Goal: Task Accomplishment & Management: Manage account settings

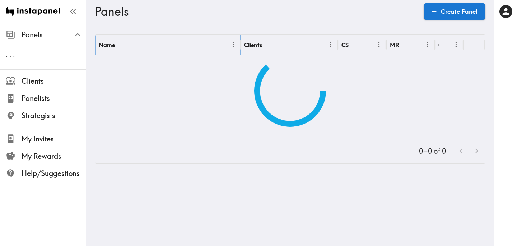
click at [235, 46] on icon "Menu" at bounding box center [234, 45] width 8 height 8
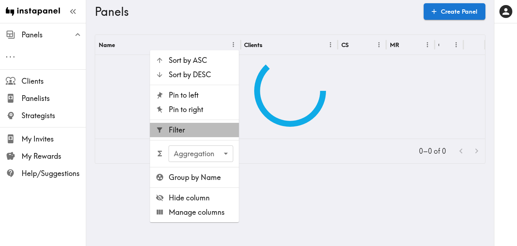
click at [198, 136] on li "Filter" at bounding box center [194, 130] width 89 height 14
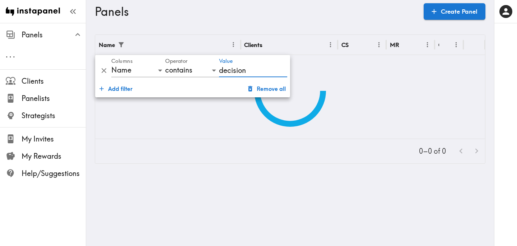
type input "decision"
click at [333, 9] on h3 "Panels" at bounding box center [256, 12] width 323 height 14
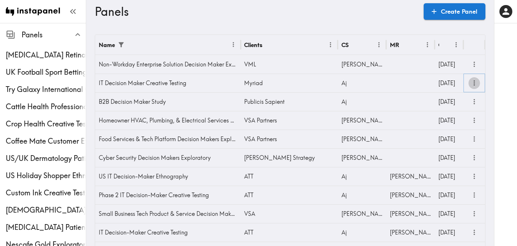
click at [474, 83] on icon "more" at bounding box center [474, 82] width 1 height 5
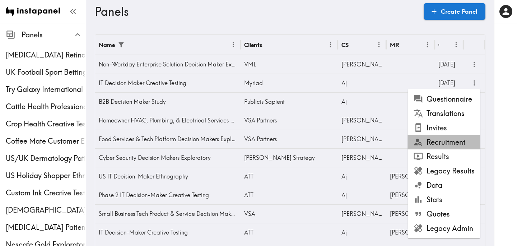
click at [461, 146] on li "Recruitment" at bounding box center [444, 142] width 73 height 14
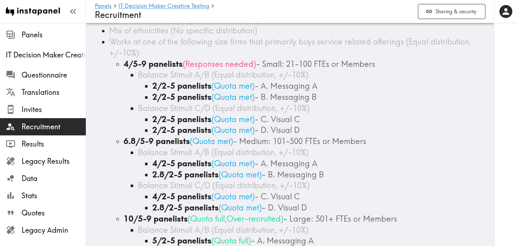
scroll to position [116, 0]
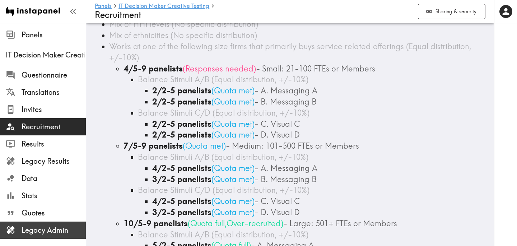
click at [28, 228] on span "Legacy Admin" at bounding box center [54, 230] width 64 height 10
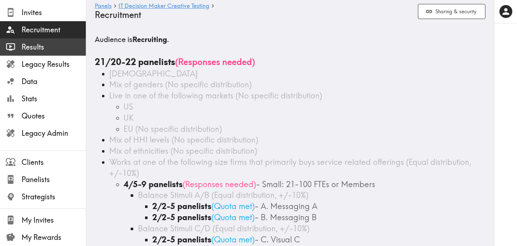
scroll to position [97, 0]
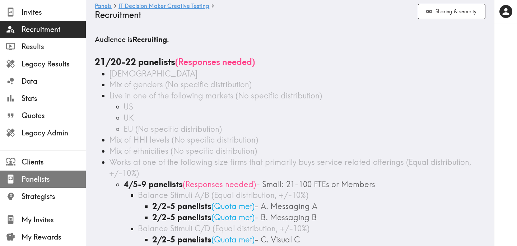
click at [48, 175] on span "Panelists" at bounding box center [54, 179] width 64 height 10
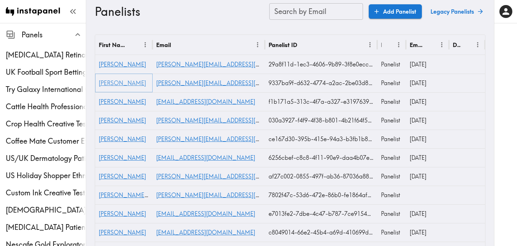
click at [104, 85] on span "[PERSON_NAME]" at bounding box center [122, 82] width 47 height 7
click at [116, 139] on span "Terrence" at bounding box center [122, 138] width 47 height 7
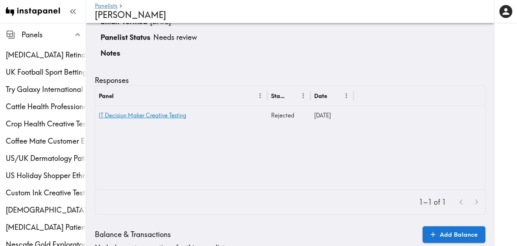
scroll to position [85, 0]
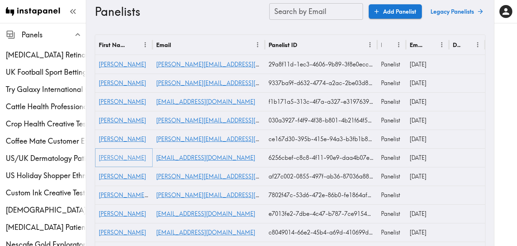
click at [108, 159] on span "[PERSON_NAME]" at bounding box center [122, 157] width 47 height 7
click at [147, 45] on icon "Menu" at bounding box center [145, 45] width 8 height 8
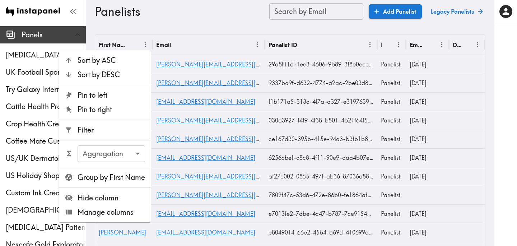
click at [26, 38] on span "Panels" at bounding box center [54, 35] width 64 height 10
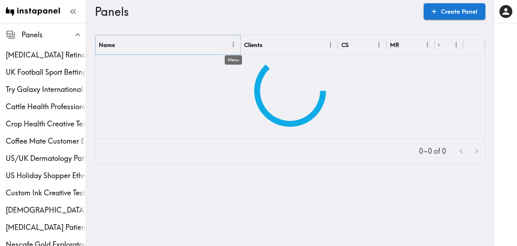
click at [232, 47] on icon "Menu" at bounding box center [234, 45] width 8 height 8
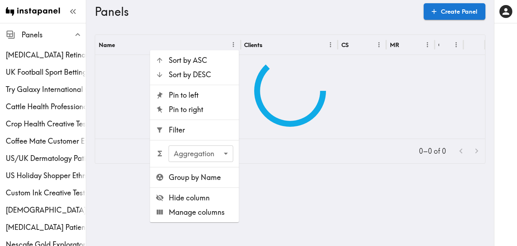
click at [197, 134] on span "Filter" at bounding box center [201, 130] width 65 height 10
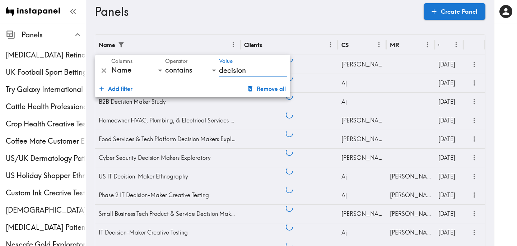
type input "decision"
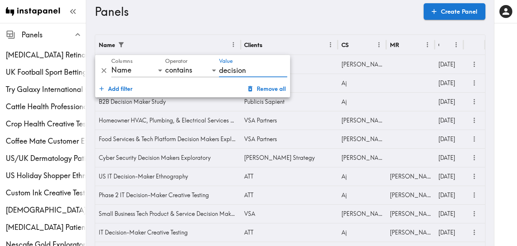
click at [297, 16] on h3 "Panels" at bounding box center [256, 12] width 323 height 14
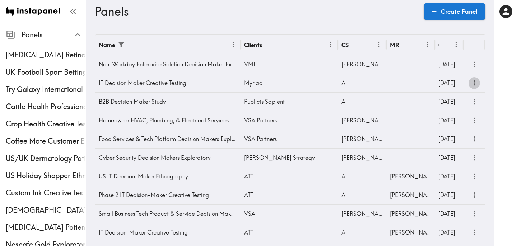
click at [476, 83] on icon "more" at bounding box center [474, 83] width 8 height 8
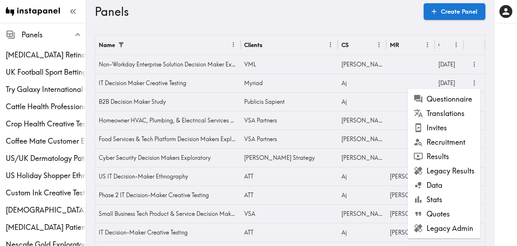
click at [464, 155] on li "Results" at bounding box center [444, 156] width 73 height 14
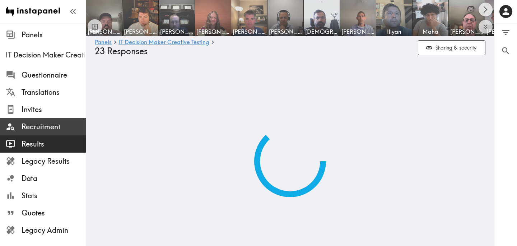
click at [56, 127] on span "Recruitment" at bounding box center [54, 127] width 64 height 10
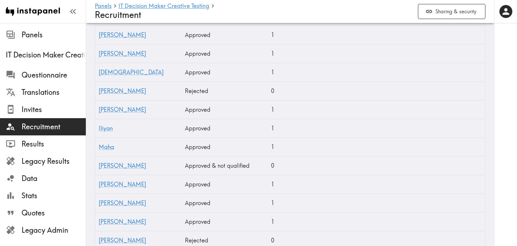
scroll to position [650, 0]
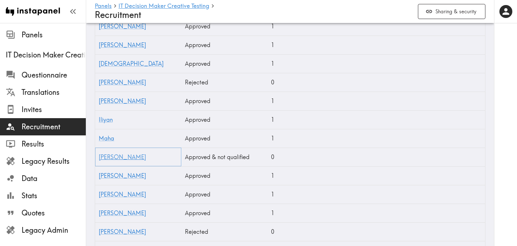
click at [107, 158] on link "[PERSON_NAME]" at bounding box center [122, 156] width 47 height 7
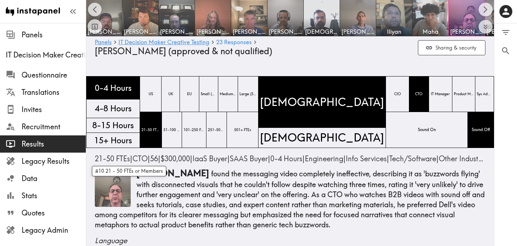
scroll to position [0, 177]
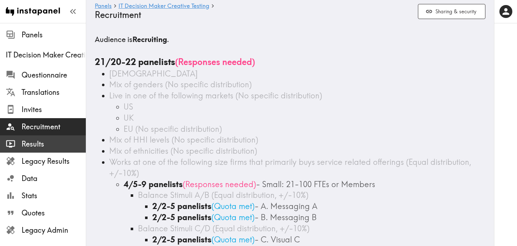
click at [59, 139] on span "Results" at bounding box center [54, 144] width 64 height 10
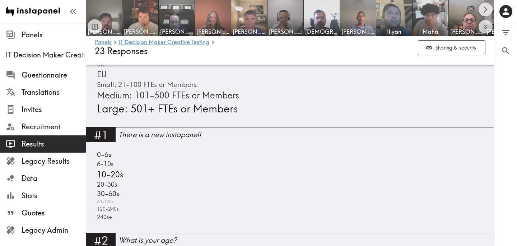
scroll to position [447, 0]
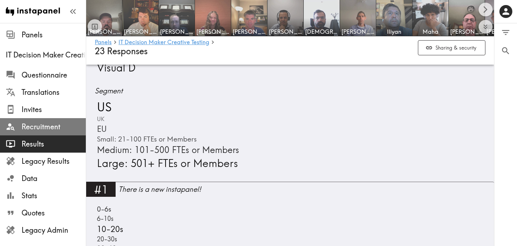
click at [59, 126] on span "Recruitment" at bounding box center [54, 127] width 64 height 10
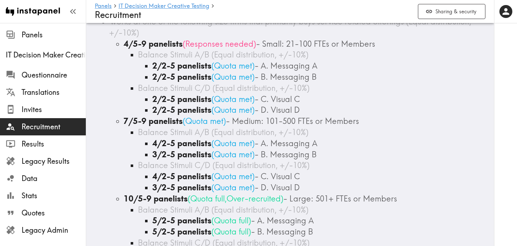
scroll to position [141, 0]
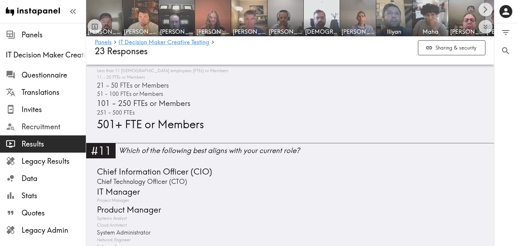
scroll to position [1716, 0]
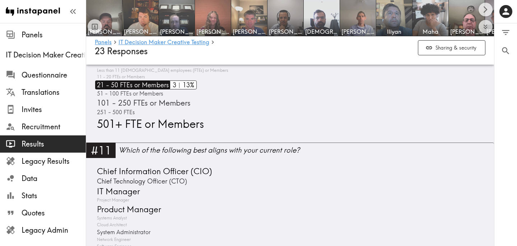
click at [153, 80] on span "21 - 50 FTEs or Members" at bounding box center [132, 84] width 74 height 9
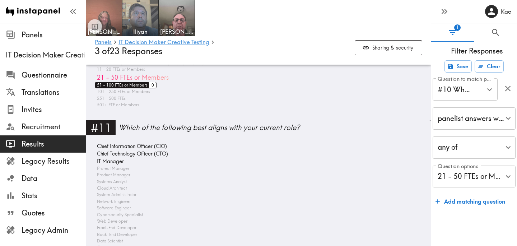
scroll to position [1457, 0]
click at [139, 82] on span "51 - 100 FTEs or Members" at bounding box center [121, 85] width 52 height 6
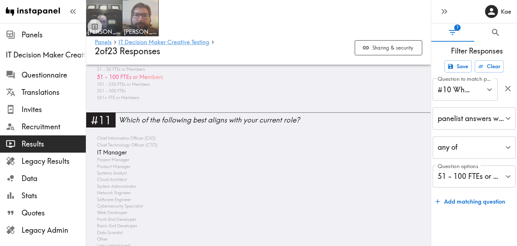
scroll to position [1450, 0]
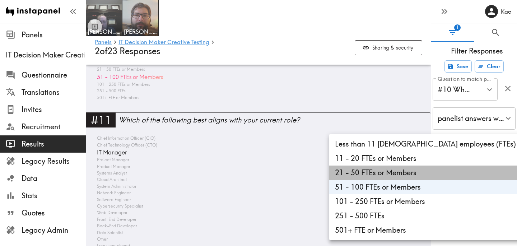
click at [426, 168] on li "21 - 50 FTEs or Members" at bounding box center [445, 173] width 233 height 14
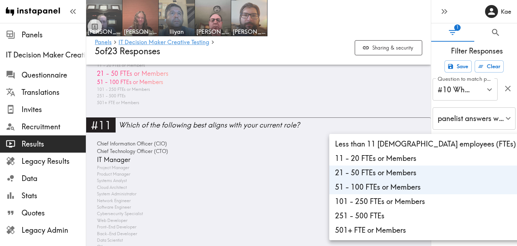
scroll to position [1490, 0]
click at [333, 23] on div at bounding box center [258, 123] width 517 height 246
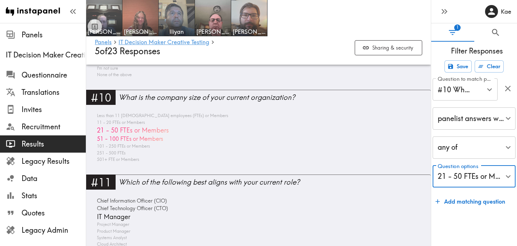
scroll to position [1431, 0]
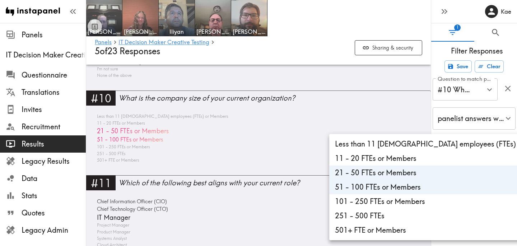
click at [434, 171] on li "21 - 50 FTEs or Members" at bounding box center [445, 173] width 233 height 14
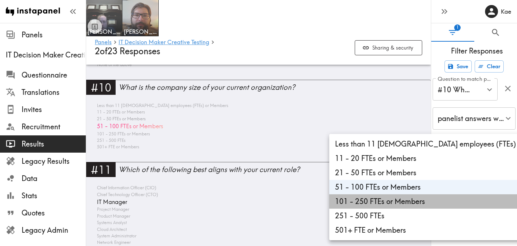
click at [436, 198] on li "101 - 250 FTEs or Members" at bounding box center [445, 201] width 233 height 14
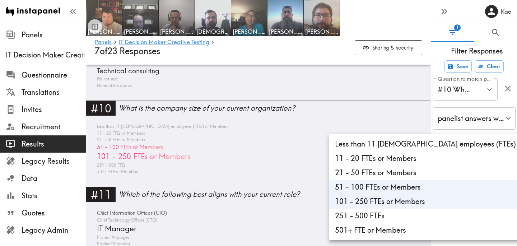
click at [419, 217] on li "251 - 500 FTEs" at bounding box center [445, 216] width 233 height 14
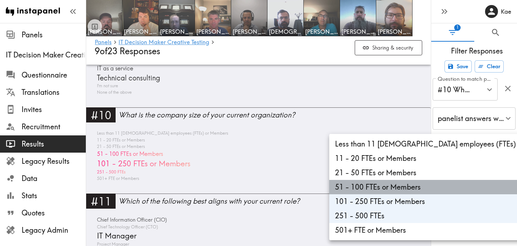
click at [438, 185] on li "51 - 100 FTEs or Members" at bounding box center [445, 187] width 233 height 14
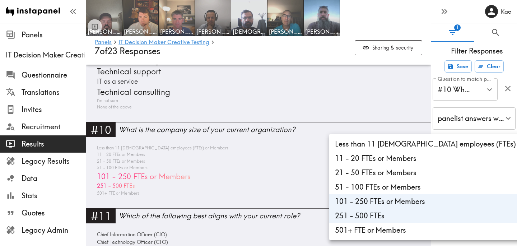
scroll to position [1441, 0]
click at [361, 231] on li "501+ FTE or Members" at bounding box center [445, 230] width 233 height 14
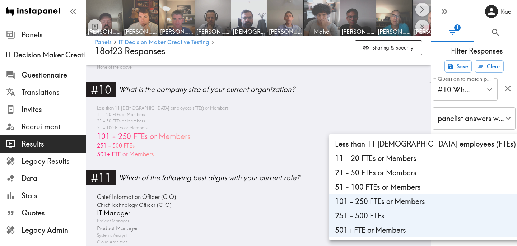
click at [363, 216] on li "251 - 500 FTEs" at bounding box center [445, 216] width 233 height 14
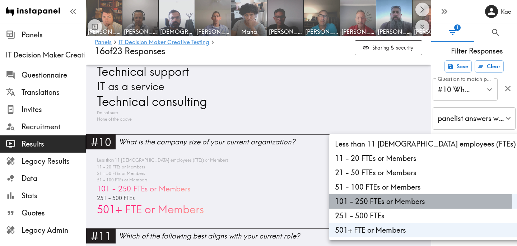
click at [373, 202] on li "101 - 250 FTEs or Members" at bounding box center [445, 201] width 233 height 14
type input "58b0723d-7e63-42a6-ab77-15b89e3dfa4d"
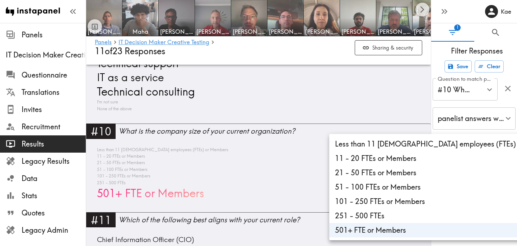
scroll to position [1512, 0]
click at [303, 94] on div at bounding box center [258, 123] width 517 height 246
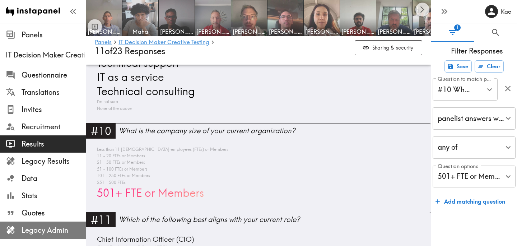
click at [66, 232] on span "Legacy Admin" at bounding box center [54, 230] width 64 height 10
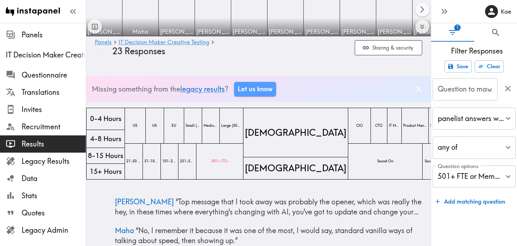
type input "#10 What is the company size of your current organization?"
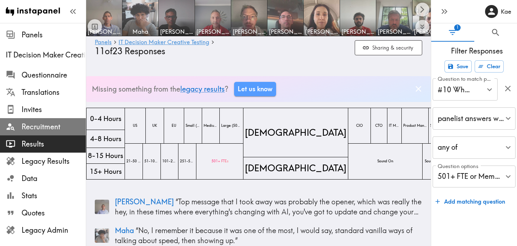
click at [39, 125] on span "Recruitment" at bounding box center [54, 127] width 64 height 10
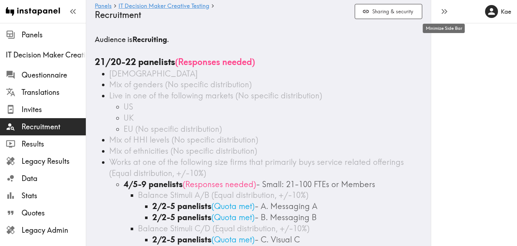
click at [443, 13] on icon "button" at bounding box center [443, 11] width 3 height 5
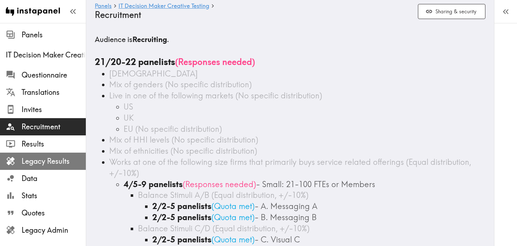
click at [51, 153] on div "Legacy Results" at bounding box center [43, 161] width 86 height 19
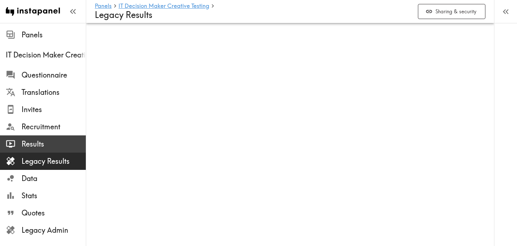
click at [52, 142] on span "Results" at bounding box center [54, 144] width 64 height 10
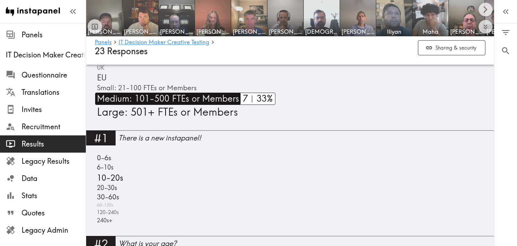
scroll to position [495, 0]
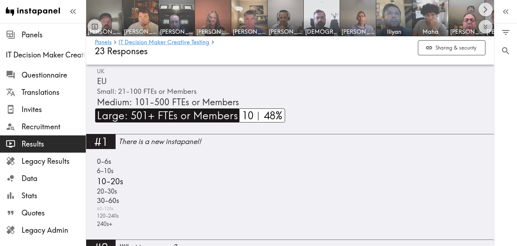
click at [172, 109] on span "Large: 501+ FTEs or Members" at bounding box center [166, 115] width 143 height 14
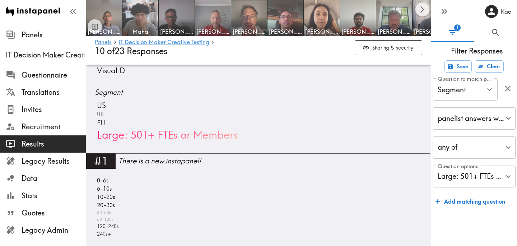
scroll to position [425, 0]
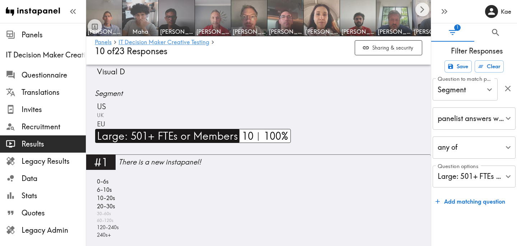
click at [183, 135] on span "Large: 501+ FTEs or Members" at bounding box center [166, 136] width 143 height 14
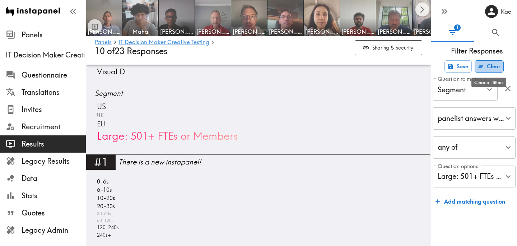
click at [496, 67] on button "Clear" at bounding box center [489, 66] width 29 height 12
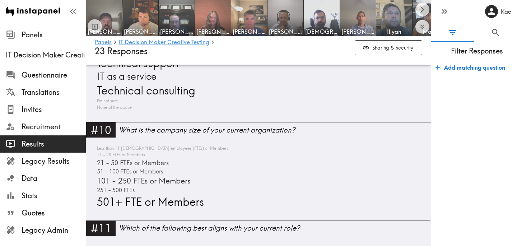
scroll to position [1657, 0]
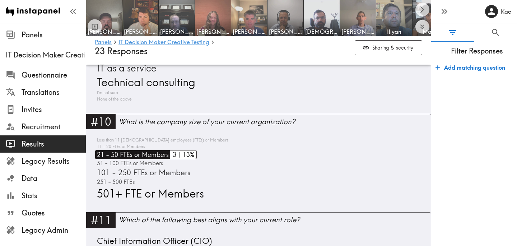
click at [157, 150] on span "21 - 50 FTEs or Members" at bounding box center [132, 154] width 74 height 9
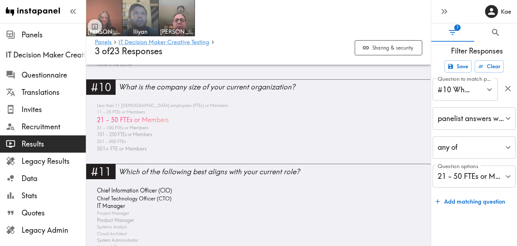
scroll to position [1423, 0]
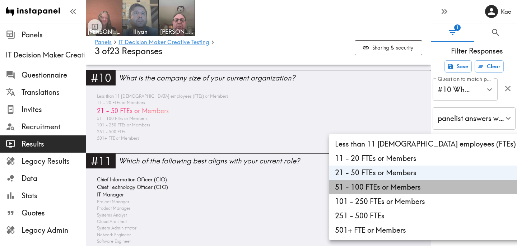
click at [438, 185] on li "51 - 100 FTEs or Members" at bounding box center [445, 187] width 233 height 14
type input "e583b8d2-8b3b-40c3-8a62-8ba26ab72f07,1b2b5e63-c053-468a-b235-5d9579dcbd46"
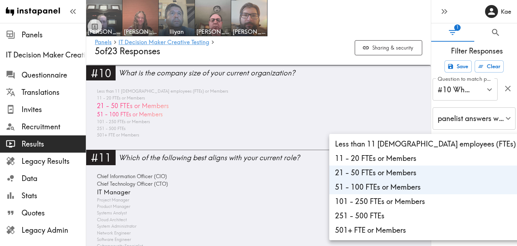
scroll to position [1454, 0]
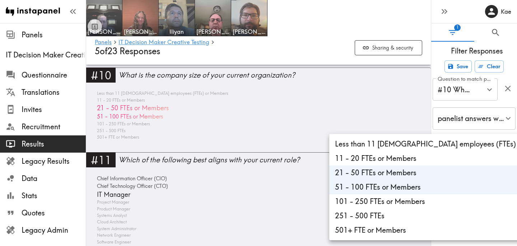
click at [314, 49] on div at bounding box center [258, 123] width 517 height 246
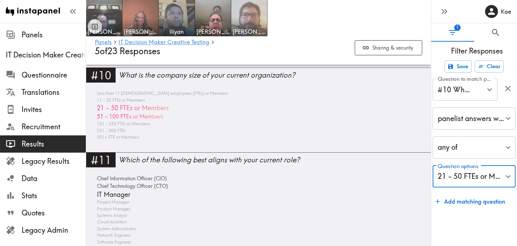
click at [257, 32] on span "Nick" at bounding box center [249, 32] width 33 height 8
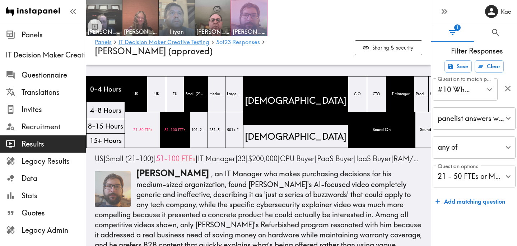
scroll to position [1454, 0]
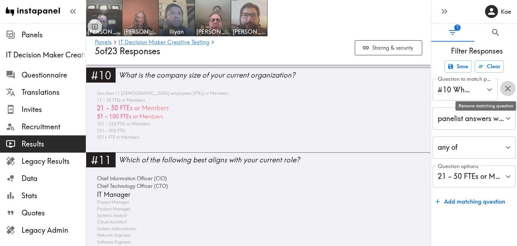
click at [508, 89] on icon "button" at bounding box center [508, 88] width 6 height 6
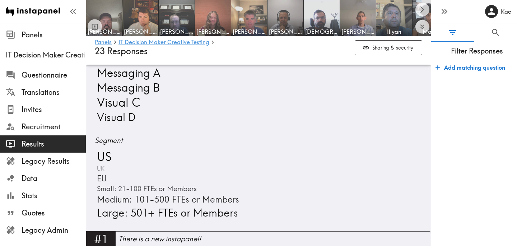
scroll to position [407, 0]
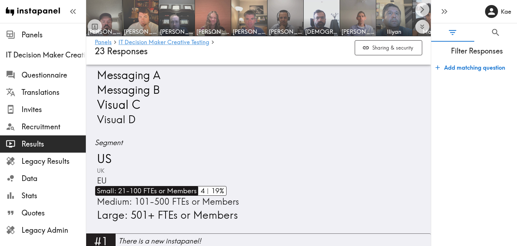
click at [176, 186] on span "Small: 21-100 FTEs or Members" at bounding box center [146, 191] width 102 height 10
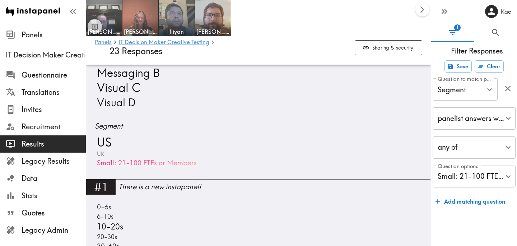
scroll to position [424, 0]
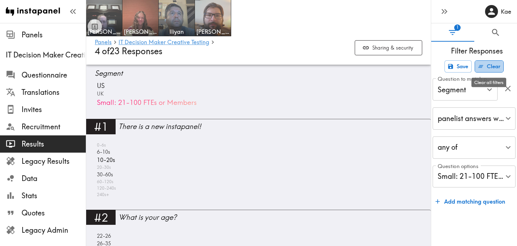
click at [498, 69] on button "Clear" at bounding box center [489, 66] width 29 height 12
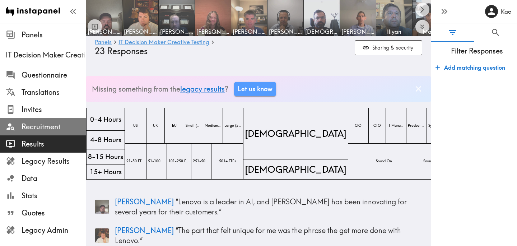
click at [56, 129] on span "Recruitment" at bounding box center [54, 127] width 64 height 10
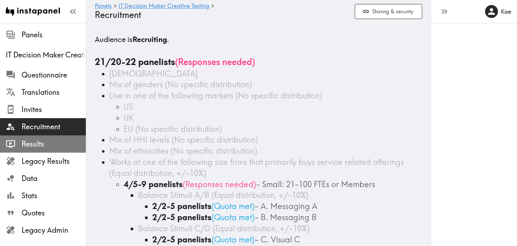
click at [54, 145] on span "Results" at bounding box center [54, 144] width 64 height 10
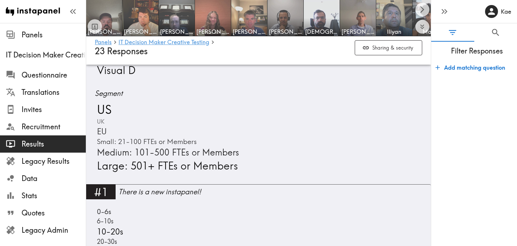
scroll to position [458, 0]
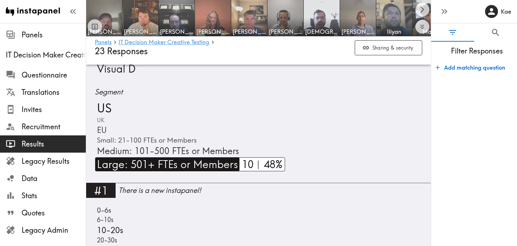
click at [174, 157] on span "Large: 501+ FTEs or Members" at bounding box center [166, 164] width 143 height 14
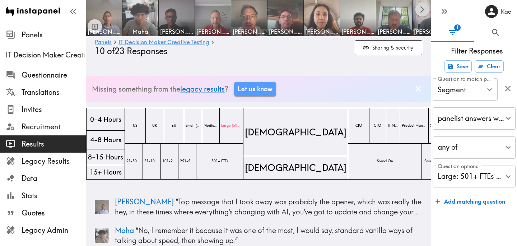
click at [425, 11] on icon "Scroll right" at bounding box center [422, 9] width 8 height 8
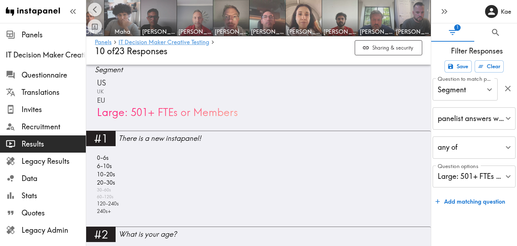
scroll to position [449, 0]
click at [65, 141] on span "Results" at bounding box center [54, 144] width 64 height 10
click at [508, 84] on icon "button" at bounding box center [508, 89] width 10 height 10
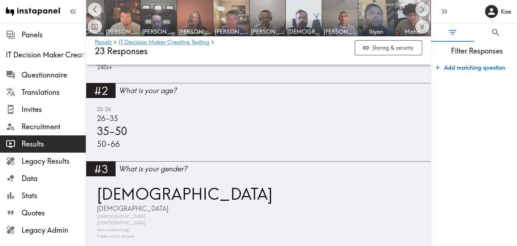
scroll to position [664, 0]
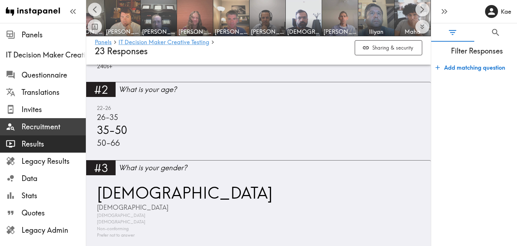
click at [41, 130] on span "Recruitment" at bounding box center [54, 127] width 64 height 10
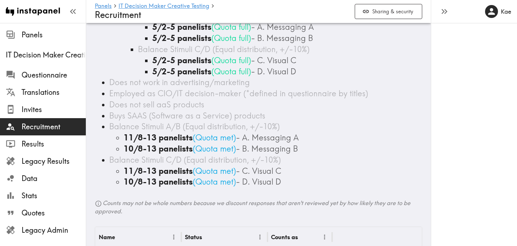
scroll to position [335, 0]
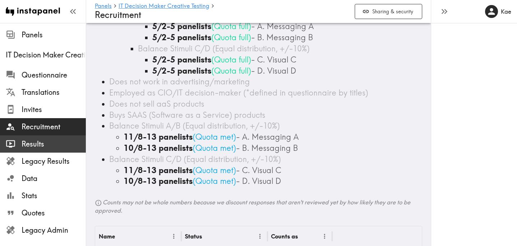
click at [48, 141] on span "Results" at bounding box center [54, 144] width 64 height 10
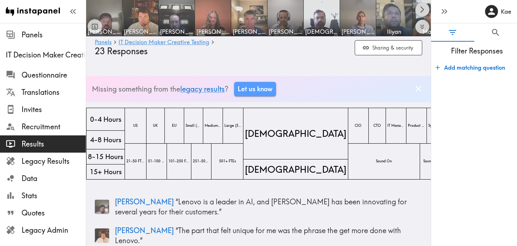
click at [421, 10] on icon "Scroll right" at bounding box center [422, 9] width 8 height 8
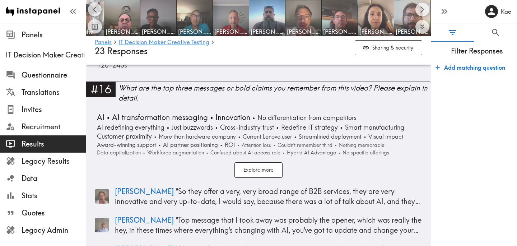
scroll to position [2251, 0]
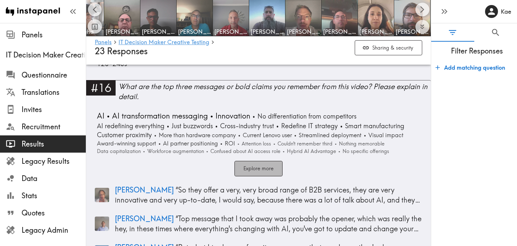
click at [264, 161] on button "Explore more" at bounding box center [259, 168] width 48 height 15
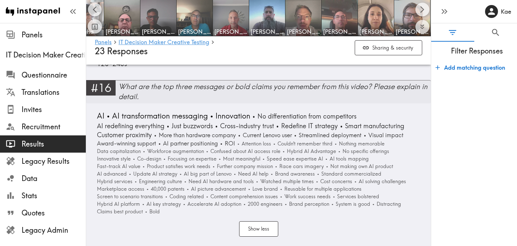
click at [287, 82] on div "What are the top three messages or bold claims you remember from this video? Pl…" at bounding box center [275, 92] width 312 height 20
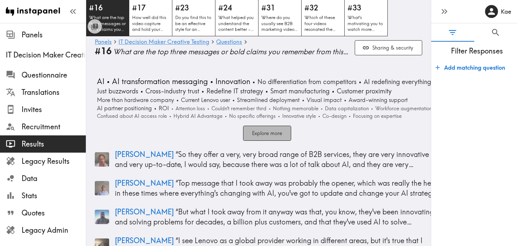
click at [268, 138] on button "Explore more" at bounding box center [267, 133] width 48 height 15
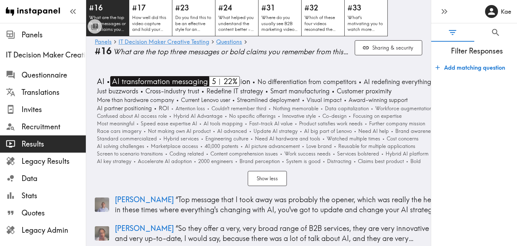
click at [143, 82] on span "AI transformation messaging" at bounding box center [159, 81] width 98 height 10
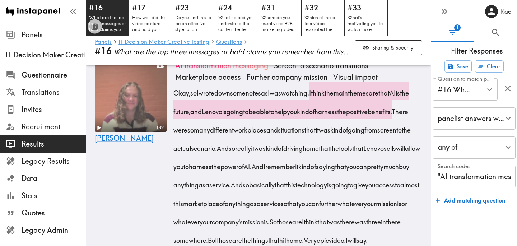
scroll to position [206, 0]
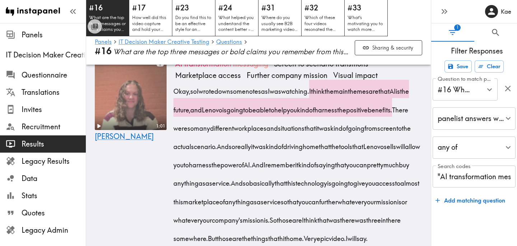
drag, startPoint x: 325, startPoint y: 85, endPoint x: 199, endPoint y: 129, distance: 133.5
click at [199, 129] on div "Okay, so I wrote down some notes as I was watching. I think the main themes are…" at bounding box center [298, 163] width 247 height 166
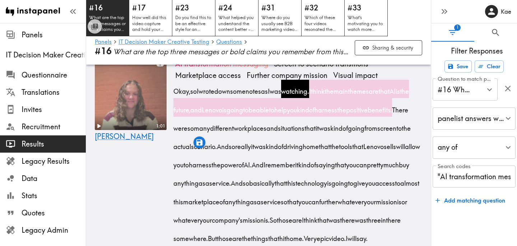
click at [157, 162] on div "1:01 Brittany" at bounding box center [131, 155] width 72 height 195
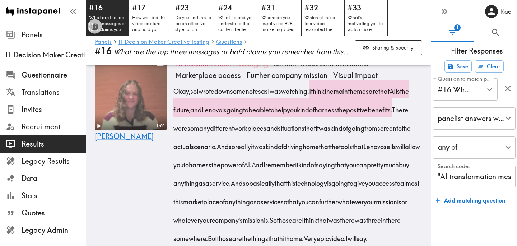
drag, startPoint x: 327, startPoint y: 86, endPoint x: 199, endPoint y: 130, distance: 135.1
click at [199, 130] on div "Okay, so I wrote down some notes as I was watching. I think the main themes are…" at bounding box center [298, 163] width 247 height 166
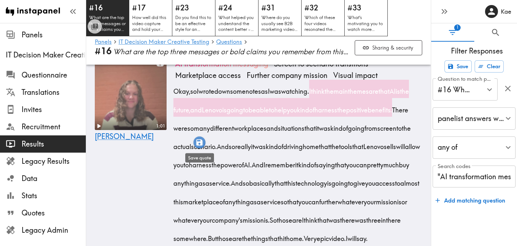
click at [198, 144] on icon "button" at bounding box center [199, 142] width 6 height 6
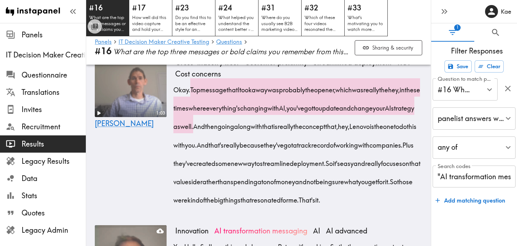
scroll to position [427, 0]
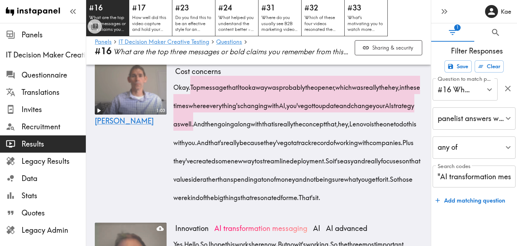
drag, startPoint x: 194, startPoint y: 107, endPoint x: 266, endPoint y: 145, distance: 82.3
click at [266, 128] on span "Top message that I took away was probably the opener, which was really the hey,…" at bounding box center [298, 106] width 247 height 46
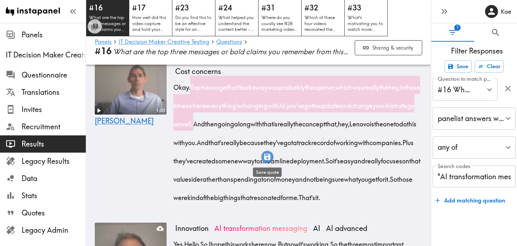
click at [267, 158] on icon "button" at bounding box center [267, 157] width 8 height 8
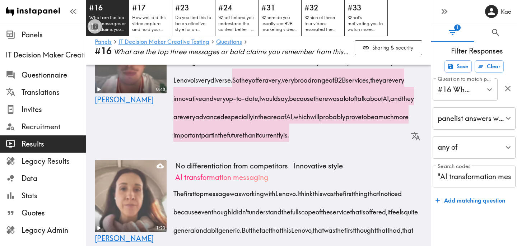
scroll to position [631, 0]
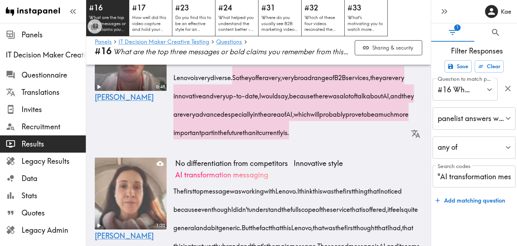
drag, startPoint x: 297, startPoint y: 115, endPoint x: 209, endPoint y: 191, distance: 116.4
click at [209, 137] on span "So they offer a very, very broad range of B2B services, they are very innovativ…" at bounding box center [295, 105] width 241 height 64
click at [209, 203] on icon "button" at bounding box center [208, 202] width 6 height 6
click at [225, 43] on link "Questions" at bounding box center [229, 42] width 26 height 7
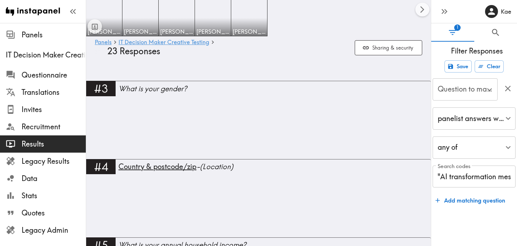
type input "#16 What are the top three messages or bold claims you remember…"
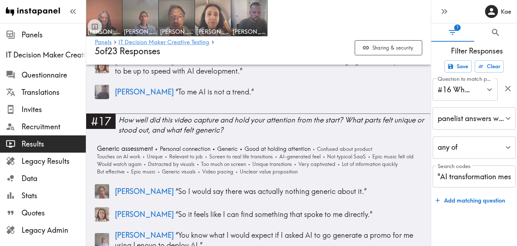
scroll to position [2146, 0]
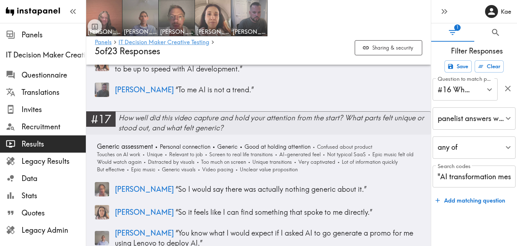
click at [371, 125] on div "How well did this video capture and hold your attention from the start? What pa…" at bounding box center [275, 123] width 312 height 20
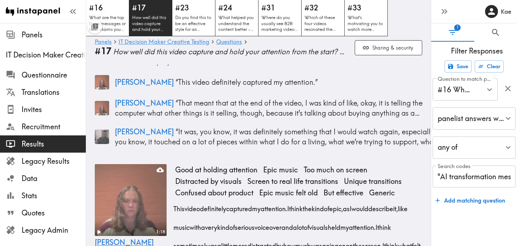
scroll to position [152, 0]
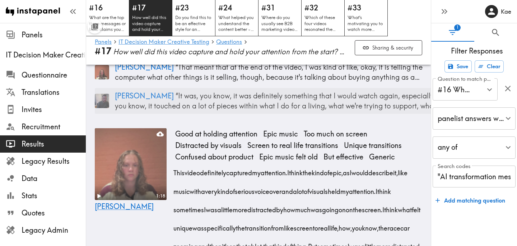
click at [212, 107] on p "Sergio “ It was, you know, it was definitely something that I would watch again…" at bounding box center [277, 101] width 325 height 20
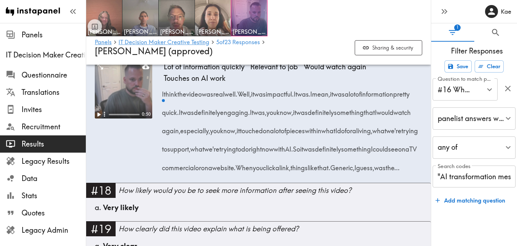
scroll to position [1226, 0]
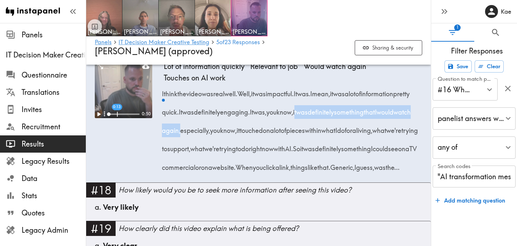
drag, startPoint x: 363, startPoint y: 131, endPoint x: 266, endPoint y: 151, distance: 98.3
click at [266, 151] on span "It was, you know, it was definitely something that I would watch again, especia…" at bounding box center [292, 130] width 256 height 46
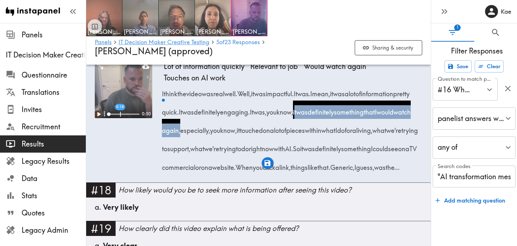
drag, startPoint x: 331, startPoint y: 149, endPoint x: 199, endPoint y: 189, distance: 137.2
click at [199, 174] on div "I think the video was real well. Well, it was impactful. It was. I mean, it was…" at bounding box center [293, 128] width 259 height 92
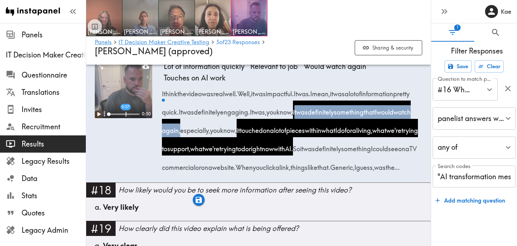
drag, startPoint x: 227, startPoint y: 187, endPoint x: 187, endPoint y: 205, distance: 44.5
click at [187, 174] on div "I think the video was real well. Well, it was impactful. It was. I mean, it was…" at bounding box center [293, 128] width 259 height 92
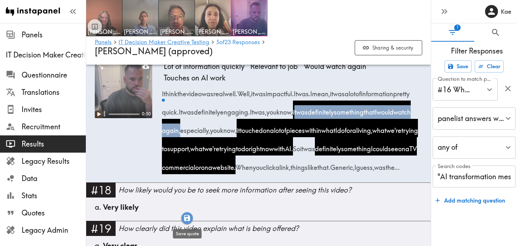
click at [187, 219] on icon "button" at bounding box center [187, 218] width 8 height 8
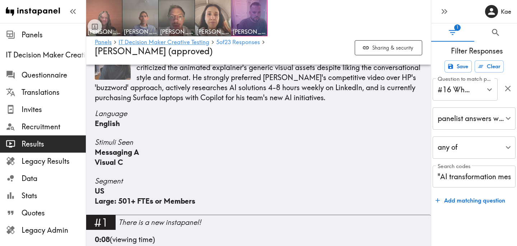
scroll to position [121, 0]
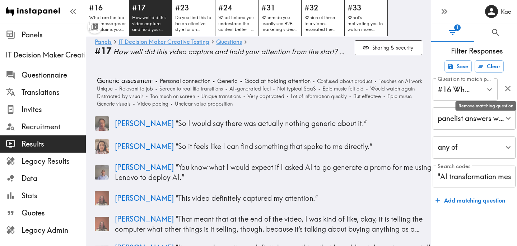
click at [505, 88] on icon "button" at bounding box center [508, 89] width 10 height 10
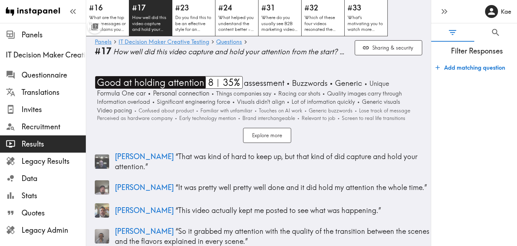
click at [135, 82] on span "Good at holding attention" at bounding box center [149, 82] width 109 height 13
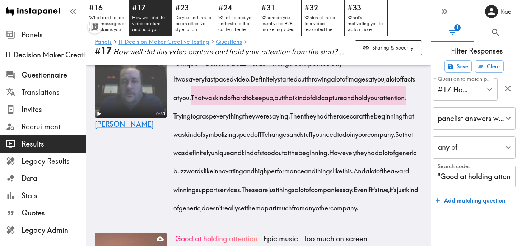
scroll to position [374, 0]
drag, startPoint x: 261, startPoint y: 93, endPoint x: 234, endPoint y: 168, distance: 80.3
click at [234, 168] on div "It was a very fast paced video. Definitely started out throwing a lot of images…" at bounding box center [298, 140] width 247 height 147
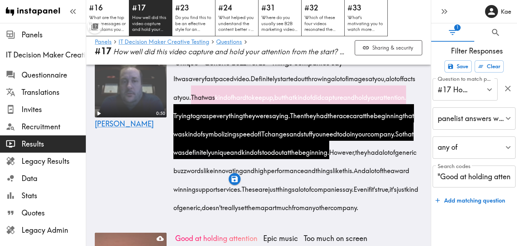
drag, startPoint x: 279, startPoint y: 166, endPoint x: 296, endPoint y: 187, distance: 26.8
click at [296, 187] on div "It was a very fast paced video. Definitely started out throwing a lot of images…" at bounding box center [298, 140] width 247 height 147
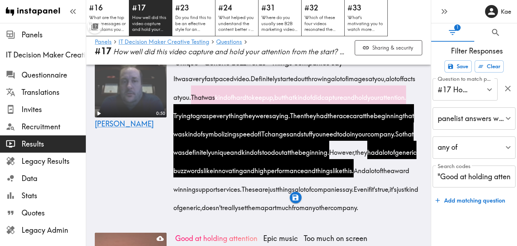
drag, startPoint x: 202, startPoint y: 203, endPoint x: 372, endPoint y: 227, distance: 171.2
click at [372, 214] on div "It was a very fast paced video. Definitely started out throwing a lot of images…" at bounding box center [298, 140] width 247 height 147
click at [373, 236] on icon "button" at bounding box center [372, 234] width 8 height 8
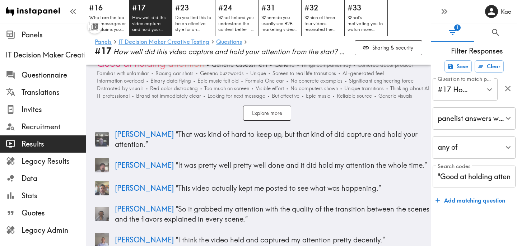
scroll to position [0, 0]
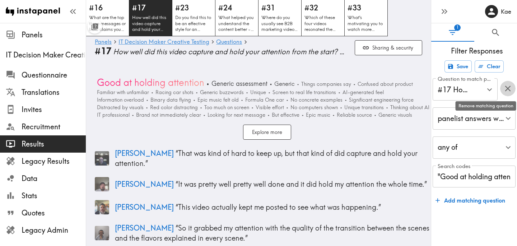
click at [510, 89] on icon "button" at bounding box center [508, 89] width 10 height 10
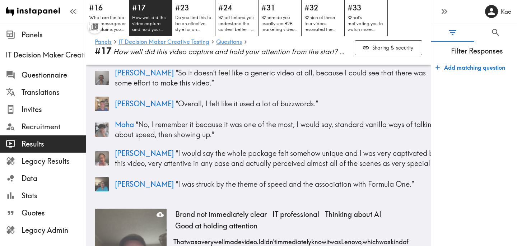
scroll to position [113, 0]
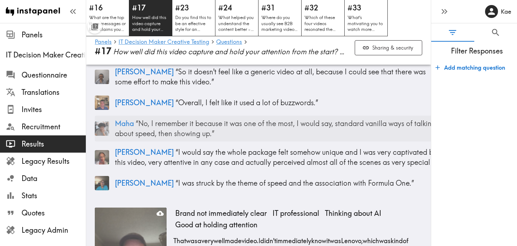
click at [312, 127] on p "Maha “ No, I remember it because it was one of the most, I would say, standard …" at bounding box center [277, 129] width 325 height 20
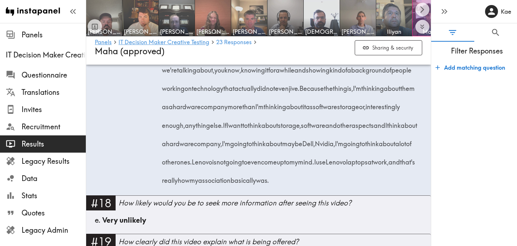
scroll to position [1287, 0]
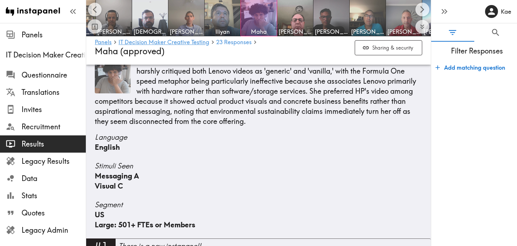
scroll to position [0, 172]
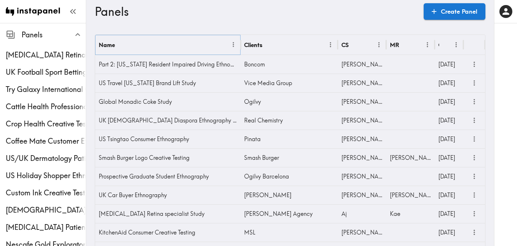
click at [233, 47] on icon "Menu" at bounding box center [233, 44] width 1 height 5
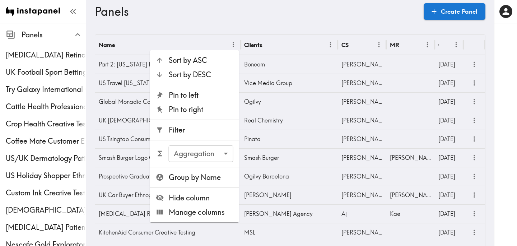
click at [206, 123] on li "Filter" at bounding box center [194, 130] width 89 height 14
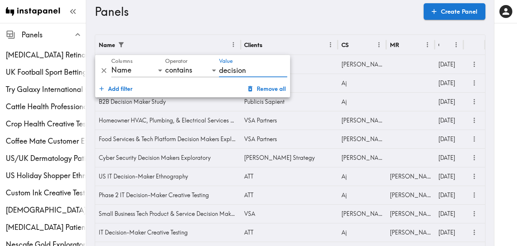
type input "decision"
click at [326, 17] on h3 "Panels" at bounding box center [256, 12] width 323 height 14
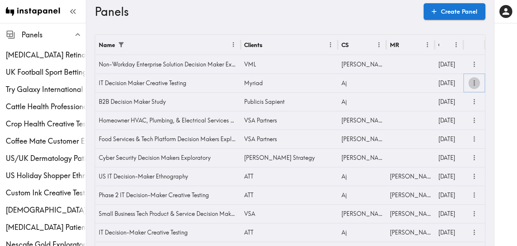
click at [477, 81] on icon "more" at bounding box center [474, 83] width 8 height 8
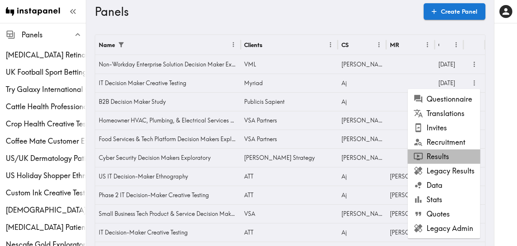
click at [453, 156] on li "Results" at bounding box center [444, 156] width 73 height 14
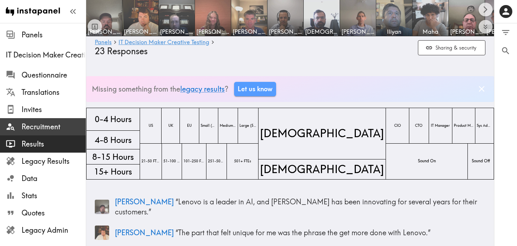
click at [51, 130] on span "Recruitment" at bounding box center [54, 127] width 64 height 10
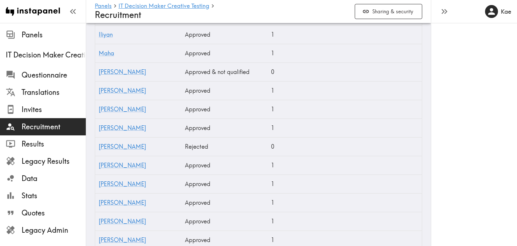
scroll to position [739, 0]
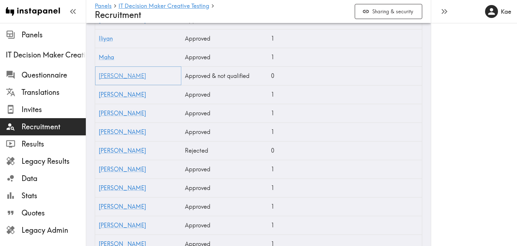
click at [105, 79] on link "[PERSON_NAME]" at bounding box center [122, 75] width 47 height 7
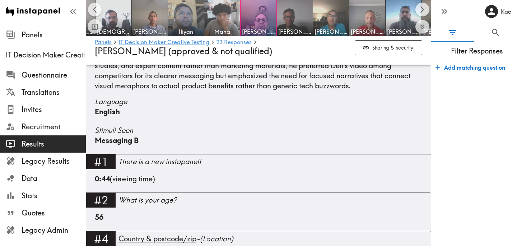
scroll to position [158, 0]
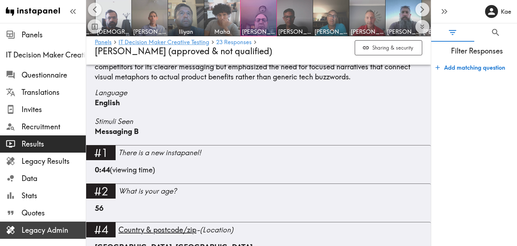
click at [46, 229] on span "Legacy Admin" at bounding box center [54, 230] width 64 height 10
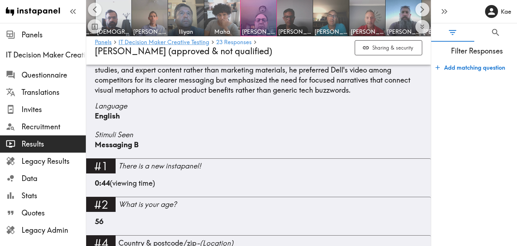
scroll to position [142, 0]
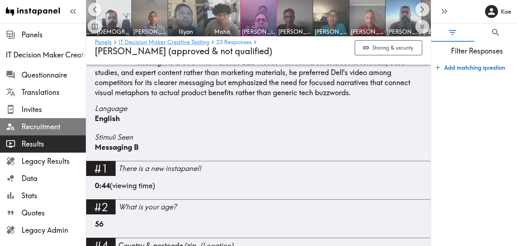
click at [60, 125] on span "Recruitment" at bounding box center [54, 127] width 64 height 10
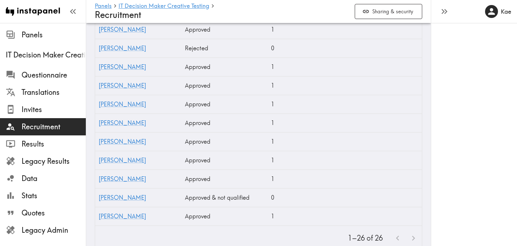
scroll to position [857, 0]
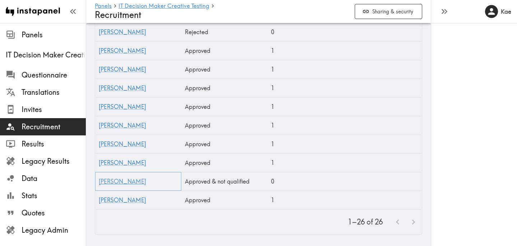
click at [104, 183] on link "[PERSON_NAME]" at bounding box center [122, 181] width 47 height 7
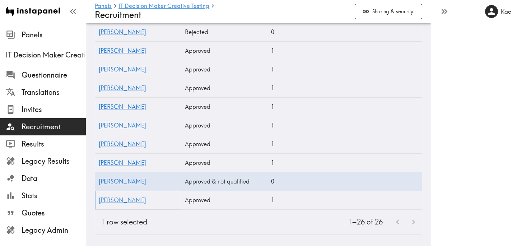
click at [103, 198] on link "[PERSON_NAME]" at bounding box center [122, 199] width 47 height 7
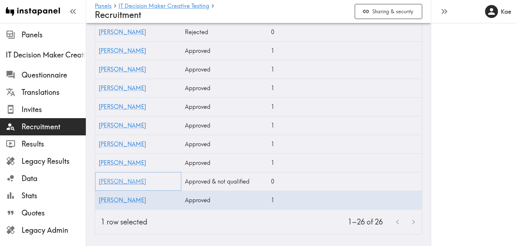
click at [110, 183] on link "[PERSON_NAME]" at bounding box center [122, 181] width 47 height 7
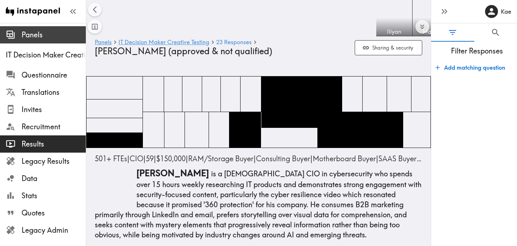
scroll to position [0, 489]
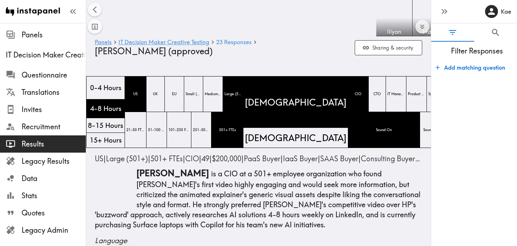
scroll to position [0, 489]
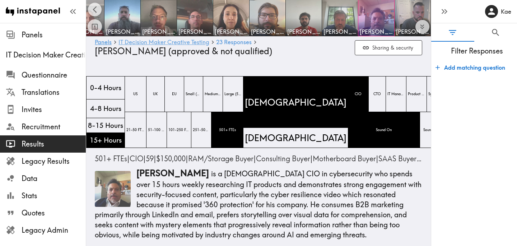
click at [170, 41] on link "IT Decision Maker Creative Testing" at bounding box center [164, 42] width 91 height 7
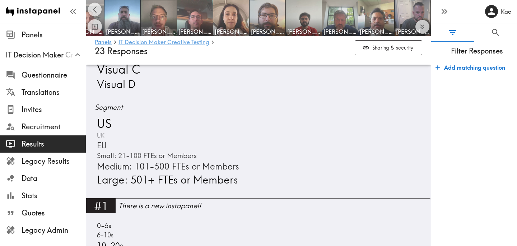
scroll to position [445, 0]
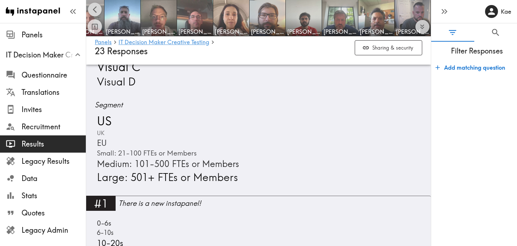
click at [98, 6] on icon "Scroll left" at bounding box center [95, 9] width 8 height 8
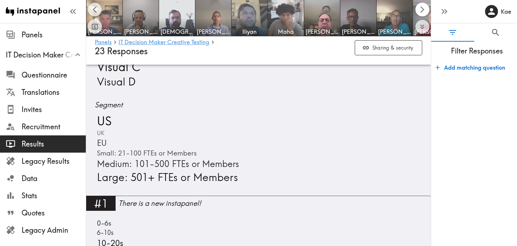
click at [422, 10] on icon "Scroll right" at bounding box center [422, 9] width 8 height 8
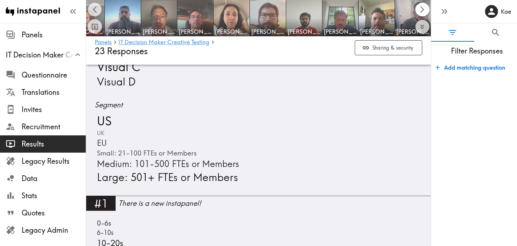
scroll to position [0, 489]
click at [383, 23] on img at bounding box center [377, 18] width 38 height 38
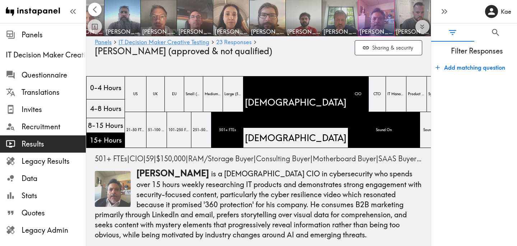
click at [96, 11] on icon "Scroll left" at bounding box center [95, 9] width 8 height 8
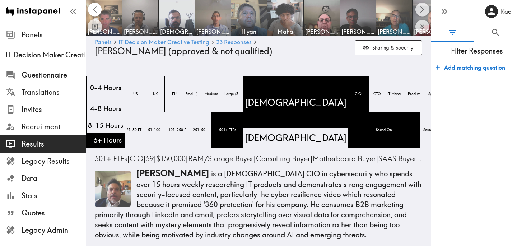
scroll to position [0, 145]
click at [326, 17] on img at bounding box center [322, 18] width 38 height 38
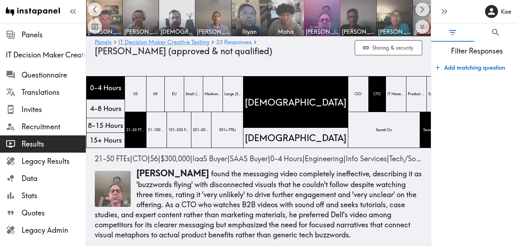
click at [59, 145] on span "Results" at bounding box center [54, 144] width 64 height 10
click at [182, 41] on link "IT Decision Maker Creative Testing" at bounding box center [164, 42] width 91 height 7
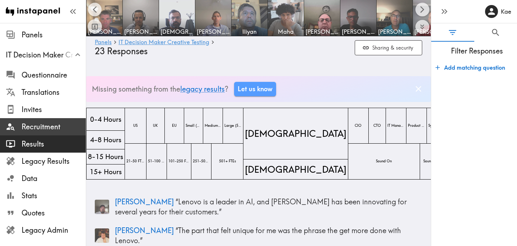
click at [50, 129] on span "Recruitment" at bounding box center [54, 127] width 64 height 10
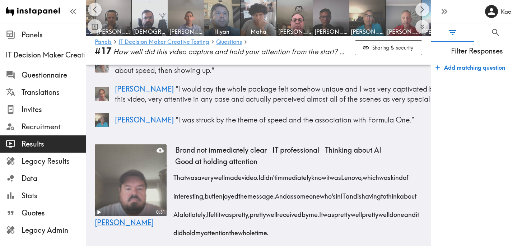
scroll to position [178, 0]
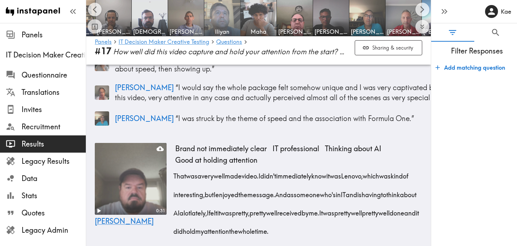
click at [231, 15] on img at bounding box center [223, 18] width 38 height 38
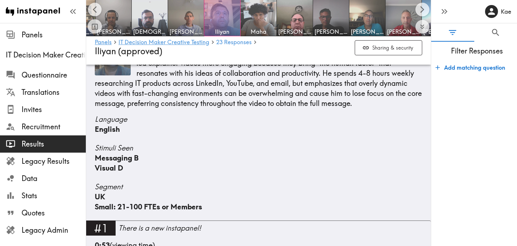
scroll to position [138, 0]
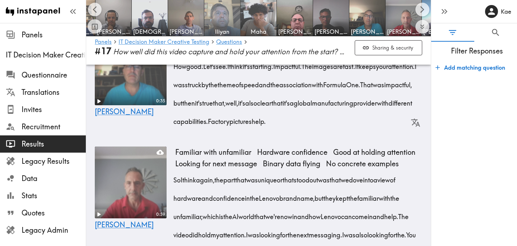
scroll to position [2252, 0]
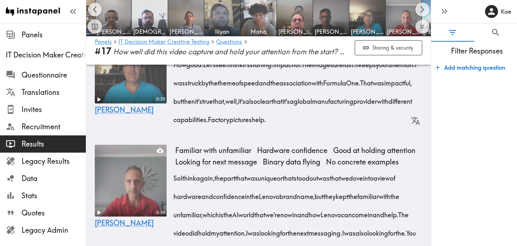
drag, startPoint x: 361, startPoint y: 113, endPoint x: 372, endPoint y: 116, distance: 12.4
drag, startPoint x: 360, startPoint y: 112, endPoint x: 208, endPoint y: 168, distance: 162.5
click at [209, 180] on icon "button" at bounding box center [208, 180] width 6 height 6
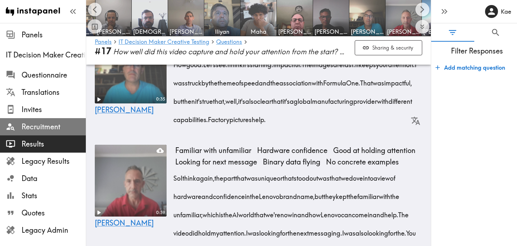
click at [50, 127] on span "Recruitment" at bounding box center [54, 127] width 64 height 10
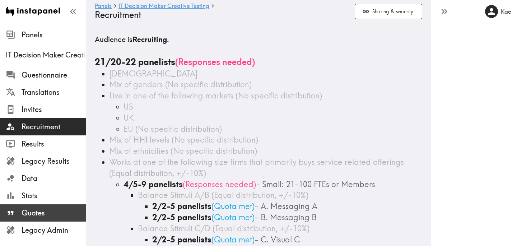
click at [62, 212] on span "Quotes" at bounding box center [54, 213] width 64 height 10
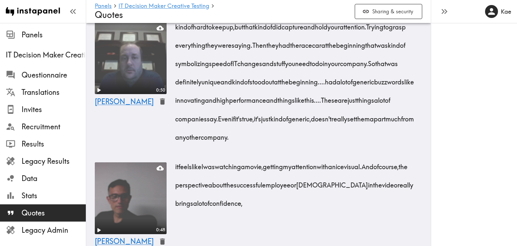
scroll to position [482, 0]
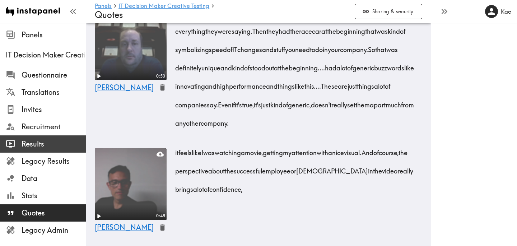
click at [47, 141] on span "Results" at bounding box center [54, 144] width 64 height 10
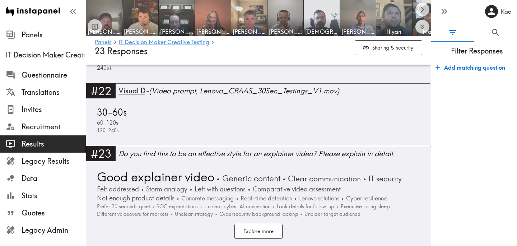
scroll to position [3111, 0]
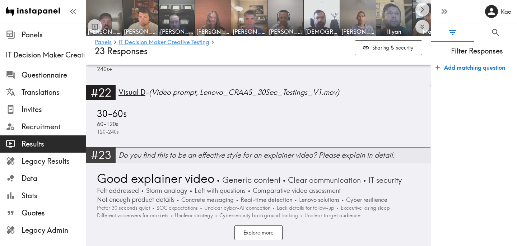
click at [186, 150] on div "Do you find this to be an effective style for an explainer video? Please explai…" at bounding box center [275, 155] width 312 height 10
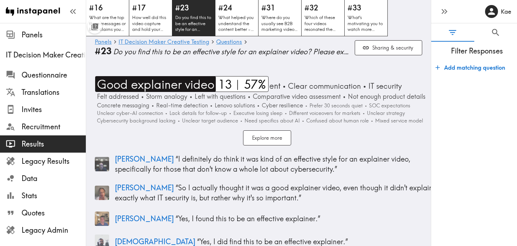
click at [130, 88] on span "Good explainer video" at bounding box center [154, 84] width 119 height 16
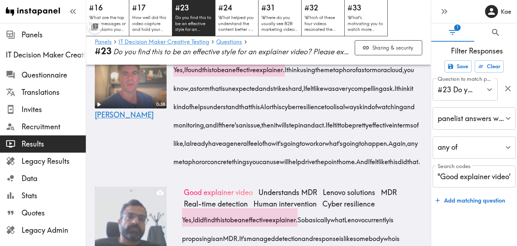
scroll to position [531, 0]
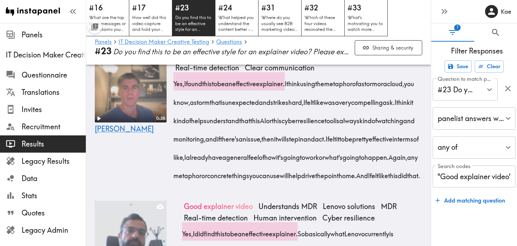
drag, startPoint x: 187, startPoint y: 102, endPoint x: 300, endPoint y: 105, distance: 112.4
click at [287, 88] on span "Yes, I found this to be an effective explainer." at bounding box center [230, 83] width 111 height 9
drag, startPoint x: 302, startPoint y: 104, endPoint x: 206, endPoint y: 177, distance: 120.5
click at [206, 177] on div "Yes, I found this to be an effective explainer. I think using the metaphor of a…" at bounding box center [298, 127] width 247 height 110
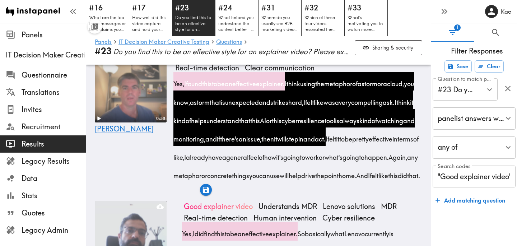
drag, startPoint x: 332, startPoint y: 176, endPoint x: 322, endPoint y: 196, distance: 22.0
click at [322, 182] on div "Yes, I found this to be an effective explainer. I think using the metaphor of a…" at bounding box center [298, 127] width 247 height 110
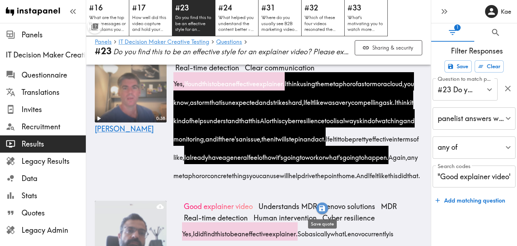
click at [323, 208] on icon "button" at bounding box center [322, 208] width 6 height 6
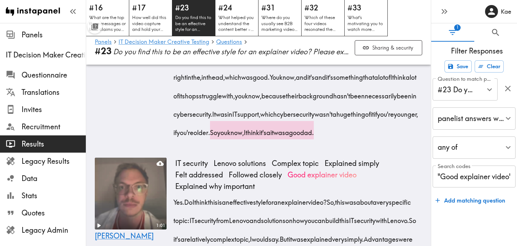
scroll to position [1129, 0]
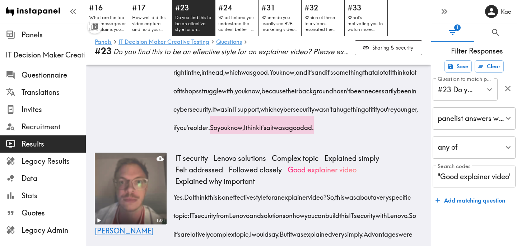
click at [130, 143] on div "0:39 Eric" at bounding box center [131, 51] width 72 height 181
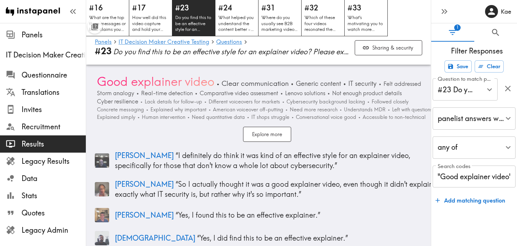
scroll to position [0, 0]
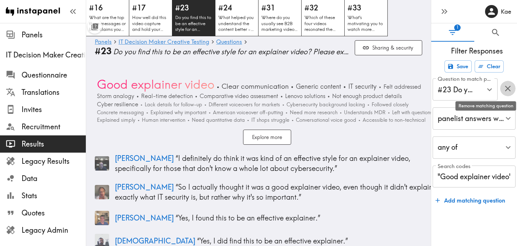
click at [512, 91] on icon "button" at bounding box center [508, 89] width 10 height 10
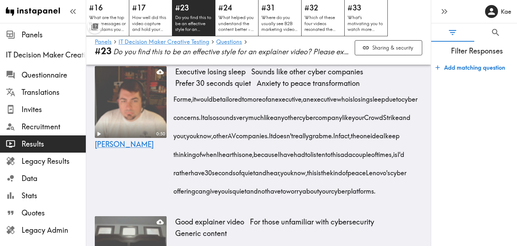
scroll to position [358, 0]
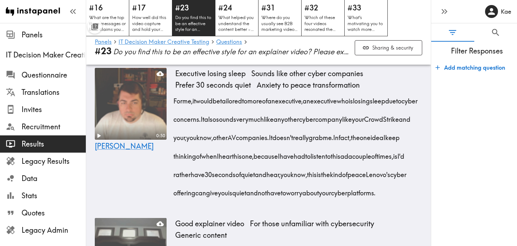
drag, startPoint x: 173, startPoint y: 102, endPoint x: 343, endPoint y: 160, distance: 179.3
click at [343, 160] on div "For me, it would be tailored to more of an executive, an executive who is losin…" at bounding box center [298, 144] width 247 height 110
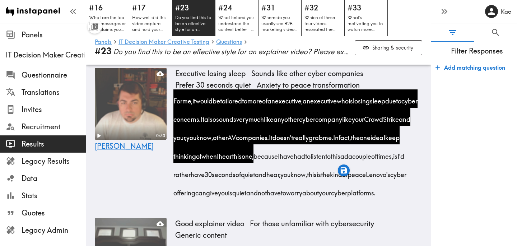
click at [120, 185] on div "0:50 Josh" at bounding box center [131, 138] width 72 height 140
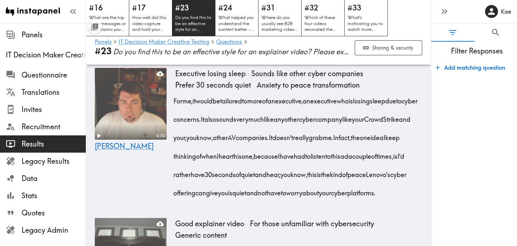
drag, startPoint x: 174, startPoint y: 98, endPoint x: 421, endPoint y: 136, distance: 249.6
click at [421, 136] on div "For me, it would be tailored to more of an executive, an executive who is losin…" at bounding box center [298, 144] width 247 height 110
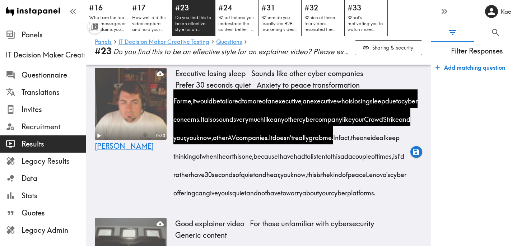
drag, startPoint x: 278, startPoint y: 175, endPoint x: 304, endPoint y: 208, distance: 42.5
click at [305, 200] on div "For me, it would be tailored to more of an executive, an executive who is losin…" at bounding box center [298, 144] width 247 height 110
click at [293, 225] on icon "button" at bounding box center [295, 225] width 6 height 6
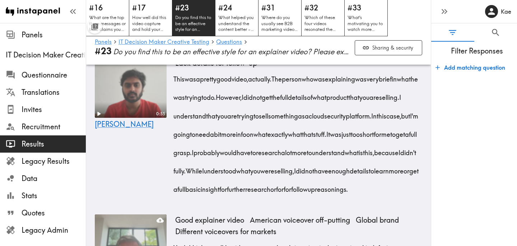
scroll to position [3147, 0]
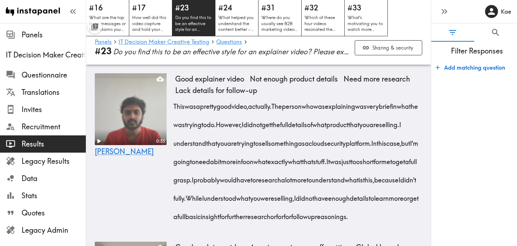
drag, startPoint x: 195, startPoint y: 113, endPoint x: 281, endPoint y: 113, distance: 86.2
drag, startPoint x: 324, startPoint y: 112, endPoint x: 294, endPoint y: 134, distance: 37.0
drag, startPoint x: 314, startPoint y: 131, endPoint x: 376, endPoint y: 154, distance: 66.2
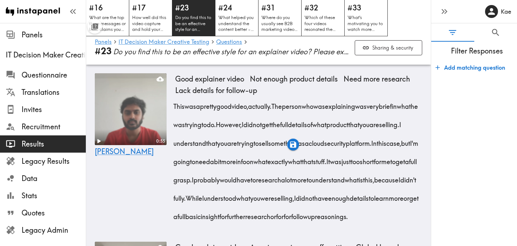
drag, startPoint x: 211, startPoint y: 168, endPoint x: 352, endPoint y: 187, distance: 142.1
click at [353, 199] on icon "button" at bounding box center [352, 200] width 6 height 6
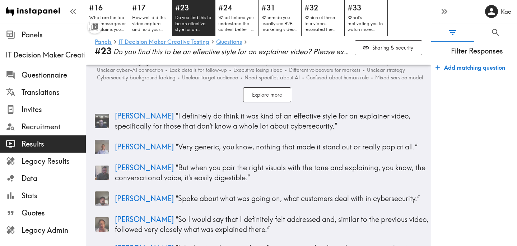
scroll to position [0, 0]
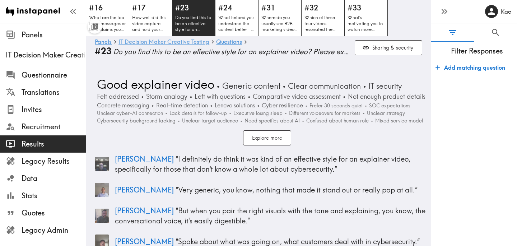
click at [160, 43] on link "IT Decision Maker Creative Testing" at bounding box center [164, 42] width 91 height 7
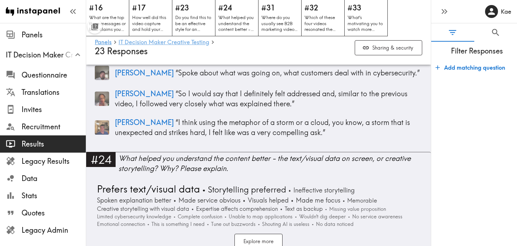
scroll to position [3373, 0]
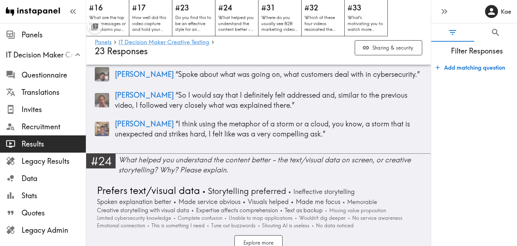
click at [205, 155] on div "What helped you understand the content better - the text/visual data on screen,…" at bounding box center [275, 165] width 312 height 20
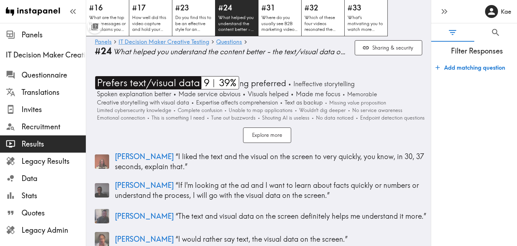
click at [188, 82] on span "Prefers text/visual data" at bounding box center [147, 82] width 105 height 13
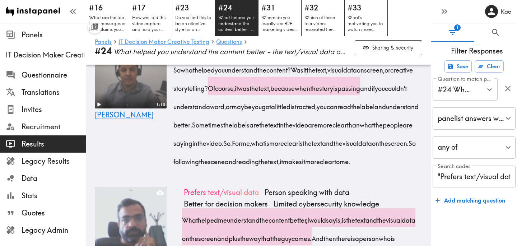
scroll to position [663, 0]
click at [111, 177] on div "1:18 Andre" at bounding box center [131, 107] width 72 height 140
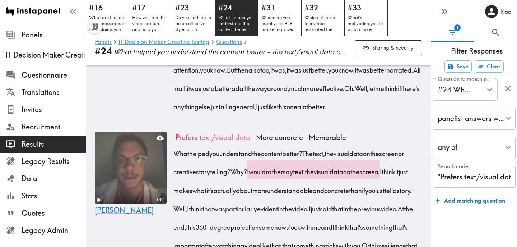
scroll to position [1301, 0]
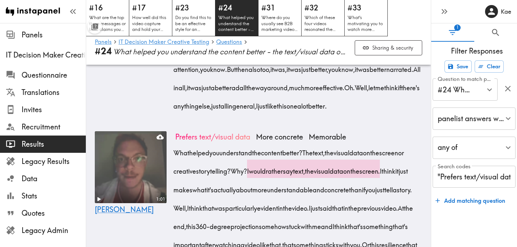
drag, startPoint x: 175, startPoint y: 108, endPoint x: 264, endPoint y: 128, distance: 91.4
click at [264, 55] on span "A combination of both, but I mean, the text and visual stuff that was on the sc…" at bounding box center [297, 32] width 244 height 46
drag, startPoint x: 295, startPoint y: 124, endPoint x: 407, endPoint y: 129, distance: 111.8
click at [407, 55] on span "A combination of both, but I mean, the text and visual stuff that was on the sc…" at bounding box center [297, 32] width 244 height 46
click at [412, 138] on icon "button" at bounding box center [409, 138] width 6 height 6
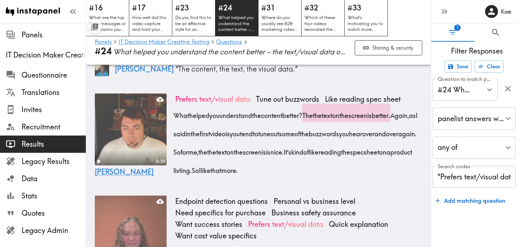
scroll to position [0, 0]
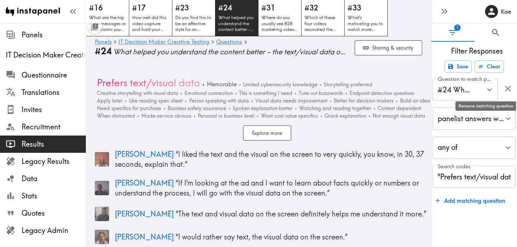
click at [506, 90] on icon "button" at bounding box center [508, 89] width 10 height 10
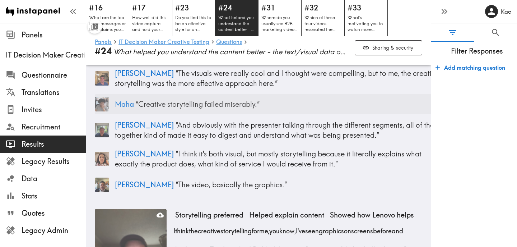
scroll to position [114, 0]
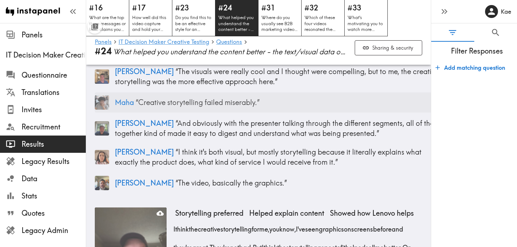
click at [232, 108] on div "Maha “ Creative storytelling failed miserably. ”" at bounding box center [267, 102] width 345 height 20
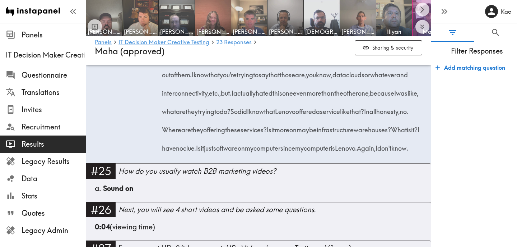
scroll to position [1819, 0]
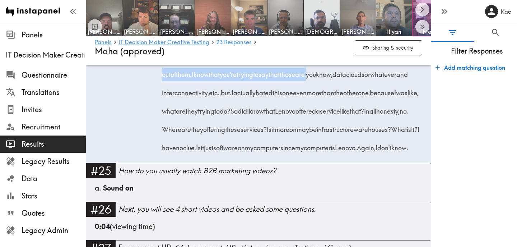
drag, startPoint x: 272, startPoint y: 93, endPoint x: 388, endPoint y: 136, distance: 123.7
click at [388, 136] on div "Creative storytelling failed miserably. I'm seeing boxes and boxes that get spo…" at bounding box center [293, 90] width 259 height 129
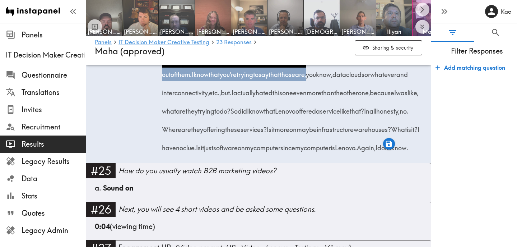
drag, startPoint x: 163, startPoint y: 148, endPoint x: 322, endPoint y: 153, distance: 159.2
click at [322, 153] on div "Creative storytelling failed miserably. I'm seeing boxes and boxes that get spo…" at bounding box center [293, 90] width 259 height 129
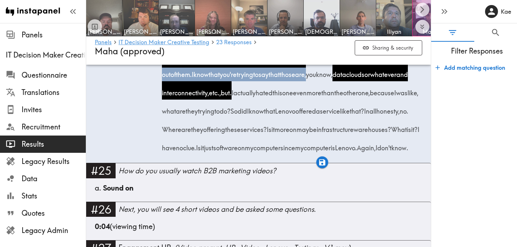
drag, startPoint x: 261, startPoint y: 167, endPoint x: 366, endPoint y: 171, distance: 105.0
click at [366, 115] on span "I actually hated this one even more than the other one, because I was like, wha…" at bounding box center [292, 101] width 256 height 27
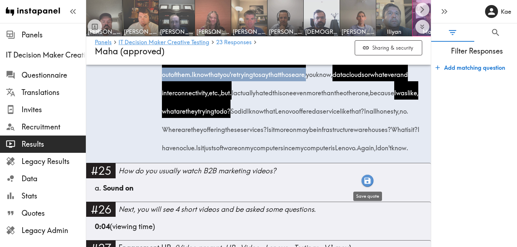
click at [367, 181] on icon "button" at bounding box center [367, 180] width 8 height 8
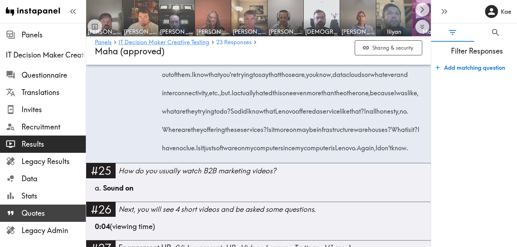
click at [37, 209] on span "Quotes" at bounding box center [54, 213] width 64 height 10
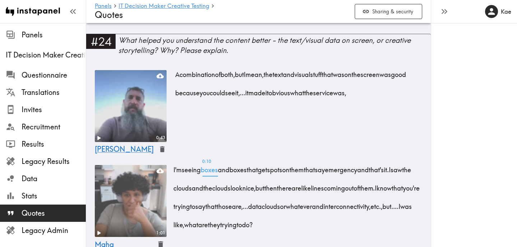
scroll to position [1028, 0]
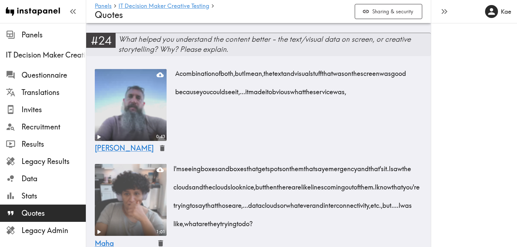
click at [206, 54] on div "What helped you understand the content better - the text/visual data on screen,…" at bounding box center [275, 44] width 312 height 20
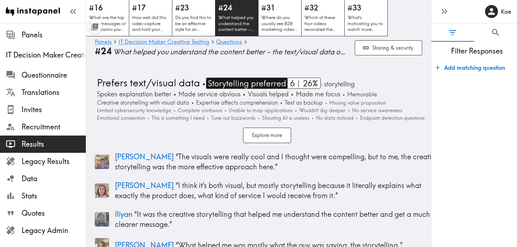
click at [264, 85] on span "Storytelling preferred" at bounding box center [246, 83] width 80 height 11
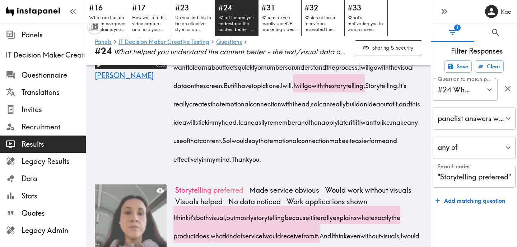
scroll to position [667, 0]
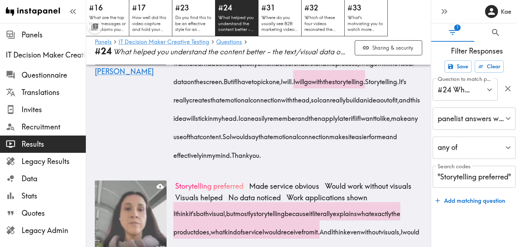
drag, startPoint x: 286, startPoint y: 93, endPoint x: 256, endPoint y: 152, distance: 65.4
click at [256, 152] on div "What helped me understand the content better? Is it the text, visual data on sc…" at bounding box center [298, 88] width 247 height 147
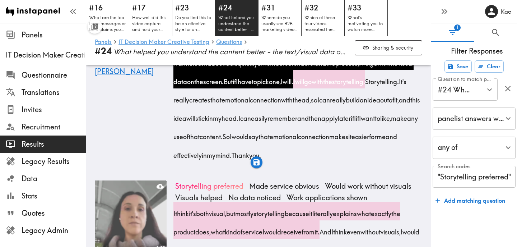
scroll to position [0, 9]
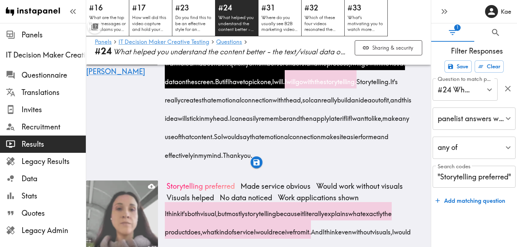
drag, startPoint x: 303, startPoint y: 149, endPoint x: 411, endPoint y: 148, distance: 107.4
click at [411, 122] on span "It's really creates that emotional connection with the ad, so I can really buil…" at bounding box center [290, 100] width 247 height 46
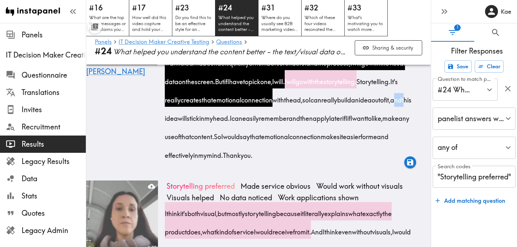
drag, startPoint x: 308, startPoint y: 167, endPoint x: 321, endPoint y: 168, distance: 12.6
click at [321, 122] on span "It's really creates that emotional connection with the ad, so I can really buil…" at bounding box center [290, 100] width 247 height 46
drag, startPoint x: 332, startPoint y: 167, endPoint x: 405, endPoint y: 170, distance: 73.3
click at [406, 122] on span "It's really creates that emotional connection with the ad, so I can really buil…" at bounding box center [290, 100] width 247 height 46
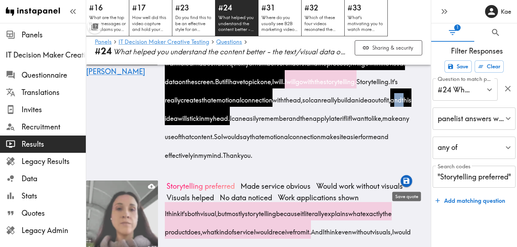
click at [406, 184] on icon "button" at bounding box center [407, 181] width 8 height 8
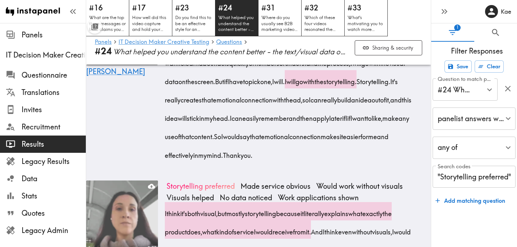
click at [149, 139] on div "0:58 Samer" at bounding box center [122, 81] width 72 height 177
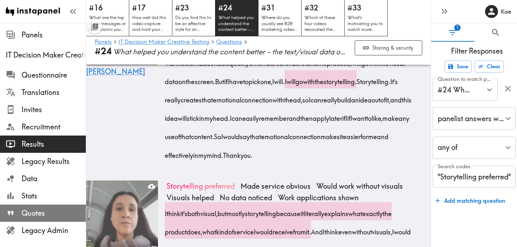
click at [54, 212] on span "Quotes" at bounding box center [54, 213] width 64 height 10
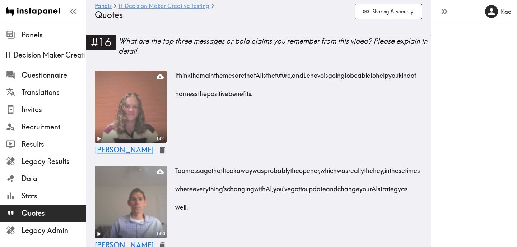
click at [194, 7] on link "IT Decision Maker Creative Testing" at bounding box center [164, 6] width 91 height 7
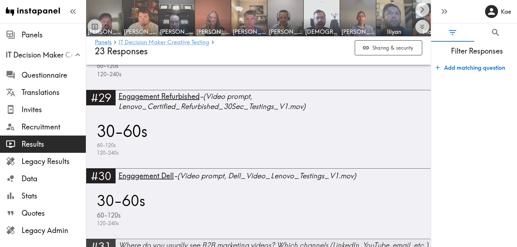
scroll to position [4064, 0]
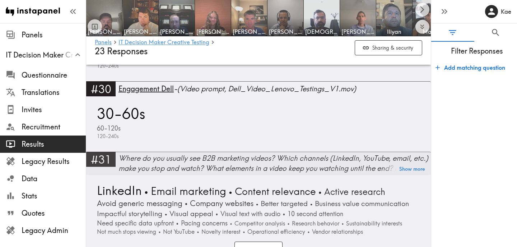
click at [207, 153] on div "Where do you usually see B2B marketing videos? Which channels (LinkedIn, YouTub…" at bounding box center [275, 163] width 312 height 20
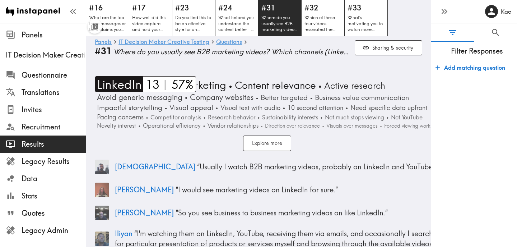
click at [118, 84] on span "LinkedIn" at bounding box center [118, 84] width 47 height 16
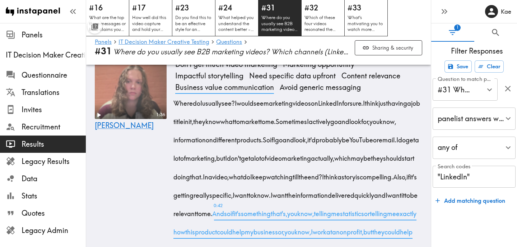
scroll to position [460, 0]
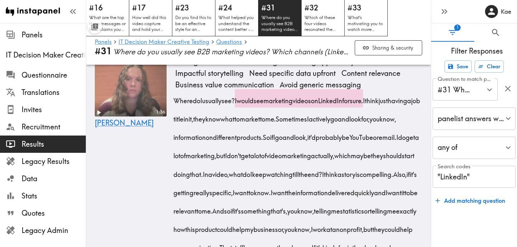
drag, startPoint x: 245, startPoint y: 101, endPoint x: 198, endPoint y: 136, distance: 58.5
click at [198, 136] on div "Where do I usually see? I would see marketing videos on LinkedIn for sure. I th…" at bounding box center [298, 236] width 247 height 294
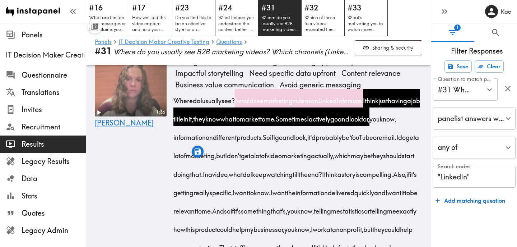
drag, startPoint x: 229, startPoint y: 138, endPoint x: 234, endPoint y: 161, distance: 23.1
click at [234, 161] on div "Where do I usually see? I would see marketing videos on LinkedIn for sure. I th…" at bounding box center [298, 236] width 247 height 294
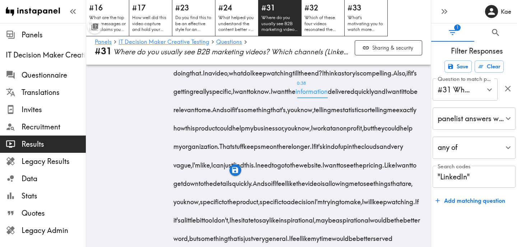
scroll to position [562, 0]
drag, startPoint x: 351, startPoint y: 90, endPoint x: 303, endPoint y: 131, distance: 62.6
click at [303, 131] on div "Where do I usually see? I would see marketing videos on LinkedIn for sure. I th…" at bounding box center [298, 134] width 247 height 294
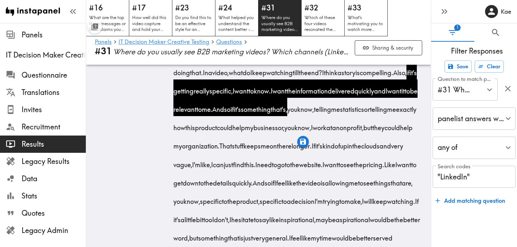
drag, startPoint x: 334, startPoint y: 129, endPoint x: 331, endPoint y: 149, distance: 20.7
click at [331, 149] on span "And so if it's something that's, you know, telling me statistics or telling me …" at bounding box center [296, 128] width 243 height 46
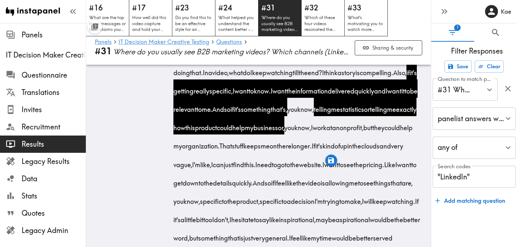
drag, startPoint x: 250, startPoint y: 166, endPoint x: 402, endPoint y: 167, distance: 151.6
click at [402, 167] on div "Where do I usually see? I would see marketing videos on LinkedIn for sure. I th…" at bounding box center [298, 134] width 247 height 294
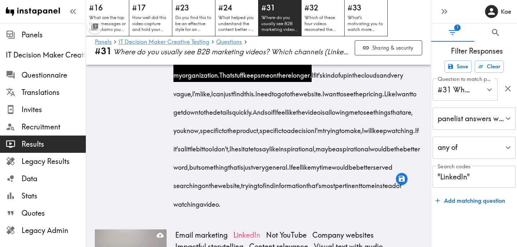
scroll to position [634, 0]
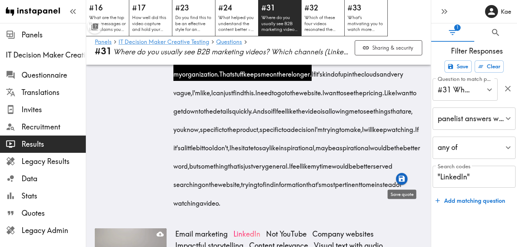
click at [400, 178] on icon "button" at bounding box center [402, 179] width 6 height 6
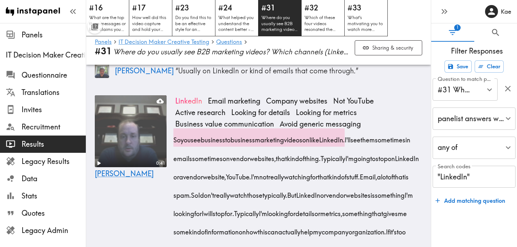
scroll to position [0, 0]
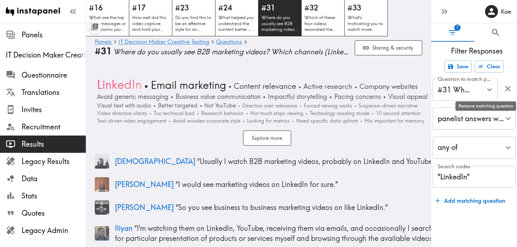
click at [507, 89] on icon "button" at bounding box center [508, 88] width 6 height 6
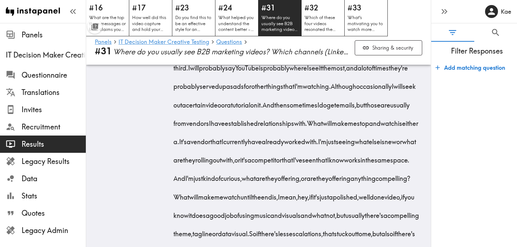
scroll to position [1199, 0]
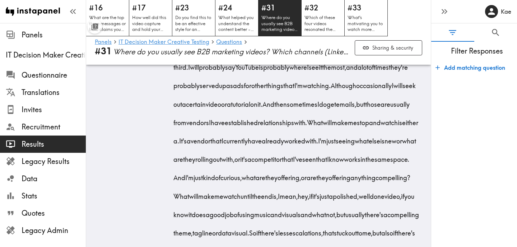
drag, startPoint x: 317, startPoint y: 105, endPoint x: 273, endPoint y: 122, distance: 47.9
click at [273, 90] on span "I will probably say YouTube is probably where I see it the most, and a lot of t…" at bounding box center [292, 75] width 235 height 27
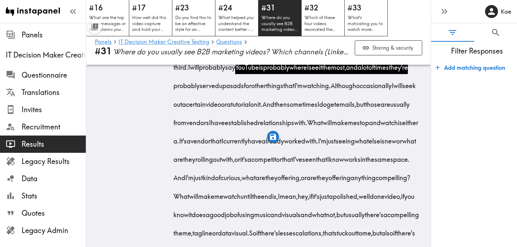
drag, startPoint x: 303, startPoint y: 123, endPoint x: 404, endPoint y: 142, distance: 103.0
click at [404, 142] on div "Where do you usually see business to business marketing videos? Which channels …" at bounding box center [298, 165] width 247 height 331
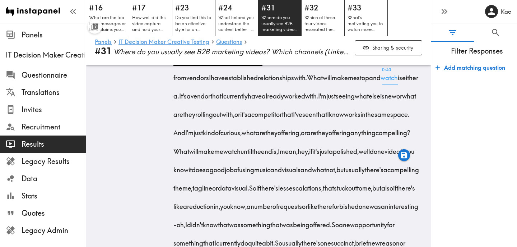
scroll to position [1242, 0]
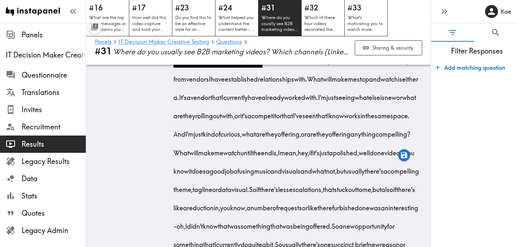
drag, startPoint x: 189, startPoint y: 117, endPoint x: 219, endPoint y: 119, distance: 29.5
click at [287, 67] on span "sometimes" at bounding box center [302, 58] width 31 height 18
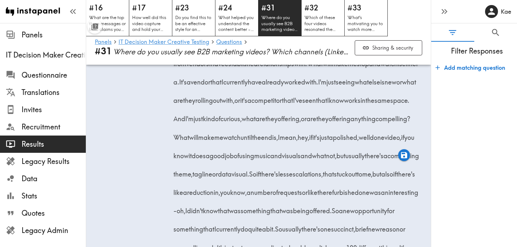
scroll to position [1259, 0]
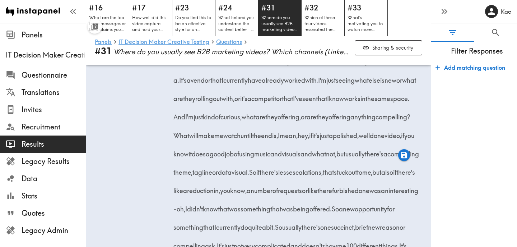
drag, startPoint x: 327, startPoint y: 99, endPoint x: 226, endPoint y: 119, distance: 102.5
click at [226, 119] on div "Where do you usually see business to business marketing videos? Which channels …" at bounding box center [298, 105] width 247 height 331
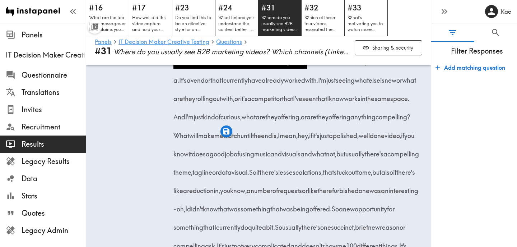
scroll to position [0, 9]
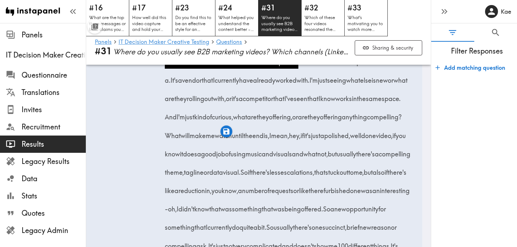
drag, startPoint x: 228, startPoint y: 118, endPoint x: 410, endPoint y: 157, distance: 185.7
click at [410, 157] on div "Where do you usually see business to business marketing videos? Which channels …" at bounding box center [290, 105] width 247 height 331
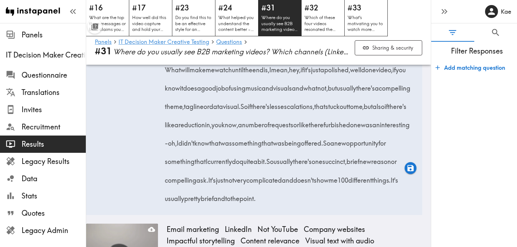
scroll to position [1326, 0]
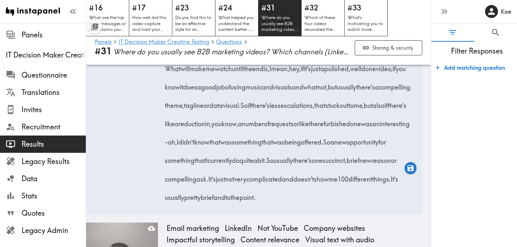
drag, startPoint x: 166, startPoint y: 106, endPoint x: 310, endPoint y: 109, distance: 143.7
click at [310, 54] on span "And I'm just kind of curious, what are they offering, or are they offering anyt…" at bounding box center [285, 49] width 237 height 9
drag, startPoint x: 204, startPoint y: 124, endPoint x: 322, endPoint y: 130, distance: 118.7
click at [322, 110] on span "What will make me watch until the end is, I mean, hey, if it's just a polished,…" at bounding box center [290, 87] width 246 height 46
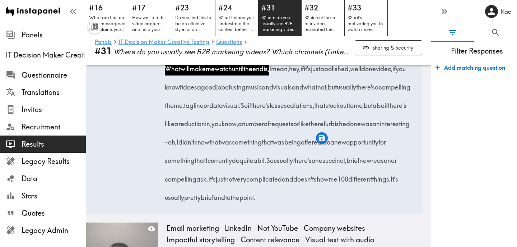
drag, startPoint x: 385, startPoint y: 125, endPoint x: 241, endPoint y: 142, distance: 145.4
click at [241, 110] on span "What will make me watch until the end is, I mean, hey, if it's just a polished,…" at bounding box center [290, 87] width 246 height 46
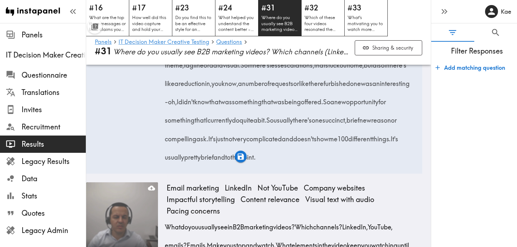
scroll to position [1371, 0]
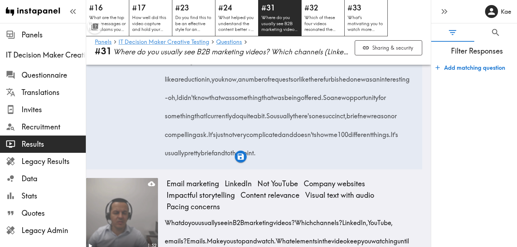
drag, startPoint x: 281, startPoint y: 98, endPoint x: 204, endPoint y: 119, distance: 79.5
click at [204, 65] on span "What will make me watch until the end is, I mean, hey, if it's just a polished,…" at bounding box center [290, 42] width 246 height 46
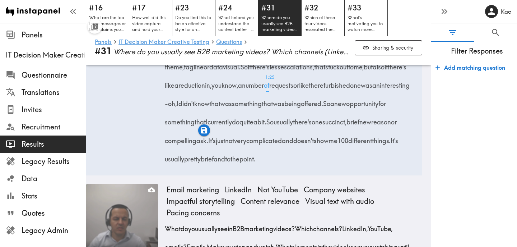
scroll to position [1364, 0]
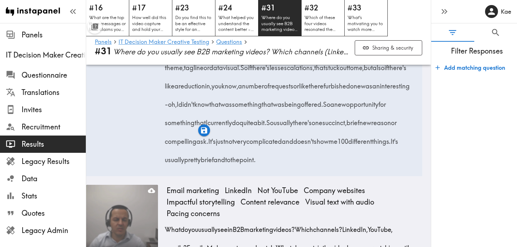
drag, startPoint x: 217, startPoint y: 124, endPoint x: 381, endPoint y: 125, distance: 164.1
click at [381, 125] on div "Where do you usually see business to business marketing videos? Which channels …" at bounding box center [290, 0] width 247 height 331
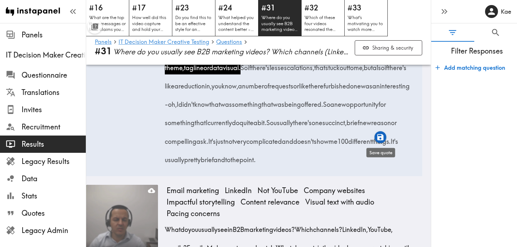
click at [381, 138] on icon "button" at bounding box center [380, 137] width 8 height 8
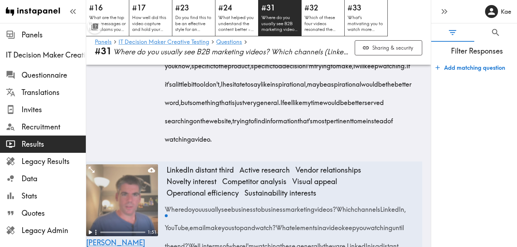
scroll to position [971, 0]
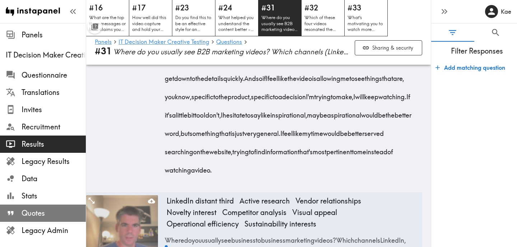
click at [47, 209] on span "Quotes" at bounding box center [54, 213] width 64 height 10
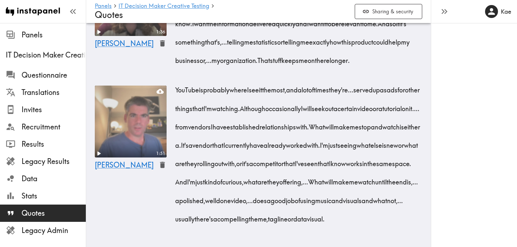
scroll to position [1539, 0]
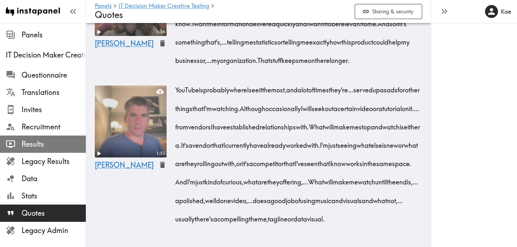
click at [47, 139] on span "Results" at bounding box center [54, 144] width 64 height 10
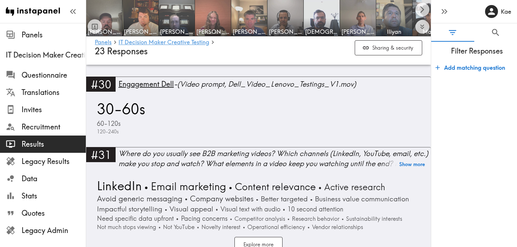
scroll to position [4066, 0]
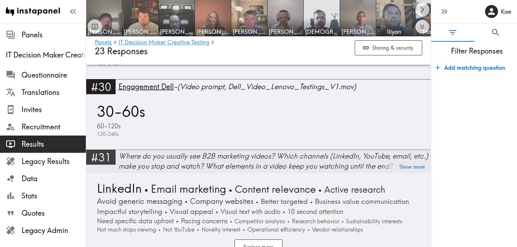
click at [253, 151] on div "Where do you usually see B2B marketing videos? Which channels (LinkedIn, YouTub…" at bounding box center [275, 161] width 312 height 20
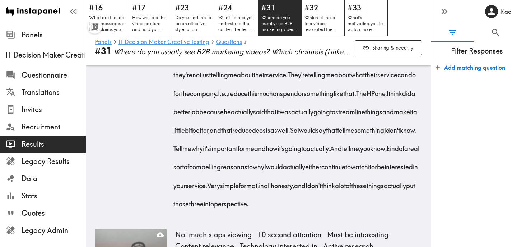
scroll to position [2540, 0]
drag, startPoint x: 198, startPoint y: 94, endPoint x: 366, endPoint y: 97, distance: 167.7
click at [366, 97] on div "I would say I've mostly seen them through YouTube. Don't think I've seen any ef…" at bounding box center [298, 54] width 247 height 312
drag, startPoint x: 414, startPoint y: 93, endPoint x: 351, endPoint y: 148, distance: 83.8
click at [351, 148] on div "I would say I've mostly seen them through YouTube. Don't think I've seen any ef…" at bounding box center [298, 54] width 247 height 312
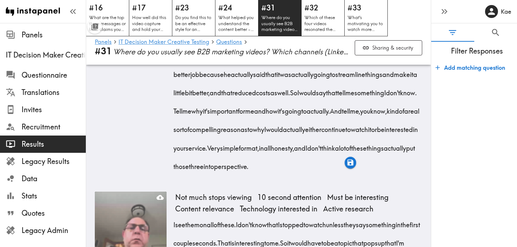
scroll to position [2577, 0]
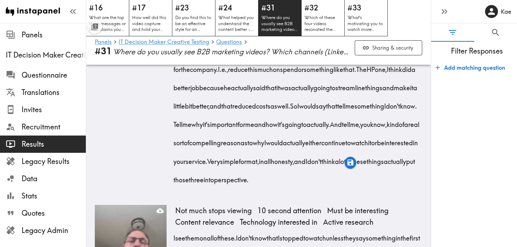
click at [125, 128] on div "1:50 Maha" at bounding box center [131, 11] width 72 height 365
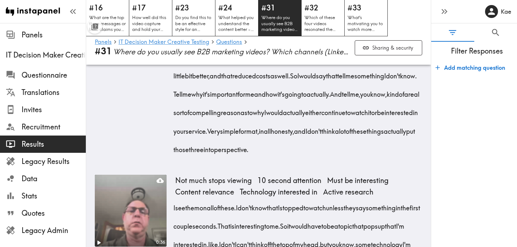
scroll to position [2593, 0]
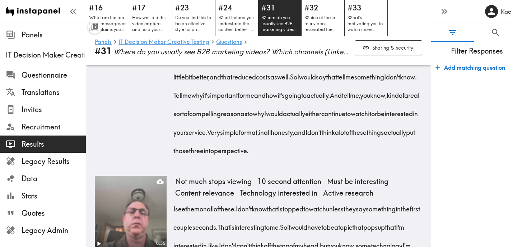
drag, startPoint x: 199, startPoint y: 113, endPoint x: 364, endPoint y: 151, distance: 168.7
click at [364, 151] on div "I would say I've mostly seen them through YouTube. Don't think I've seen any ef…" at bounding box center [298, 1] width 247 height 312
drag, startPoint x: 175, startPoint y: 171, endPoint x: 287, endPoint y: 173, distance: 112.4
click at [287, 157] on div "I would say I've mostly seen them through YouTube. Don't think I've seen any ef…" at bounding box center [298, 1] width 247 height 312
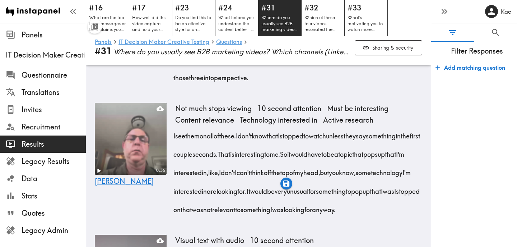
scroll to position [2667, 0]
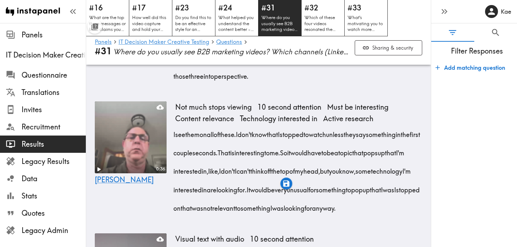
drag, startPoint x: 175, startPoint y: 114, endPoint x: 188, endPoint y: 154, distance: 42.6
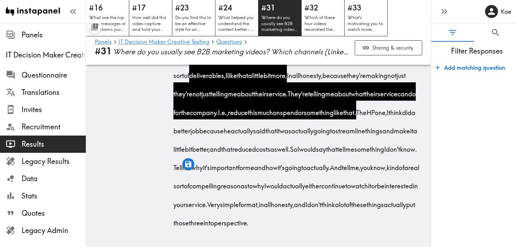
scroll to position [2521, 0]
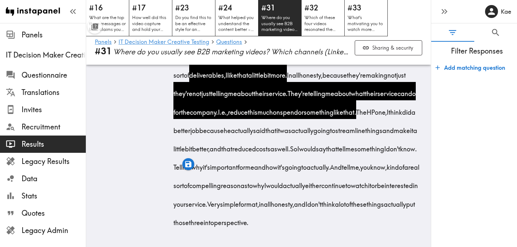
drag, startPoint x: 198, startPoint y: 114, endPoint x: 351, endPoint y: 169, distance: 161.9
click at [351, 170] on div "I would say I've mostly seen them through YouTube. Don't think I've seen any ef…" at bounding box center [298, 73] width 247 height 312
click at [351, 182] on icon "button" at bounding box center [351, 181] width 8 height 8
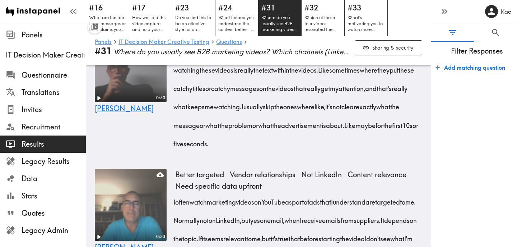
scroll to position [2872, 0]
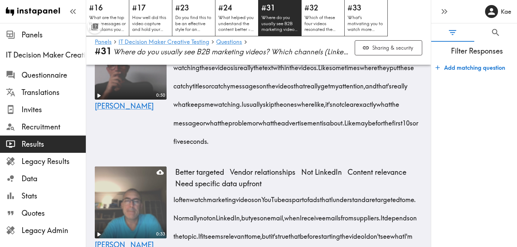
drag, startPoint x: 174, startPoint y: 113, endPoint x: 353, endPoint y: 136, distance: 180.6
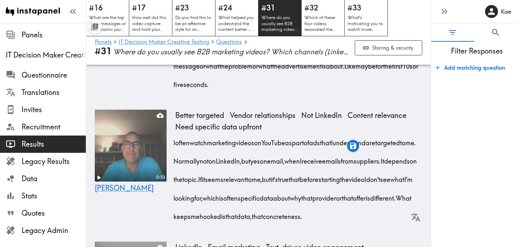
scroll to position [2930, 0]
click at [354, 145] on icon "button" at bounding box center [353, 146] width 6 height 6
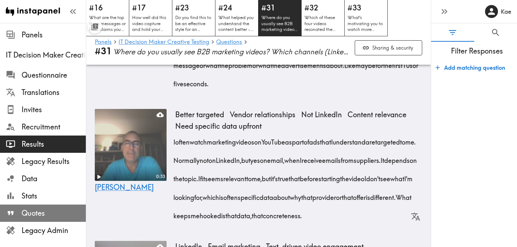
click at [48, 213] on span "Quotes" at bounding box center [54, 213] width 64 height 10
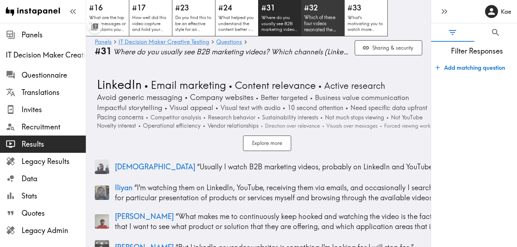
click at [325, 27] on p "Which of these four videos resonated the most with you? Why?" at bounding box center [323, 23] width 38 height 18
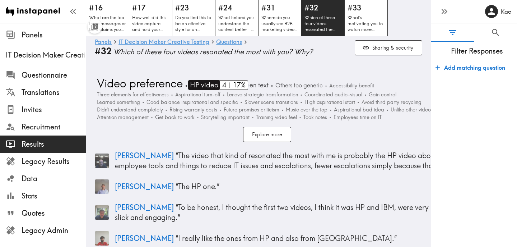
click at [200, 84] on span "HP video" at bounding box center [203, 85] width 30 height 10
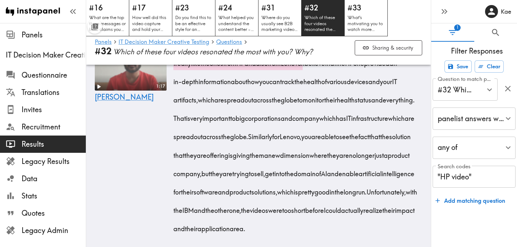
scroll to position [493, 0]
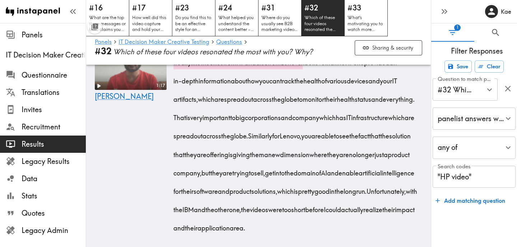
drag, startPoint x: 175, startPoint y: 82, endPoint x: 321, endPoint y: 83, distance: 146.9
click at [305, 67] on span "I really like the ones from HP and also from Lenovo." at bounding box center [239, 62] width 129 height 9
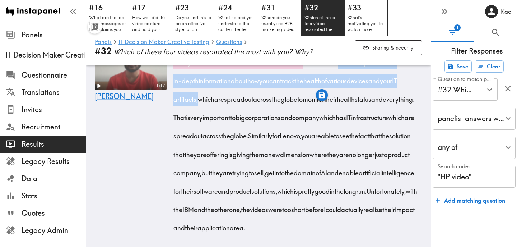
drag, startPoint x: 362, startPoint y: 82, endPoint x: 256, endPoint y: 116, distance: 111.6
click at [256, 103] on span "I believe that the HP one provided an in-depth information about how you can tr…" at bounding box center [295, 81] width 241 height 46
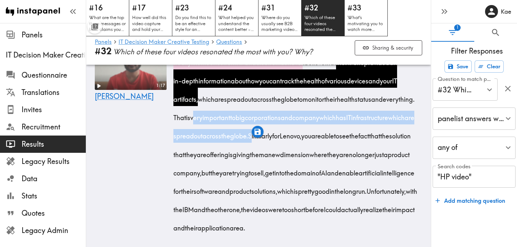
drag, startPoint x: 280, startPoint y: 137, endPoint x: 363, endPoint y: 157, distance: 85.6
click at [363, 157] on div "I really like the ones from HP and also from Lenovo. I believe that the HP one …" at bounding box center [298, 143] width 247 height 184
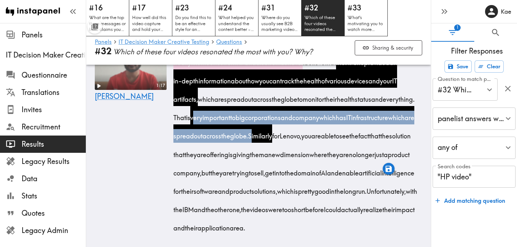
drag, startPoint x: 391, startPoint y: 156, endPoint x: 196, endPoint y: 177, distance: 195.8
click at [196, 177] on span "Similarly for Lenovo, you are able to see the fact that the solution that they …" at bounding box center [295, 163] width 241 height 64
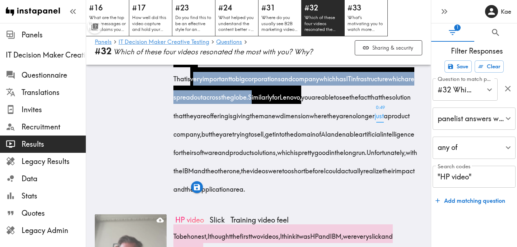
scroll to position [533, 0]
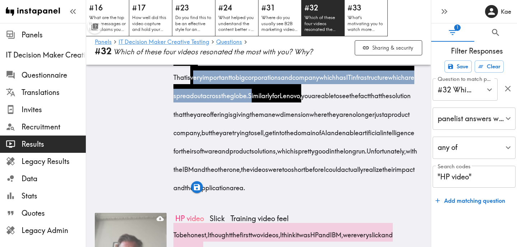
drag, startPoint x: 291, startPoint y: 133, endPoint x: 367, endPoint y: 186, distance: 92.9
click at [367, 155] on span "Similarly for Lenovo, you are able to see the fact that the solution that they …" at bounding box center [295, 123] width 241 height 64
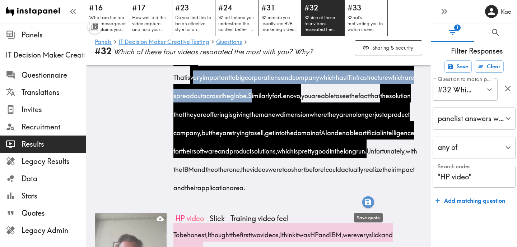
click at [368, 202] on icon "button" at bounding box center [368, 202] width 8 height 8
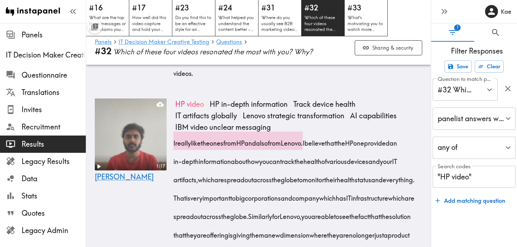
scroll to position [412, 0]
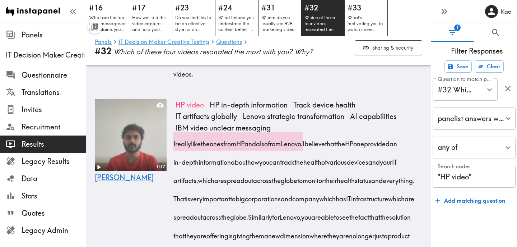
click at [316, 22] on p "Which of these four videos resonated the most with you? Why?" at bounding box center [323, 23] width 37 height 18
click at [191, 44] on link "IT Decision Maker Creative Testing" at bounding box center [164, 42] width 91 height 7
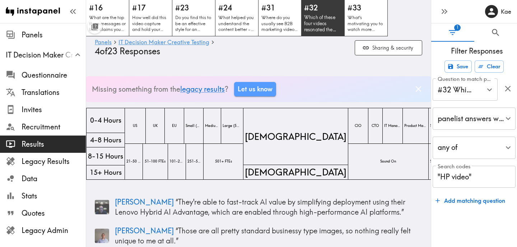
click at [317, 19] on p "Which of these four videos resonated the most with you? Why?" at bounding box center [323, 23] width 38 height 18
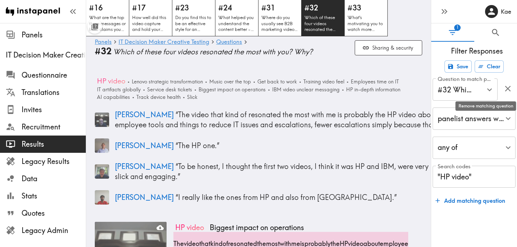
click at [507, 88] on icon "button" at bounding box center [508, 88] width 6 height 6
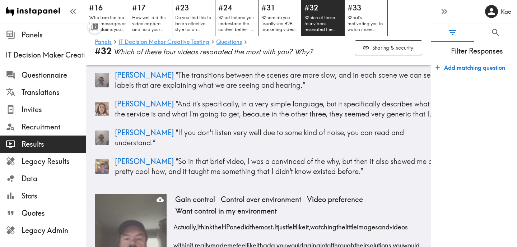
scroll to position [136, 0]
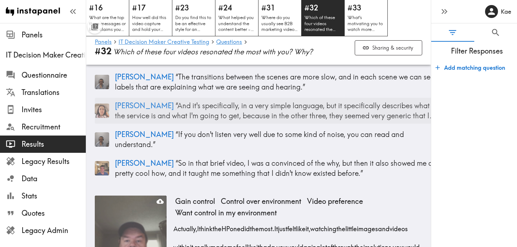
click at [300, 110] on p "Aldona “ And it's specifically, in a very simple language, but it specifically …" at bounding box center [277, 111] width 325 height 20
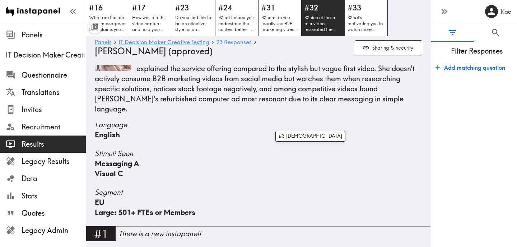
scroll to position [2332, 0]
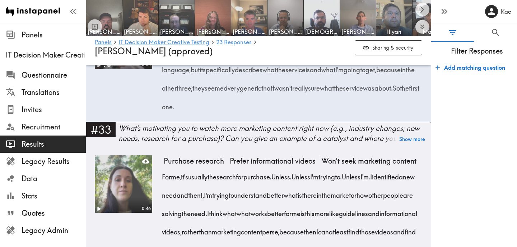
drag, startPoint x: 162, startPoint y: 115, endPoint x: 227, endPoint y: 193, distance: 101.8
click at [227, 113] on div "The first one, which is Lenovo computers, refurbished computers. That one reson…" at bounding box center [293, 68] width 259 height 92
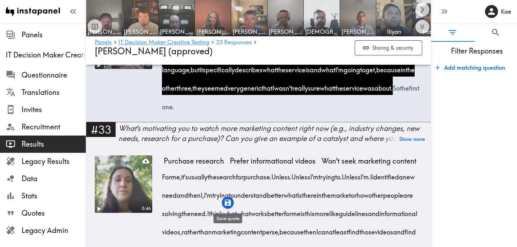
click at [229, 205] on icon "button" at bounding box center [228, 202] width 6 height 6
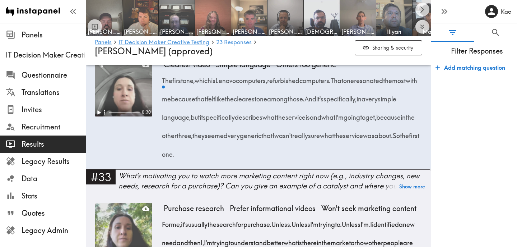
scroll to position [2282, 0]
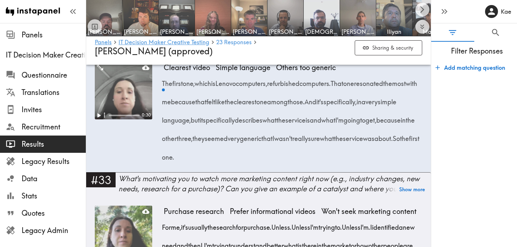
click at [194, 48] on div "Which of these four videos resonated the most with you? Why?" at bounding box center [275, 43] width 312 height 10
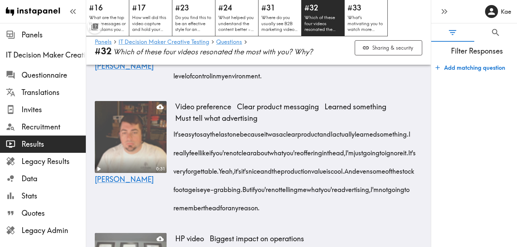
scroll to position [376, 0]
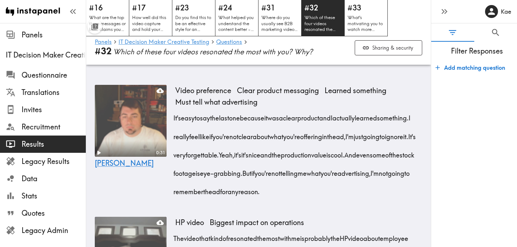
click at [90, 108] on div "0:31 Josh Video preference Clear product messaging Learned something Must tell …" at bounding box center [258, 145] width 345 height 126
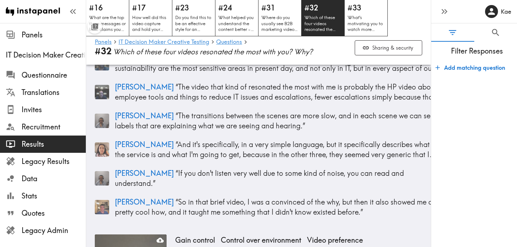
scroll to position [0, 0]
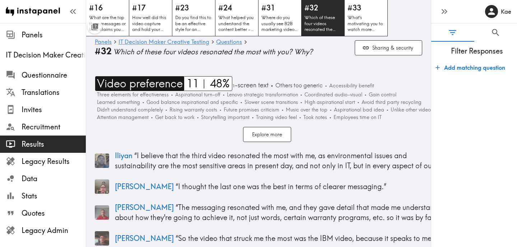
click at [145, 86] on span "Video preference" at bounding box center [139, 83] width 88 height 15
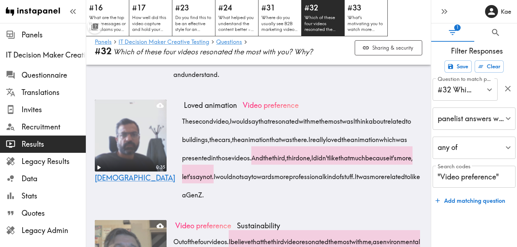
scroll to position [645, 0]
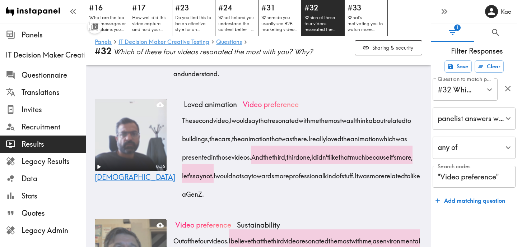
drag, startPoint x: 176, startPoint y: 133, endPoint x: 314, endPoint y: 209, distance: 157.5
click at [314, 201] on div "The second video, I would say that resonated with me the most was I think about…" at bounding box center [303, 155] width 238 height 92
click at [313, 223] on icon "button" at bounding box center [312, 221] width 6 height 6
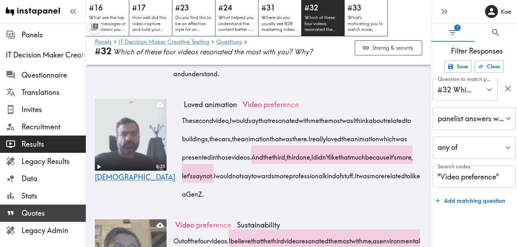
click at [40, 214] on span "Quotes" at bounding box center [54, 213] width 64 height 10
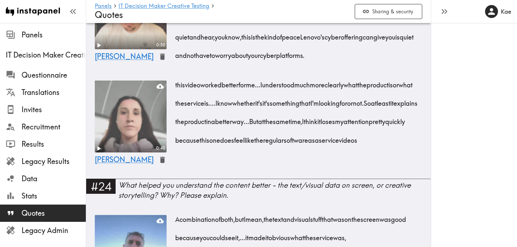
scroll to position [839, 0]
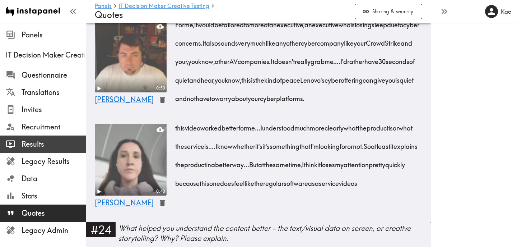
click at [42, 143] on span "Results" at bounding box center [54, 144] width 64 height 10
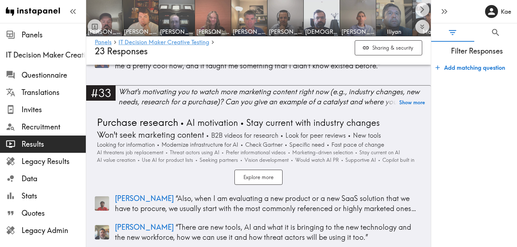
scroll to position [4666, 0]
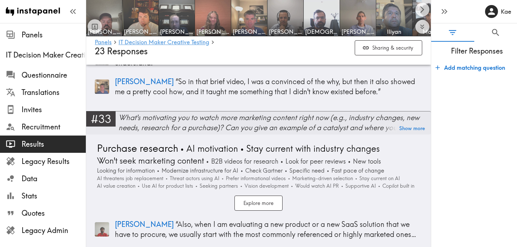
click at [177, 112] on div "What's motivating you to watch more marketing content right now (e.g., industry…" at bounding box center [275, 122] width 312 height 20
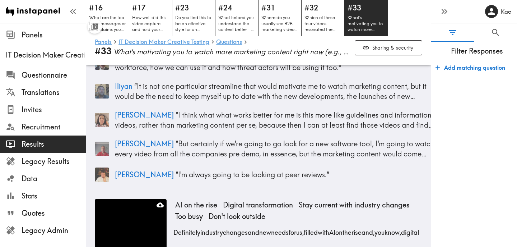
scroll to position [131, 0]
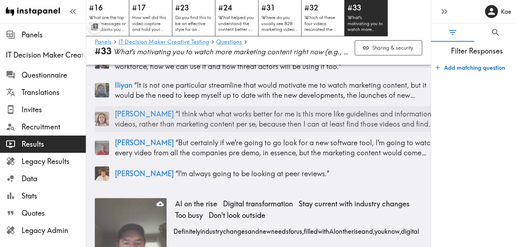
click at [269, 118] on p "Aldona “ I think what what works better for me is this more like guidelines and…" at bounding box center [277, 119] width 325 height 20
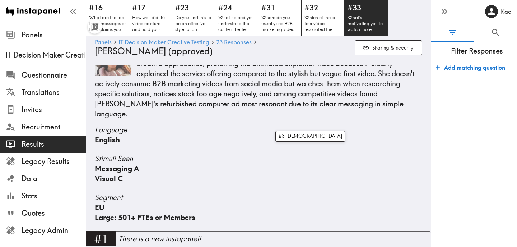
scroll to position [2468, 0]
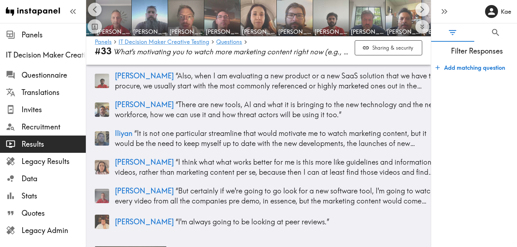
scroll to position [94, 0]
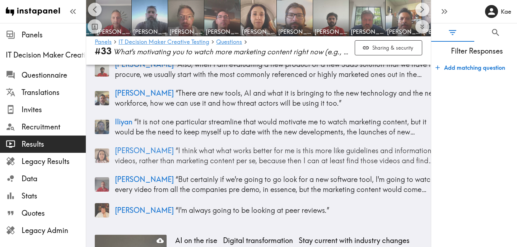
click at [170, 150] on p "Aldona “ I think what what works better for me is this more like guidelines and…" at bounding box center [277, 155] width 325 height 20
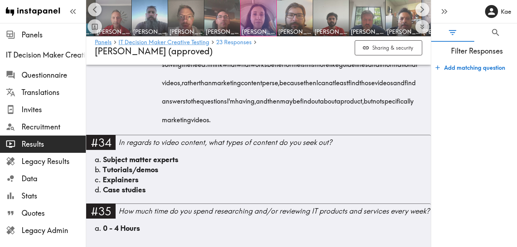
scroll to position [2479, 0]
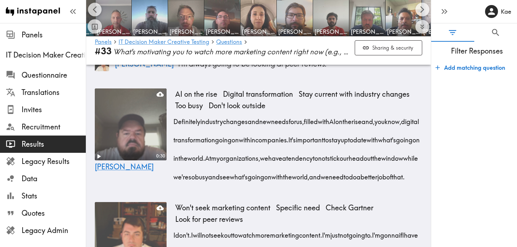
scroll to position [239, 0]
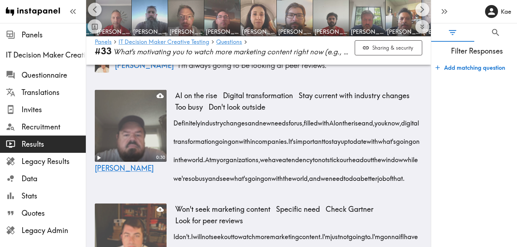
drag, startPoint x: 174, startPoint y: 124, endPoint x: 285, endPoint y: 164, distance: 118.2
click at [285, 164] on div "Definitely industry changes and new needs for us, filled with AI on the rise an…" at bounding box center [298, 148] width 247 height 74
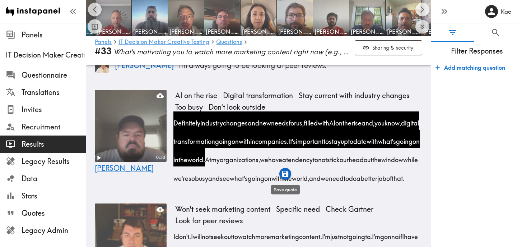
click at [284, 177] on icon "button" at bounding box center [285, 174] width 8 height 8
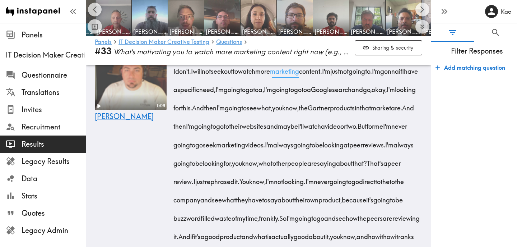
scroll to position [406, 0]
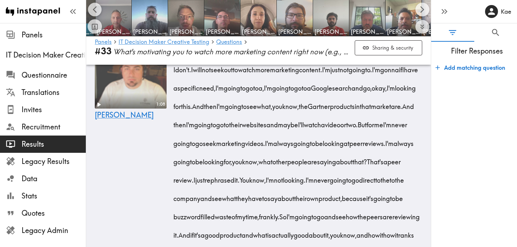
drag, startPoint x: 196, startPoint y: 88, endPoint x: 317, endPoint y: 109, distance: 122.9
click at [317, 109] on div "I don't. I will not seek out to watch more marketing content. I'm just not goin…" at bounding box center [298, 159] width 247 height 202
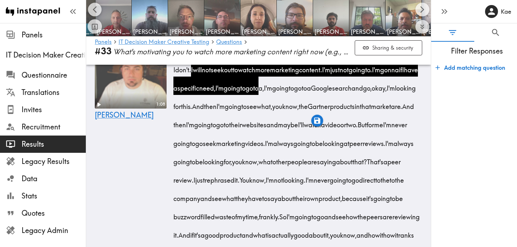
drag, startPoint x: 378, startPoint y: 107, endPoint x: 363, endPoint y: 128, distance: 25.2
click at [363, 128] on div "I don't. I will not seek out to watch more marketing content. I'm just not goin…" at bounding box center [298, 159] width 247 height 202
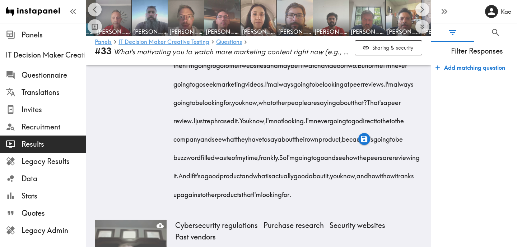
scroll to position [465, 0]
drag, startPoint x: 305, startPoint y: 85, endPoint x: 278, endPoint y: 104, distance: 32.9
click at [278, 69] on span "And then I'm going to go to their websites and maybe I'll watch a video or two." at bounding box center [295, 55] width 241 height 27
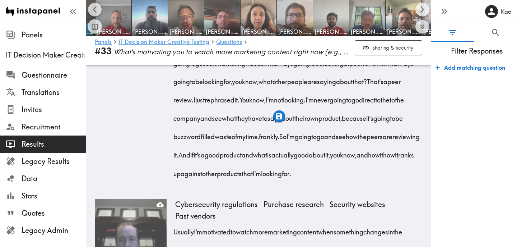
scroll to position [488, 0]
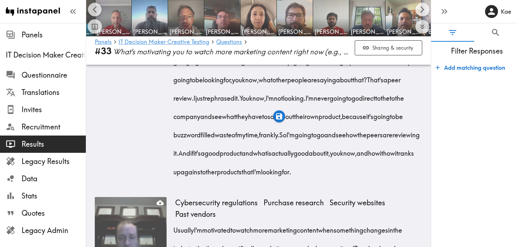
drag, startPoint x: 196, startPoint y: 98, endPoint x: 330, endPoint y: 101, distance: 134.0
click at [330, 66] on span "I'm always going to be looking at peer reviews." at bounding box center [327, 61] width 120 height 9
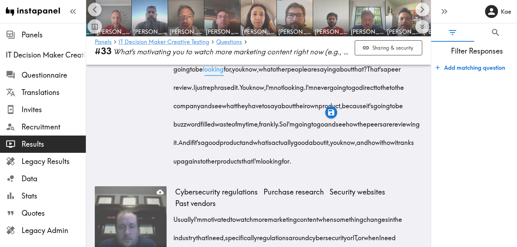
scroll to position [499, 0]
drag, startPoint x: 299, startPoint y: 126, endPoint x: 315, endPoint y: 126, distance: 15.4
click at [315, 126] on span "I'm never going to go direct to the to the company and see what they have to sa…" at bounding box center [290, 105] width 231 height 46
drag, startPoint x: 351, startPoint y: 125, endPoint x: 385, endPoint y: 126, distance: 34.1
click at [385, 126] on span "I'm never going to go direct to the to the company and see what they have to sa…" at bounding box center [290, 105] width 231 height 46
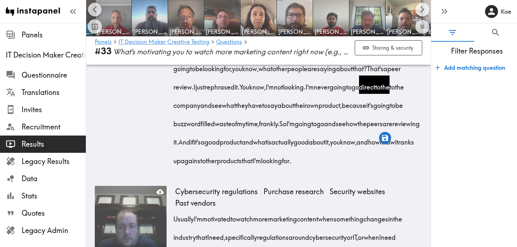
drag, startPoint x: 174, startPoint y: 142, endPoint x: 308, endPoint y: 162, distance: 136.2
click at [308, 162] on div "I don't. I will not seek out to watch more marketing content. I'm just not goin…" at bounding box center [298, 66] width 247 height 202
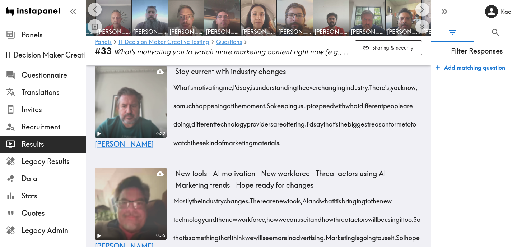
scroll to position [4229, 0]
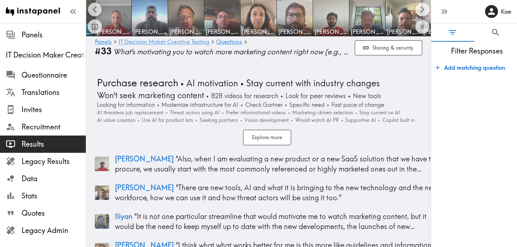
click at [175, 43] on link "IT Decision Maker Creative Testing" at bounding box center [164, 42] width 91 height 7
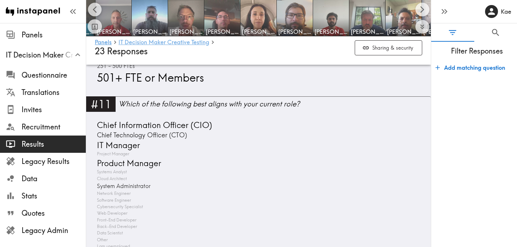
scroll to position [1772, 0]
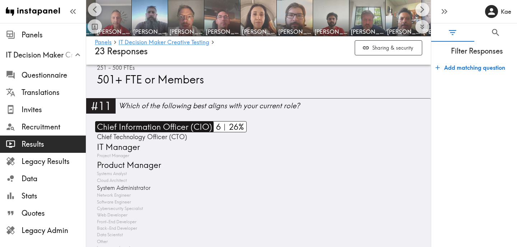
click at [192, 121] on span "Chief Information Officer (CIO)" at bounding box center [153, 126] width 117 height 11
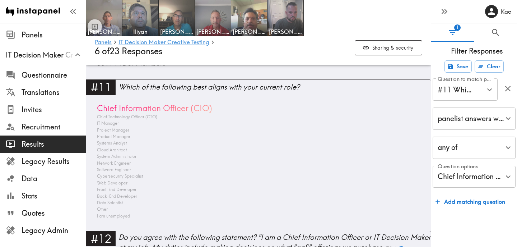
scroll to position [1576, 0]
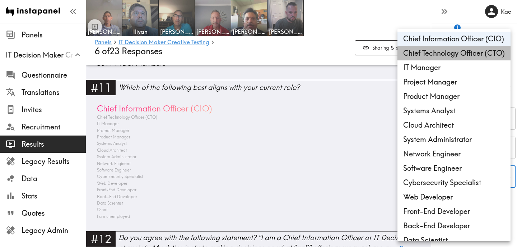
click at [458, 53] on li "Chief Technology Officer (CTO)" at bounding box center [454, 53] width 113 height 14
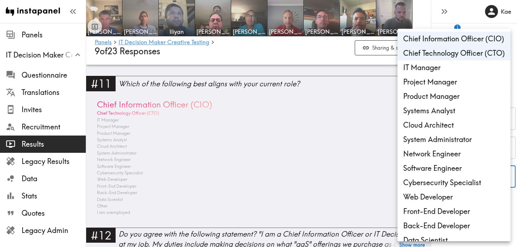
click at [453, 84] on li "Project Manager" at bounding box center [454, 82] width 113 height 14
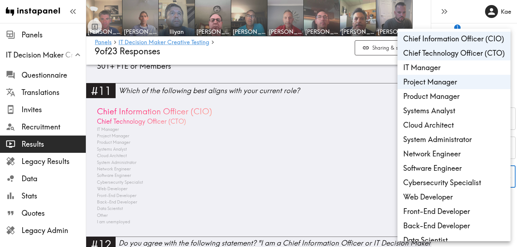
scroll to position [1619, 0]
click at [317, 154] on div at bounding box center [258, 123] width 517 height 247
click at [456, 96] on li "Product Manager" at bounding box center [454, 96] width 113 height 14
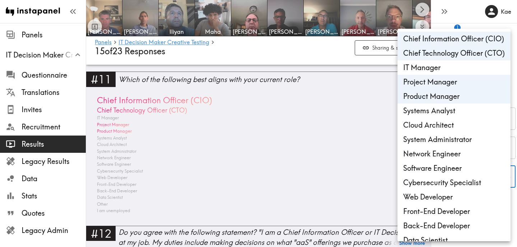
click at [442, 83] on li "Project Manager" at bounding box center [454, 82] width 113 height 14
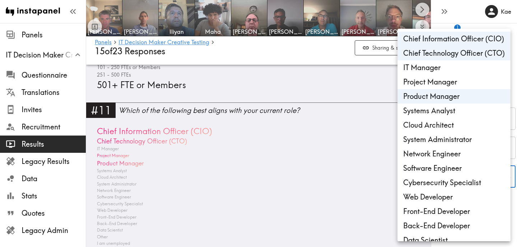
type input "d839db5e-c016-45d3-84d4-8a61dbbbc157,d2c9c6b0-244d-4243-b65a-a26fb02ac454,1c3ad…"
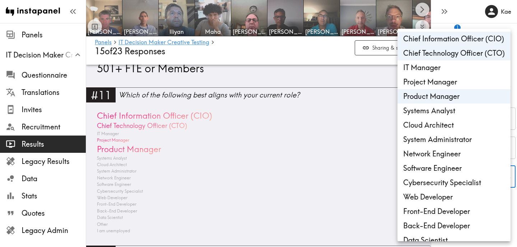
scroll to position [1706, 0]
click at [343, 187] on div at bounding box center [258, 123] width 517 height 247
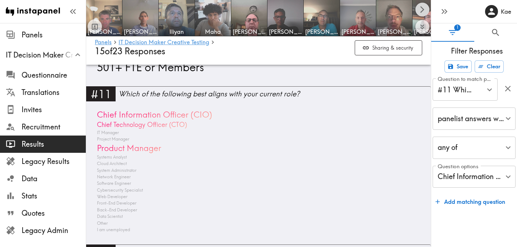
click at [416, 11] on button "Scroll right" at bounding box center [423, 10] width 14 height 14
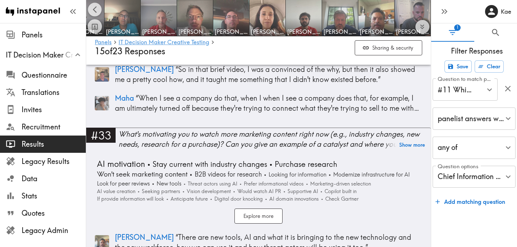
scroll to position [4451, 0]
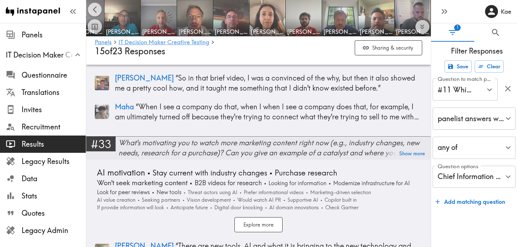
click at [273, 141] on div "What's motivating you to watch more marketing content right now (e.g., industry…" at bounding box center [275, 148] width 312 height 20
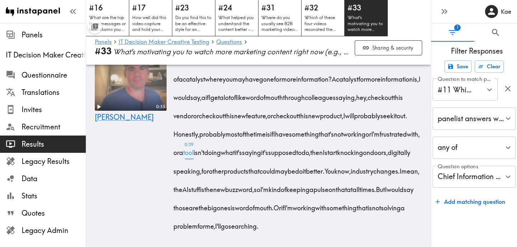
scroll to position [295, 0]
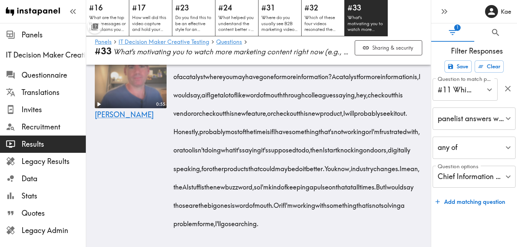
drag, startPoint x: 174, startPoint y: 115, endPoint x: 226, endPoint y: 116, distance: 51.7
click at [226, 116] on span "A catalyst for more information is, I would say, a if I get a lot of like word …" at bounding box center [298, 95] width 247 height 46
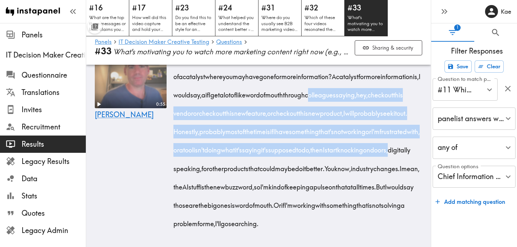
drag, startPoint x: 175, startPoint y: 115, endPoint x: 346, endPoint y: 167, distance: 179.1
click at [346, 167] on div "What? What's motivating for you to watch more marketing content? Can you give a…" at bounding box center [298, 138] width 247 height 184
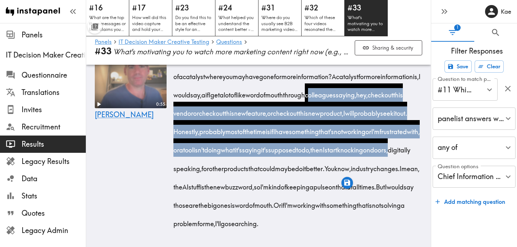
drag, startPoint x: 403, startPoint y: 169, endPoint x: 303, endPoint y: 187, distance: 101.5
click at [303, 172] on span "Honestly, probably most of the time is if I have something that's not working o…" at bounding box center [298, 150] width 246 height 46
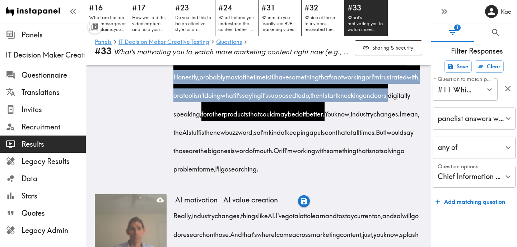
scroll to position [351, 0]
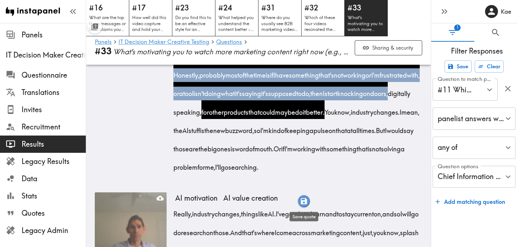
click at [303, 202] on icon "button" at bounding box center [304, 201] width 8 height 8
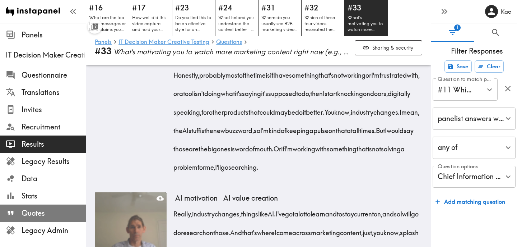
click at [48, 215] on span "Quotes" at bounding box center [54, 213] width 64 height 10
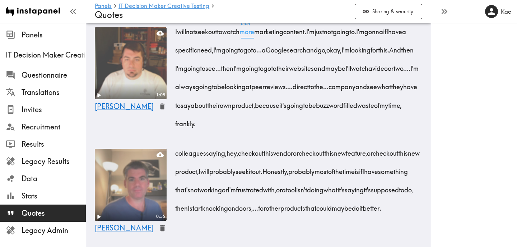
scroll to position [2583, 0]
click at [395, 11] on button "Sharing & security" at bounding box center [389, 11] width 68 height 15
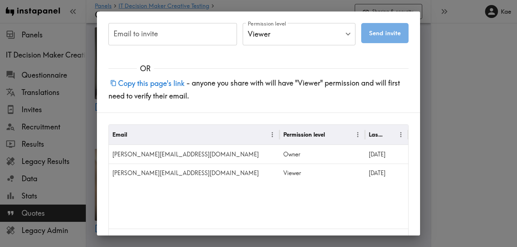
click at [158, 82] on button "Copy this page's link" at bounding box center [147, 82] width 78 height 15
click at [458, 90] on div "Email to invite Email to invite Permission level Viewer Viewer Permission level…" at bounding box center [258, 123] width 517 height 247
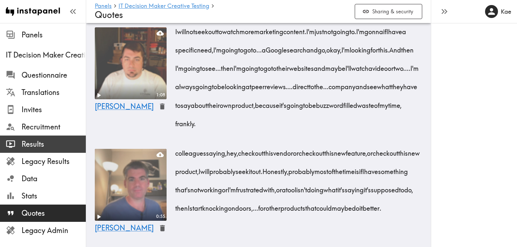
click at [38, 140] on span "Results" at bounding box center [54, 144] width 64 height 10
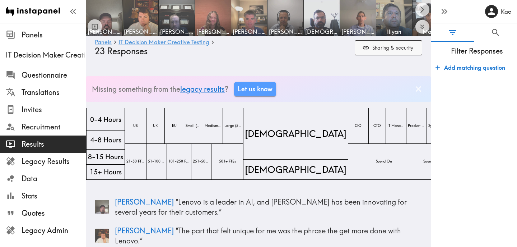
click at [375, 52] on button "Sharing & security" at bounding box center [389, 47] width 68 height 15
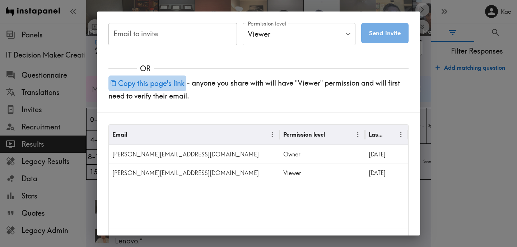
click at [149, 84] on button "Copy this page's link" at bounding box center [147, 82] width 78 height 15
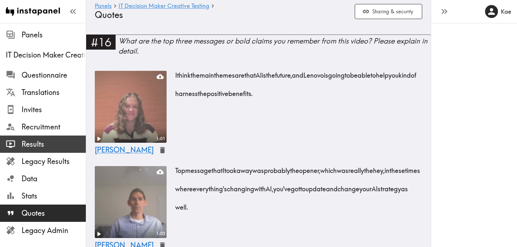
click at [51, 146] on span "Results" at bounding box center [54, 144] width 64 height 10
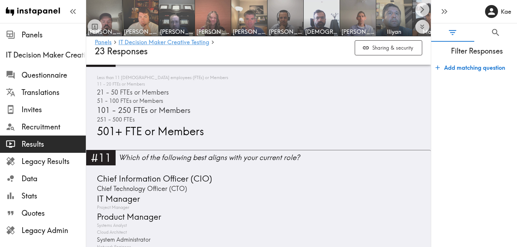
scroll to position [1615, 0]
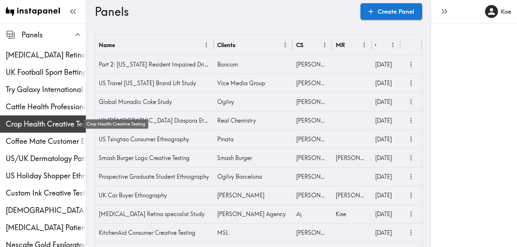
click at [40, 124] on span "Crop Health Creative Testing" at bounding box center [46, 124] width 80 height 10
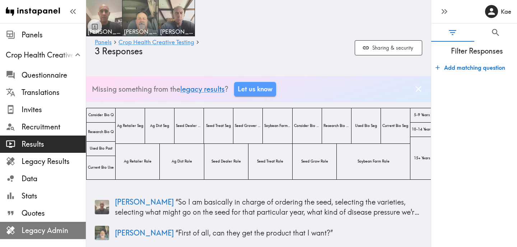
click at [45, 234] on span "Legacy Admin" at bounding box center [54, 230] width 64 height 10
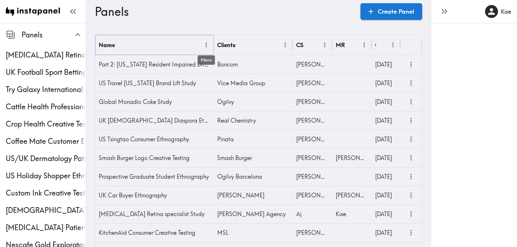
click at [207, 45] on icon "Menu" at bounding box center [207, 45] width 8 height 8
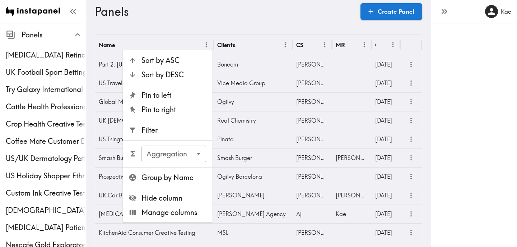
click at [190, 127] on span "Filter" at bounding box center [173, 130] width 65 height 10
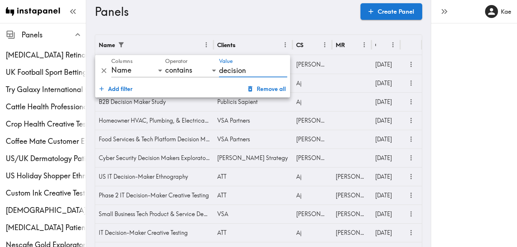
type input "decision"
click at [266, 16] on h3 "Panels" at bounding box center [225, 12] width 260 height 14
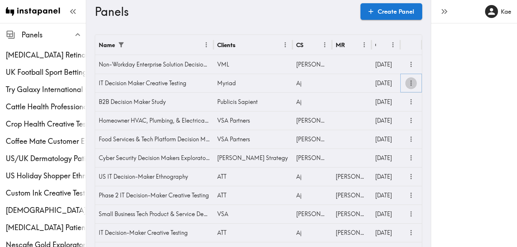
click at [412, 87] on icon "more" at bounding box center [411, 83] width 8 height 8
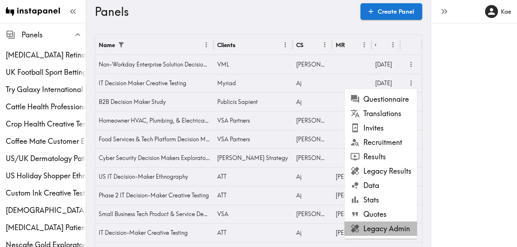
click at [371, 231] on li "Legacy Admin" at bounding box center [381, 228] width 73 height 14
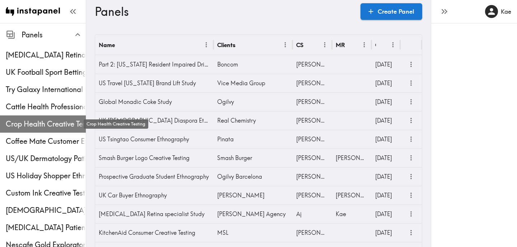
click at [26, 126] on span "Crop Health Creative Testing" at bounding box center [46, 124] width 80 height 10
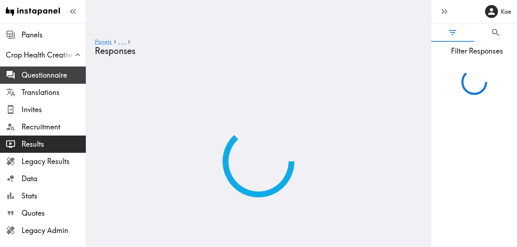
click at [37, 75] on span "Questionnaire" at bounding box center [54, 75] width 64 height 10
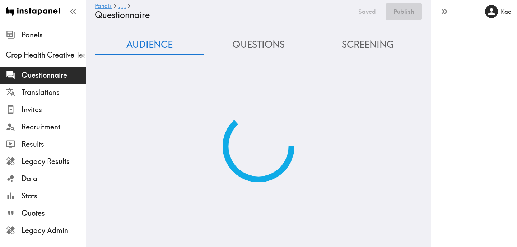
click at [255, 46] on button "Questions" at bounding box center [258, 44] width 109 height 20
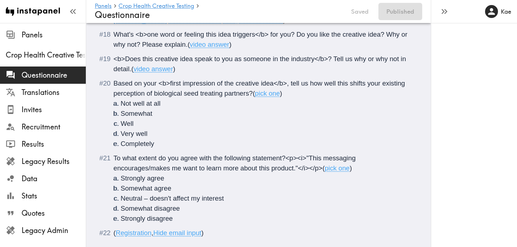
scroll to position [1141, 0]
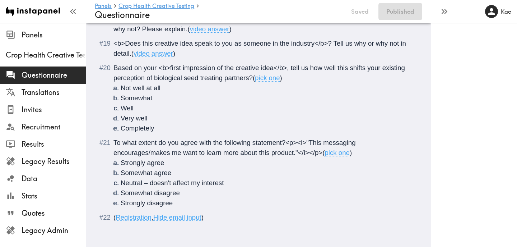
click at [201, 220] on span "Hide email input" at bounding box center [177, 217] width 48 height 8
drag, startPoint x: 203, startPoint y: 220, endPoint x: 154, endPoint y: 218, distance: 49.2
click at [154, 218] on span "( Registration , Hide email input )" at bounding box center [158, 217] width 90 height 8
click at [405, 15] on button "Publish" at bounding box center [404, 11] width 37 height 17
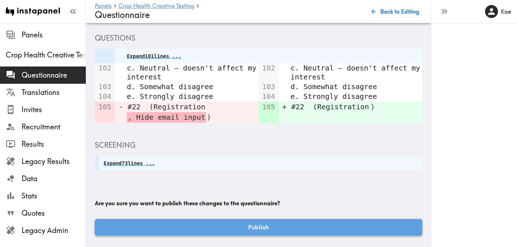
click at [268, 223] on button "Publish" at bounding box center [259, 227] width 328 height 17
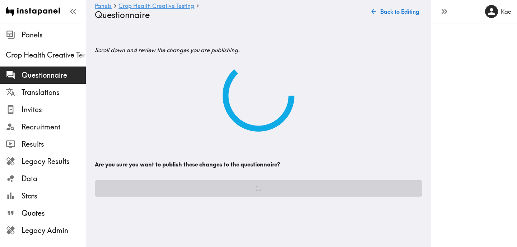
scroll to position [0, 0]
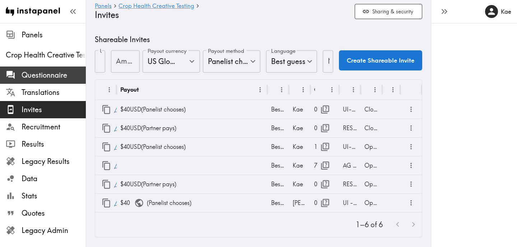
click at [48, 74] on span "Questionnaire" at bounding box center [54, 75] width 64 height 10
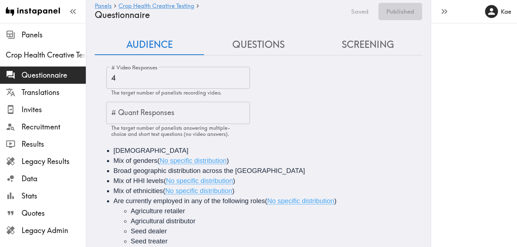
click at [264, 46] on button "Questions" at bounding box center [258, 44] width 109 height 20
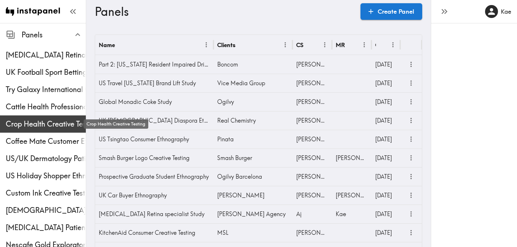
click at [33, 124] on span "Crop Health Creative Testing" at bounding box center [46, 124] width 80 height 10
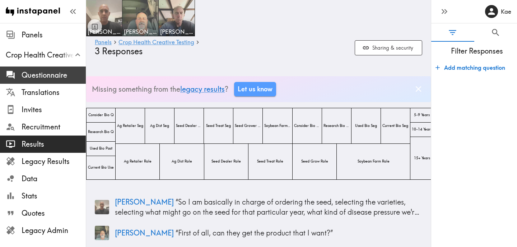
click at [62, 75] on span "Questionnaire" at bounding box center [54, 75] width 64 height 10
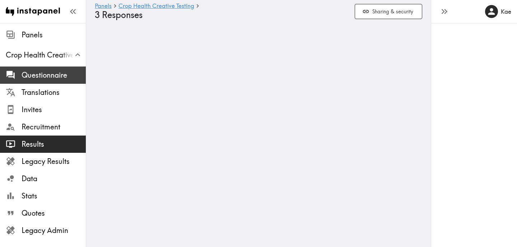
scroll to position [119, 0]
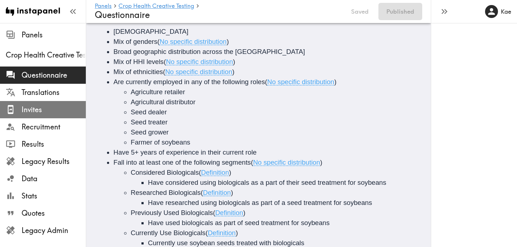
click at [57, 113] on span "Invites" at bounding box center [54, 110] width 64 height 10
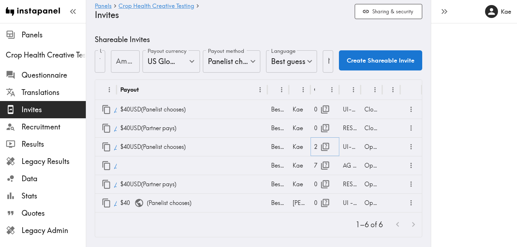
click at [327, 146] on icon "button" at bounding box center [325, 147] width 10 height 10
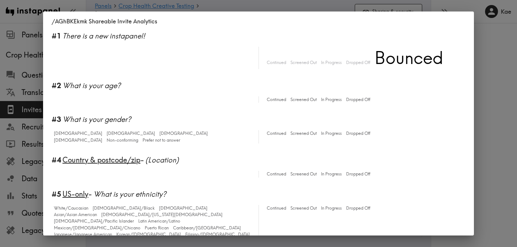
click at [496, 132] on div "/AGhBKEkmk Shareable Invite Analytics #1 There is a new instapanel! Continued S…" at bounding box center [258, 123] width 517 height 247
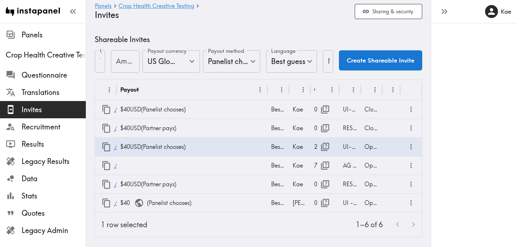
click at [337, 230] on div "1–6 of 6" at bounding box center [287, 224] width 269 height 24
click at [326, 144] on icon "button" at bounding box center [325, 147] width 10 height 10
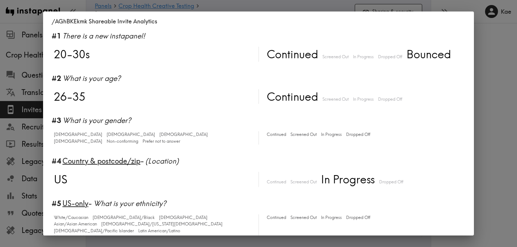
click at [496, 115] on div "/AGhBKEkmk Shareable Invite Analytics #1 There is a new instapanel! 20-30s Cont…" at bounding box center [258, 123] width 517 height 247
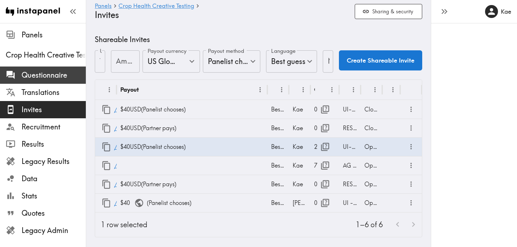
click at [56, 77] on span "Questionnaire" at bounding box center [54, 75] width 64 height 10
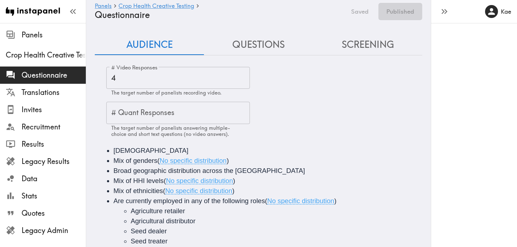
click at [266, 50] on button "Questions" at bounding box center [258, 44] width 109 height 20
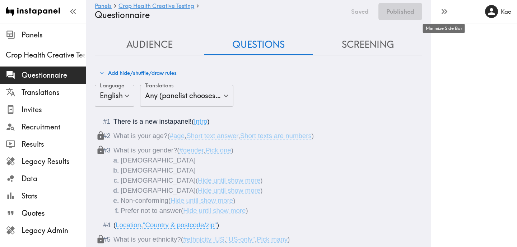
click at [444, 9] on icon "button" at bounding box center [445, 11] width 10 height 10
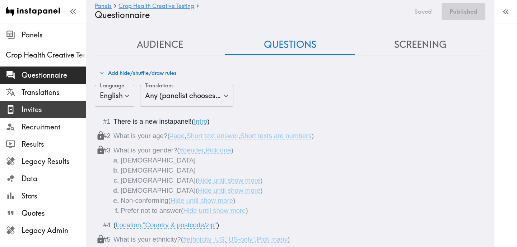
click at [52, 112] on span "Invites" at bounding box center [54, 110] width 64 height 10
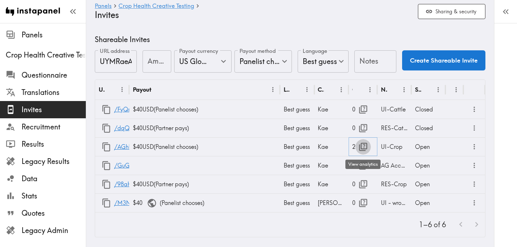
click at [363, 147] on icon "button" at bounding box center [363, 147] width 10 height 10
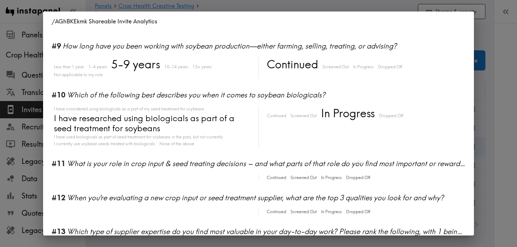
scroll to position [462, 0]
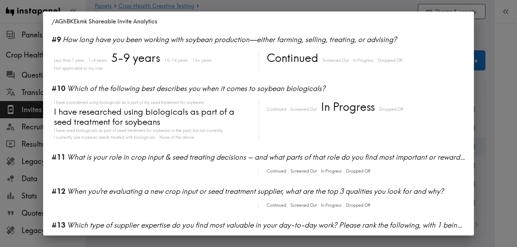
click at [486, 75] on div "/AGhBKEkmk Shareable Invite Analytics #1 There is a new instapanel! 20-30s Cont…" at bounding box center [258, 123] width 517 height 247
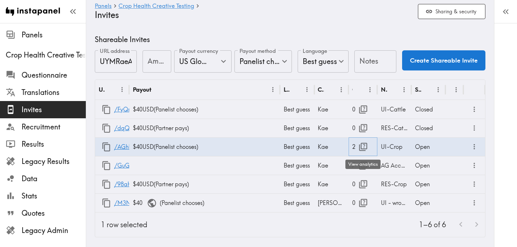
click at [364, 145] on icon "button" at bounding box center [363, 147] width 10 height 10
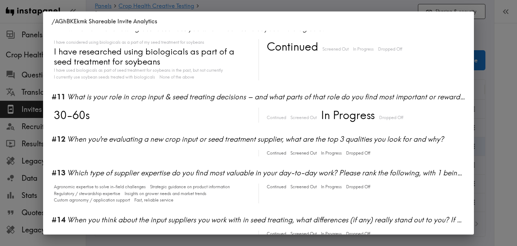
scroll to position [407, 0]
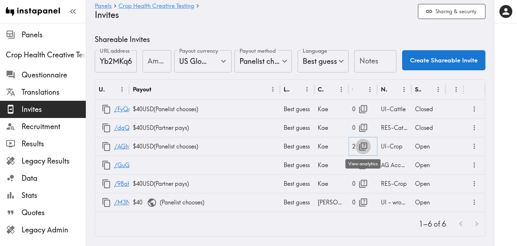
click at [363, 148] on icon "button" at bounding box center [363, 147] width 10 height 10
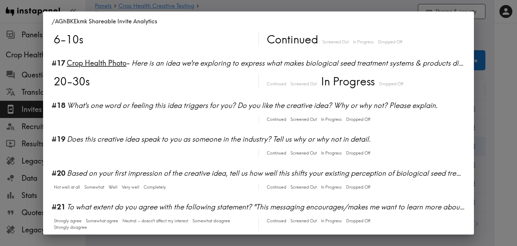
scroll to position [851, 0]
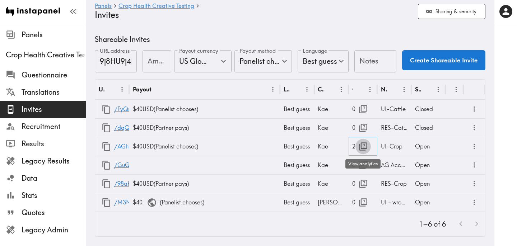
click at [362, 147] on icon "button" at bounding box center [363, 147] width 10 height 10
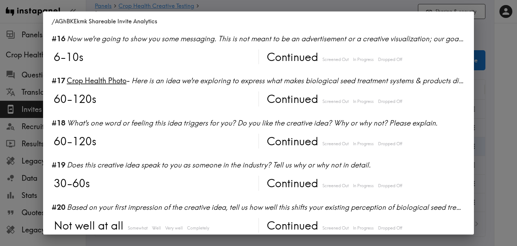
scroll to position [898, 0]
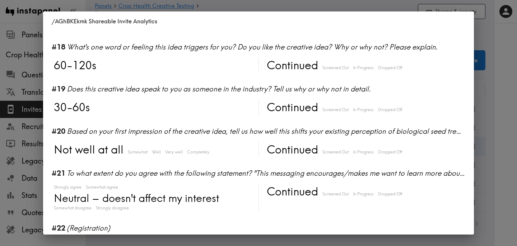
click at [498, 125] on div "/AGhBKEkmk Shareable Invite Analytics #1 There is a new instapanel! 20-30s Cont…" at bounding box center [258, 123] width 517 height 246
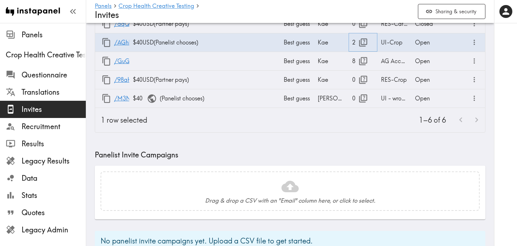
scroll to position [116, 0]
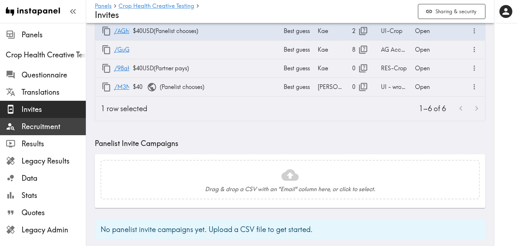
click at [51, 125] on span "Recruitment" at bounding box center [54, 127] width 64 height 10
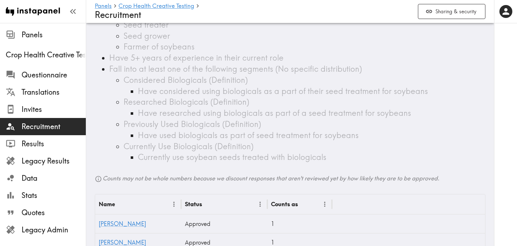
scroll to position [151, 0]
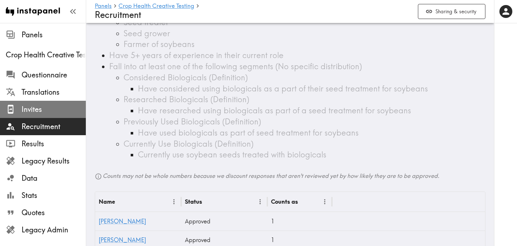
click at [40, 106] on span "Invites" at bounding box center [54, 110] width 64 height 10
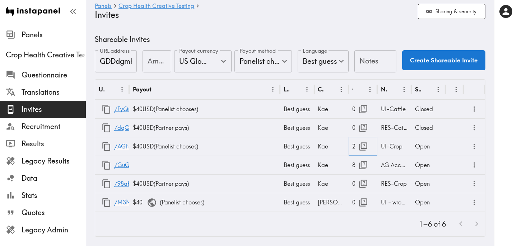
click at [364, 149] on icon "button" at bounding box center [363, 147] width 8 height 8
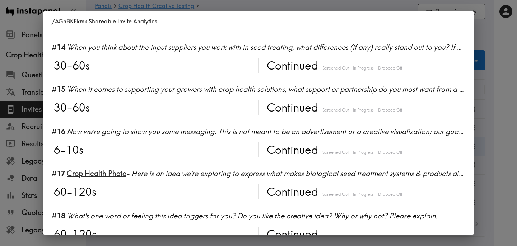
scroll to position [898, 0]
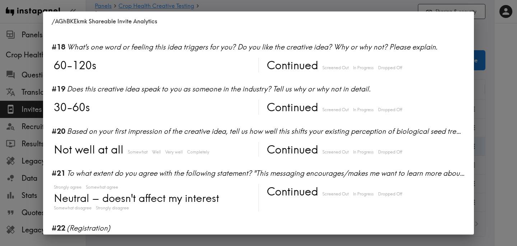
click at [493, 102] on div "/AGhBKEkmk Shareable Invite Analytics #1 There is a new instapanel! 20-30s Cont…" at bounding box center [258, 123] width 517 height 246
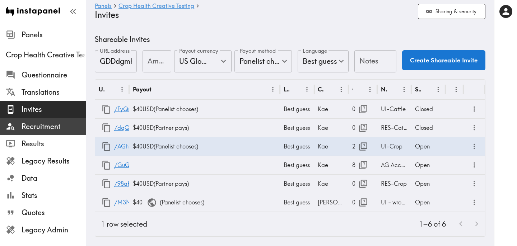
click at [58, 128] on span "Recruitment" at bounding box center [54, 127] width 64 height 10
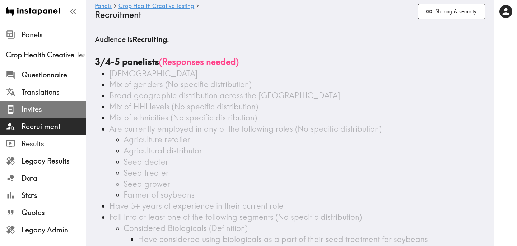
click at [57, 110] on span "Invites" at bounding box center [54, 110] width 64 height 10
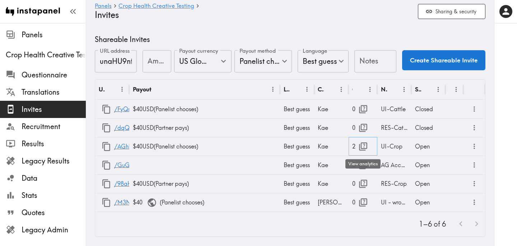
click at [364, 145] on icon "button" at bounding box center [363, 147] width 8 height 8
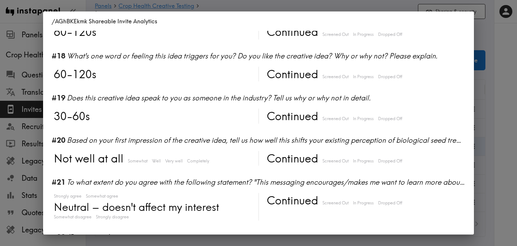
scroll to position [898, 0]
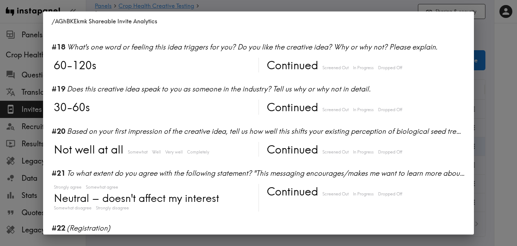
click at [486, 142] on div "/AGhBKEkmk Shareable Invite Analytics #1 There is a new instapanel! 20-30s Cont…" at bounding box center [258, 123] width 517 height 246
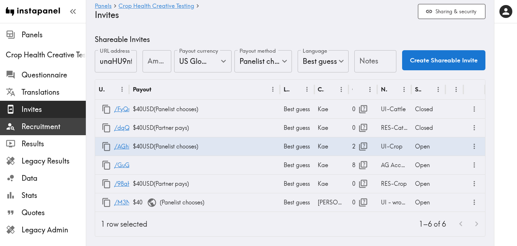
click at [37, 126] on span "Recruitment" at bounding box center [54, 127] width 64 height 10
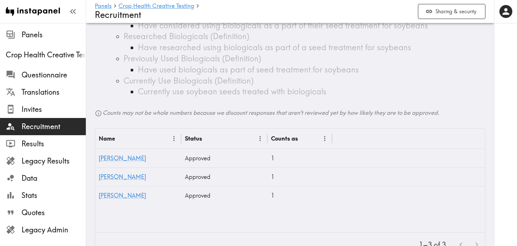
scroll to position [213, 0]
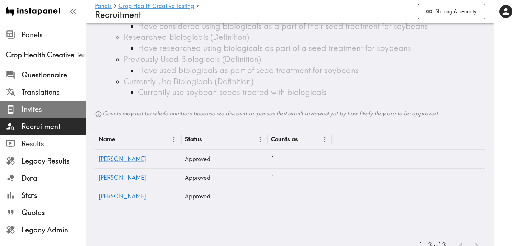
click at [59, 109] on span "Invites" at bounding box center [54, 110] width 64 height 10
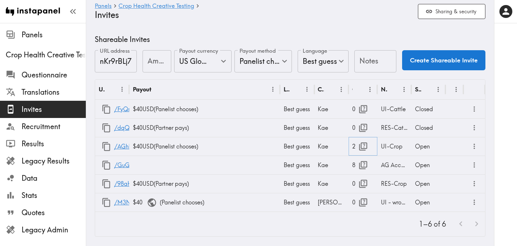
click at [364, 145] on icon "button" at bounding box center [363, 147] width 8 height 8
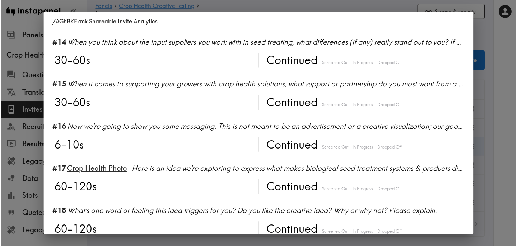
scroll to position [898, 0]
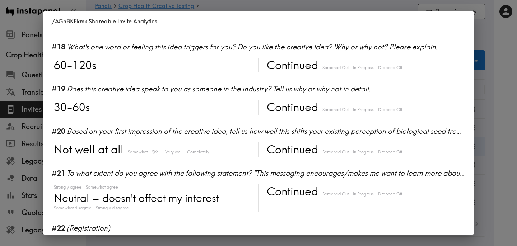
click at [483, 129] on div "/AGhBKEkmk Shareable Invite Analytics #1 There is a new instapanel! 20-30s Cont…" at bounding box center [258, 123] width 517 height 246
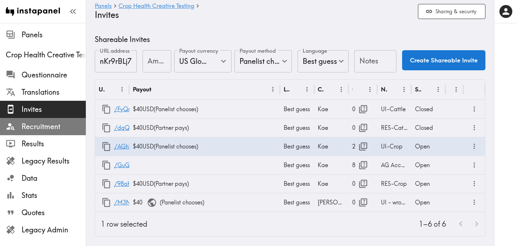
click at [66, 127] on span "Recruitment" at bounding box center [54, 127] width 64 height 10
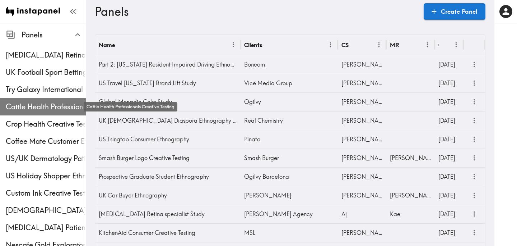
click at [33, 106] on span "Cattle Health Professionals Creative Testing" at bounding box center [46, 107] width 80 height 10
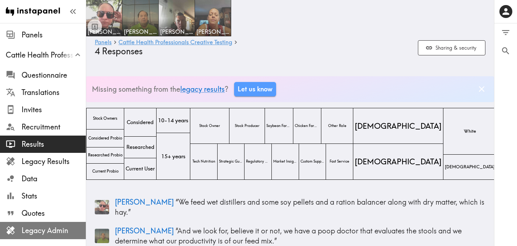
click at [57, 228] on span "Legacy Admin" at bounding box center [54, 230] width 64 height 10
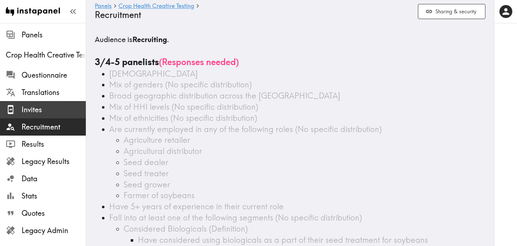
click at [34, 111] on span "Invites" at bounding box center [54, 110] width 64 height 10
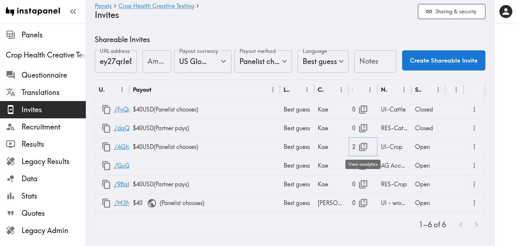
click at [364, 147] on icon "button" at bounding box center [363, 147] width 8 height 8
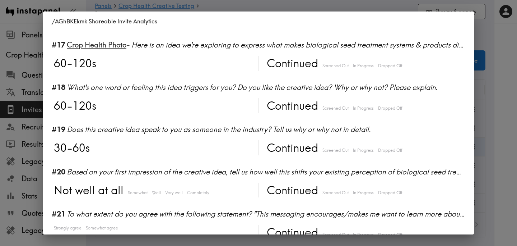
scroll to position [899, 0]
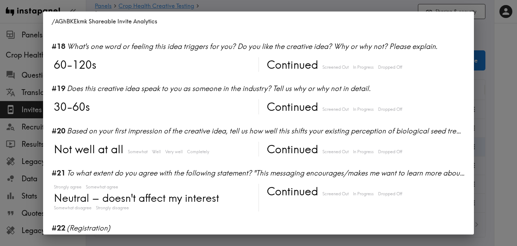
click at [492, 140] on div "/AGhBKEkmk Shareable Invite Analytics #1 There is a new instapanel! 20-30s Cont…" at bounding box center [258, 123] width 517 height 246
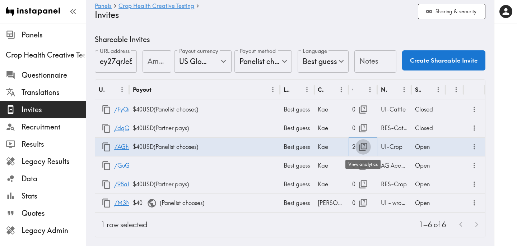
click at [363, 145] on icon "button" at bounding box center [363, 147] width 10 height 10
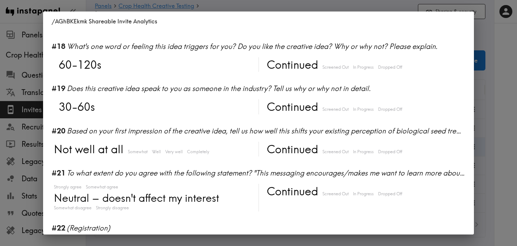
click at [495, 132] on div "/AGhBKEkmk Shareable Invite Analytics #1 There is a new instapanel! 20-30s Cont…" at bounding box center [258, 123] width 517 height 246
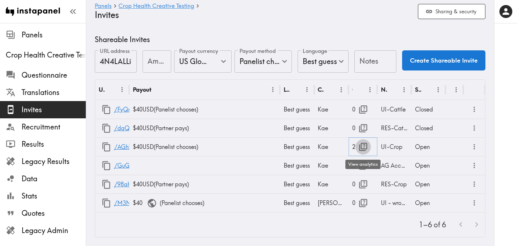
click at [361, 146] on icon "button" at bounding box center [363, 147] width 10 height 10
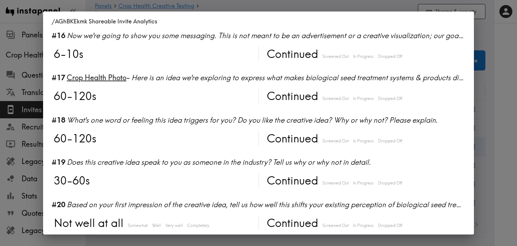
scroll to position [899, 0]
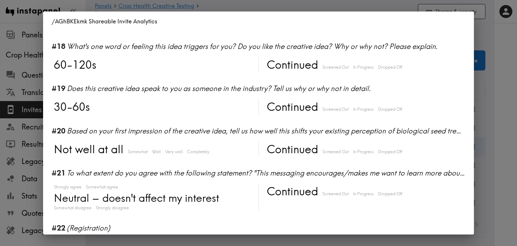
click at [498, 98] on div "/AGhBKEkmk Shareable Invite Analytics #1 There is a new instapanel! 20-30s Cont…" at bounding box center [258, 123] width 517 height 246
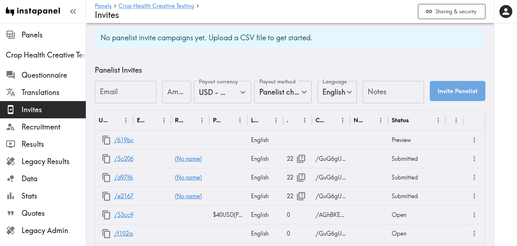
scroll to position [435, 0]
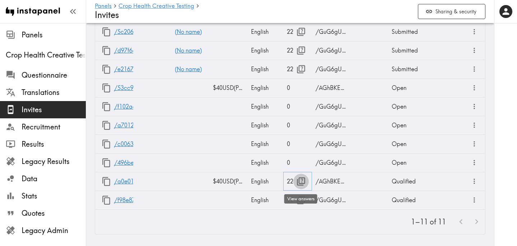
click at [299, 180] on icon "button" at bounding box center [301, 181] width 8 height 8
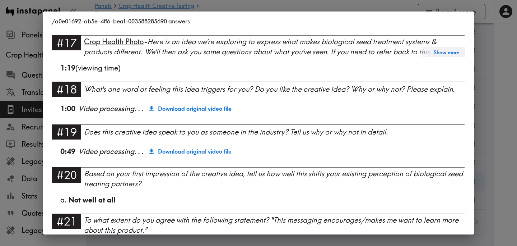
scroll to position [932, 0]
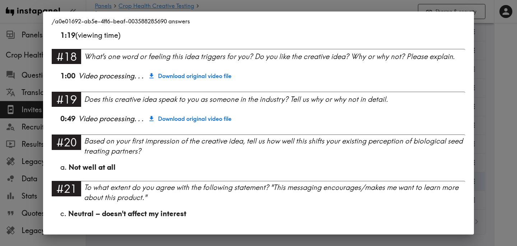
click at [489, 116] on div "/a0e01692-ab5e-4ff6-beaf-003588285690 answers Language English Segment Farmer o…" at bounding box center [258, 123] width 517 height 246
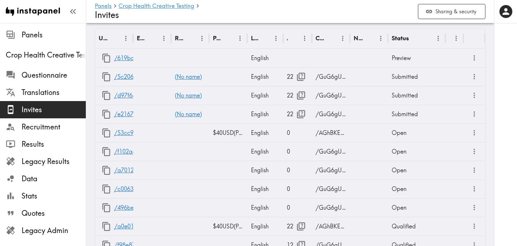
scroll to position [435, 0]
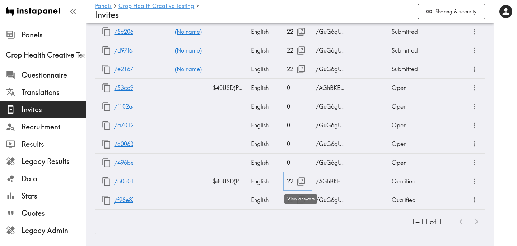
click at [300, 180] on icon "button" at bounding box center [301, 181] width 10 height 10
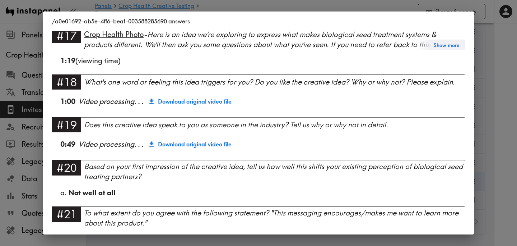
scroll to position [932, 0]
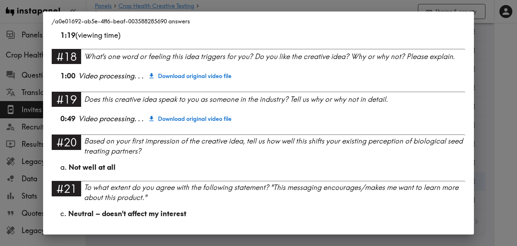
click at [504, 135] on div "/a0e01692-ab5e-4ff6-beaf-003588285690 answers Language English Segment Farmer o…" at bounding box center [258, 123] width 517 height 246
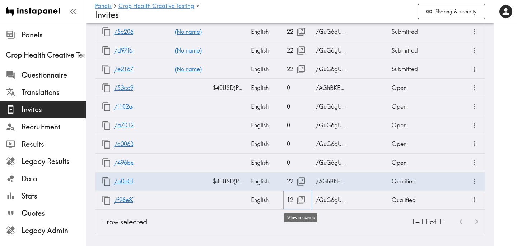
click at [297, 201] on icon "button" at bounding box center [301, 200] width 10 height 10
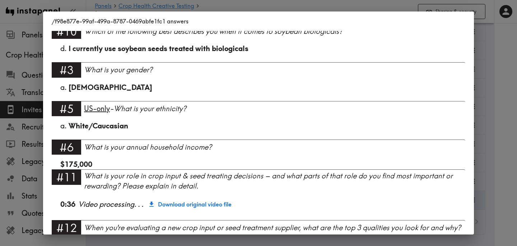
scroll to position [453, 0]
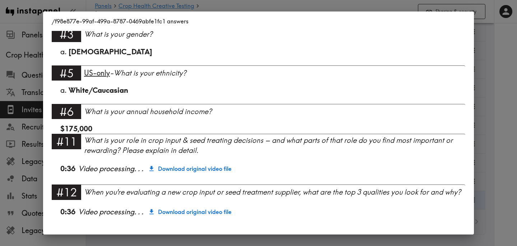
click at [503, 144] on div "/f98e877e-99af-499a-8787-0469abfe1fc1 answers Language English Segment Farmer o…" at bounding box center [258, 123] width 517 height 246
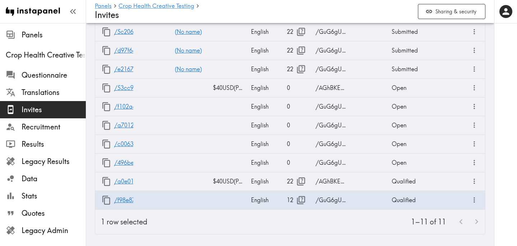
click at [330, 225] on div "1–11 of 11" at bounding box center [319, 221] width 332 height 24
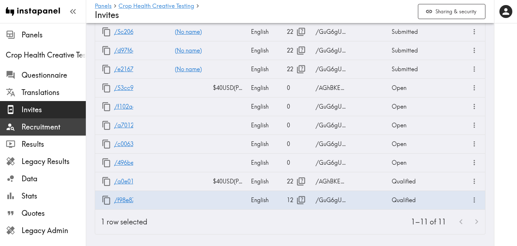
click at [45, 126] on span "Recruitment" at bounding box center [54, 127] width 64 height 10
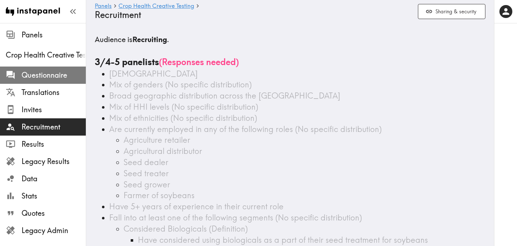
click at [57, 75] on span "Questionnaire" at bounding box center [54, 75] width 64 height 10
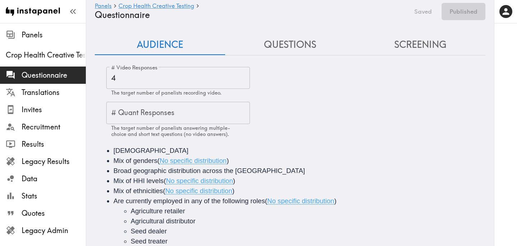
click at [290, 48] on button "Questions" at bounding box center [290, 44] width 130 height 20
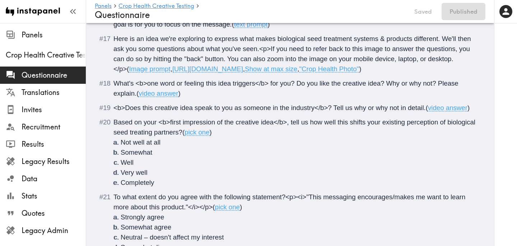
scroll to position [1072, 0]
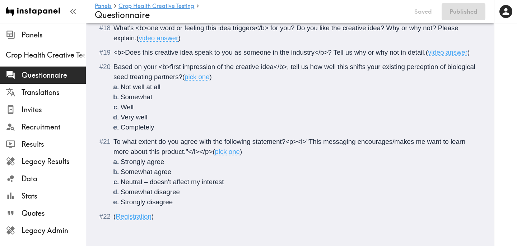
click at [151, 217] on span "Registration" at bounding box center [134, 216] width 36 height 8
click at [156, 218] on div "( Registration )" at bounding box center [294, 216] width 363 height 10
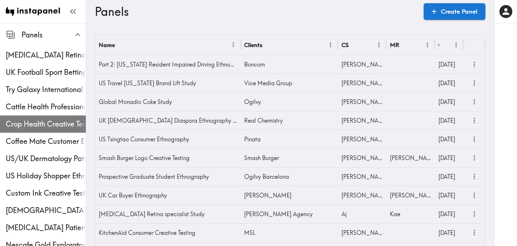
click at [40, 117] on div "Crop Health Creative Testing" at bounding box center [43, 124] width 86 height 19
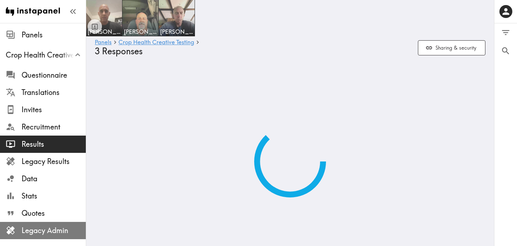
click at [41, 232] on span "Legacy Admin" at bounding box center [54, 230] width 64 height 10
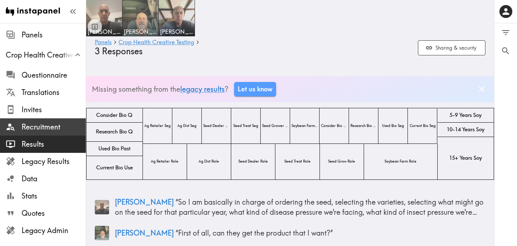
click at [36, 133] on span "Recruitment" at bounding box center [54, 126] width 64 height 13
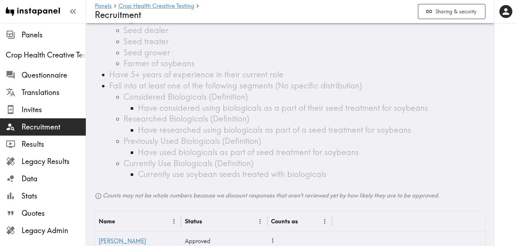
scroll to position [133, 0]
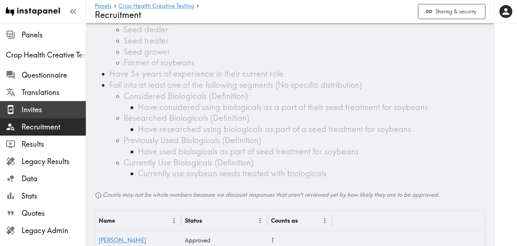
click at [50, 115] on span "Invites" at bounding box center [54, 109] width 64 height 13
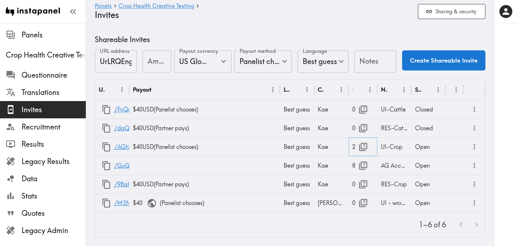
click at [365, 148] on icon "button" at bounding box center [363, 147] width 10 height 10
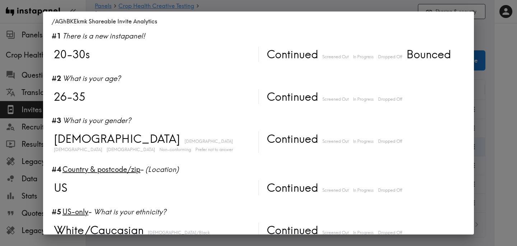
click at [509, 135] on div "/AGhBKEkmk Shareable Invite Analytics #1 There is a new instapanel! 20-30s Cont…" at bounding box center [258, 123] width 517 height 246
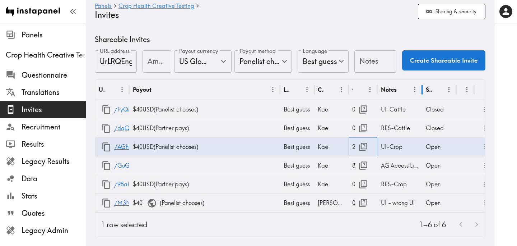
drag, startPoint x: 411, startPoint y: 92, endPoint x: 422, endPoint y: 96, distance: 11.7
click at [422, 96] on div at bounding box center [423, 89] width 4 height 20
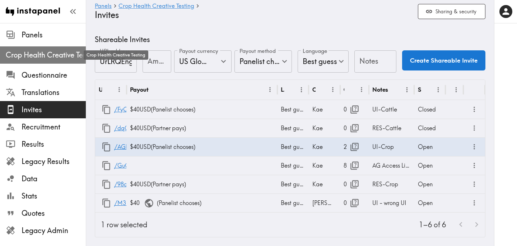
click at [45, 53] on span "Crop Health Creative Testing" at bounding box center [46, 55] width 80 height 10
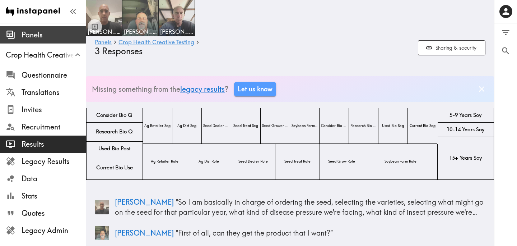
click at [37, 37] on span "Panels" at bounding box center [54, 35] width 64 height 10
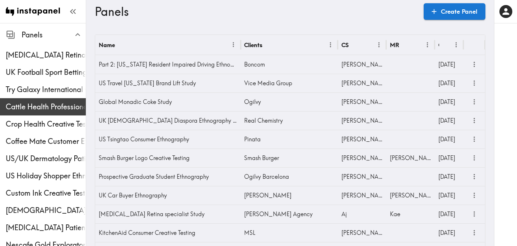
click at [39, 112] on span "Cattle Health Professionals Creative Testing" at bounding box center [46, 106] width 80 height 13
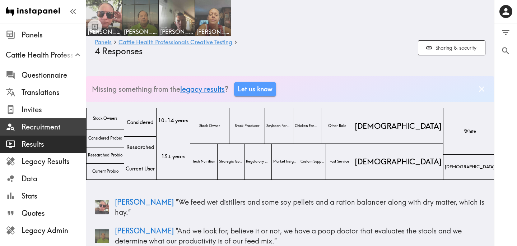
click at [48, 129] on span "Recruitment" at bounding box center [54, 127] width 64 height 10
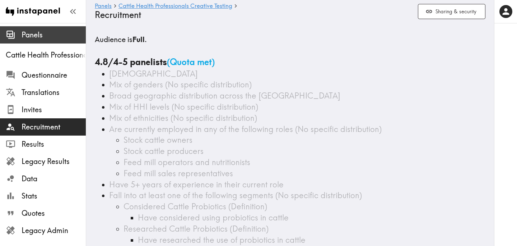
click at [43, 37] on span "Panels" at bounding box center [54, 35] width 64 height 10
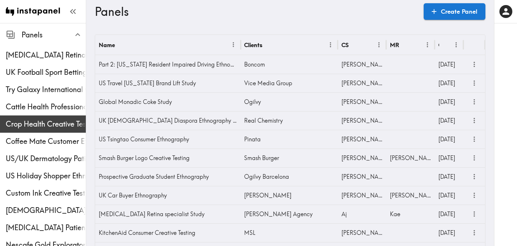
click at [34, 124] on span "Crop Health Creative Testing" at bounding box center [46, 124] width 80 height 10
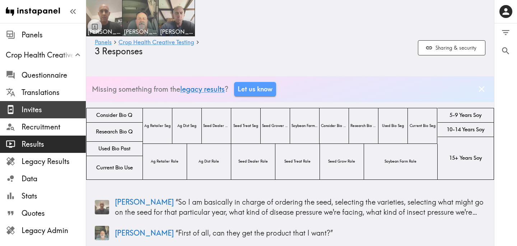
click at [58, 105] on span "Invites" at bounding box center [54, 110] width 64 height 10
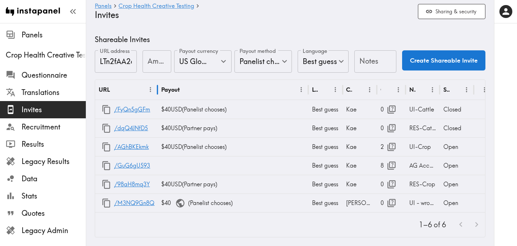
drag, startPoint x: 130, startPoint y: 91, endPoint x: 158, endPoint y: 93, distance: 28.5
click at [158, 93] on div at bounding box center [158, 89] width 4 height 20
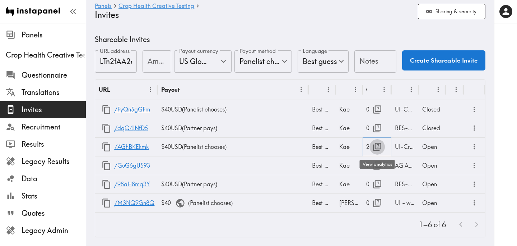
click at [379, 147] on icon "button" at bounding box center [377, 147] width 10 height 10
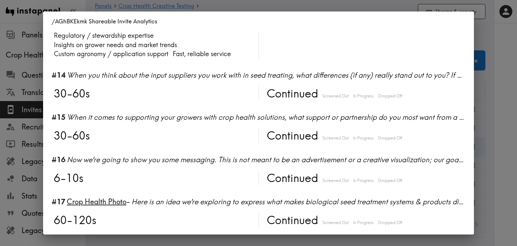
scroll to position [899, 0]
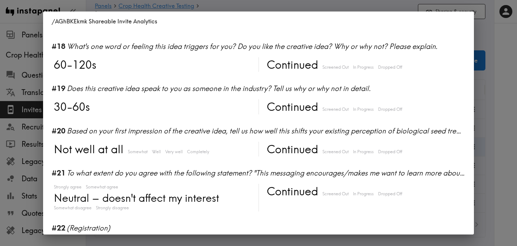
click at [496, 129] on div "/AGhBKEkmk Shareable Invite Analytics #1 There is a new instapanel! 20-30s Cont…" at bounding box center [258, 123] width 517 height 246
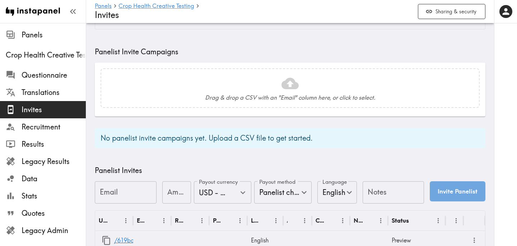
scroll to position [435, 0]
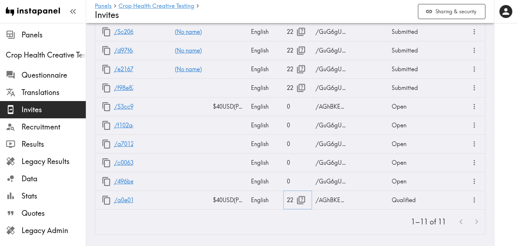
click at [301, 196] on icon "button" at bounding box center [301, 200] width 8 height 8
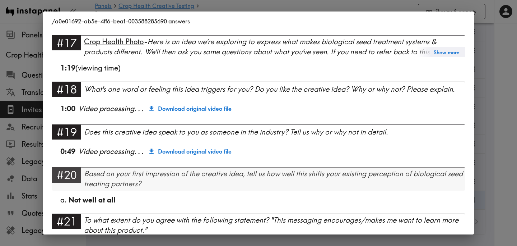
scroll to position [932, 0]
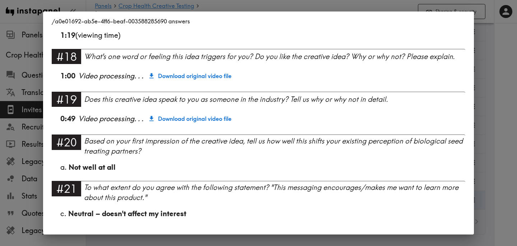
click at [490, 139] on div "/a0e01692-ab5e-4ff6-beaf-003588285690 answers Language English Segment Farmer o…" at bounding box center [258, 123] width 517 height 246
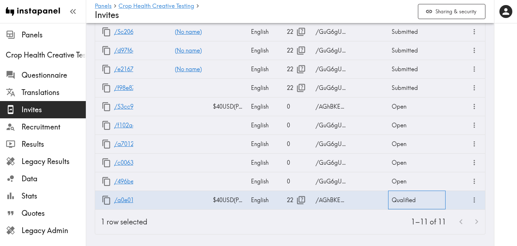
click at [399, 200] on div "Qualified" at bounding box center [416, 199] width 57 height 19
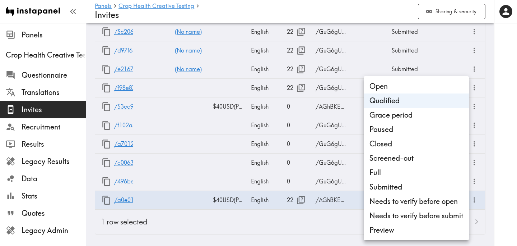
click at [501, 162] on div at bounding box center [258, 123] width 517 height 246
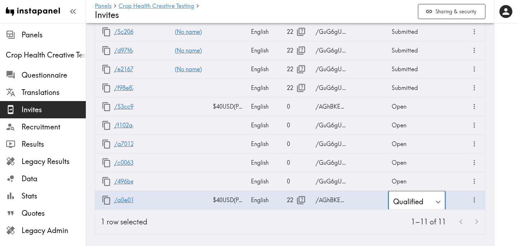
click at [501, 161] on div at bounding box center [505, 123] width 23 height 246
click at [326, 223] on div "1–11 of 11" at bounding box center [319, 221] width 332 height 24
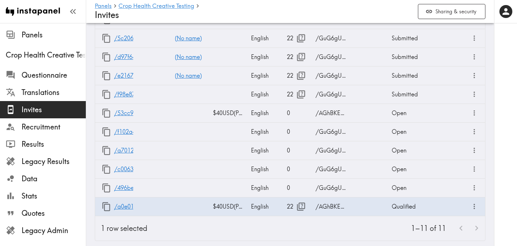
scroll to position [435, 0]
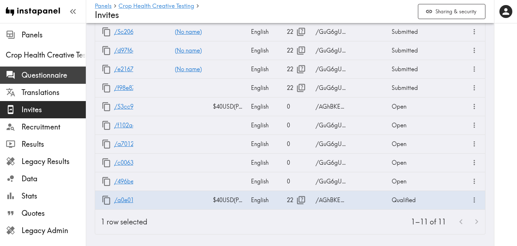
click at [55, 73] on span "Questionnaire" at bounding box center [54, 75] width 64 height 10
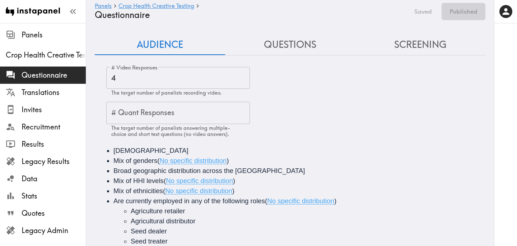
click at [318, 42] on button "Questions" at bounding box center [290, 44] width 130 height 20
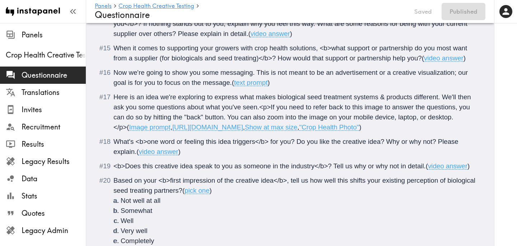
scroll to position [1072, 0]
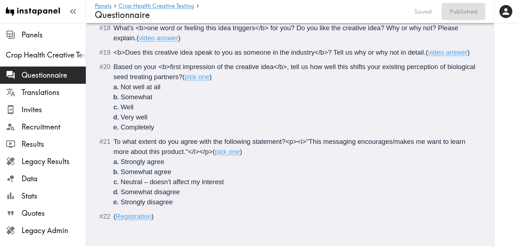
click at [160, 217] on div "( Registration )" at bounding box center [294, 216] width 363 height 10
click at [481, 6] on button "Publish" at bounding box center [467, 11] width 37 height 17
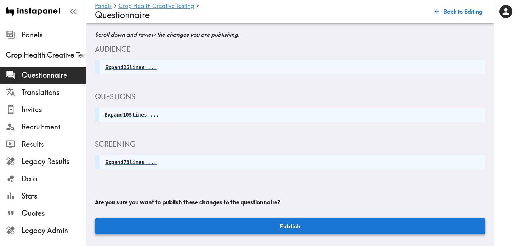
click at [299, 223] on button "Publish" at bounding box center [290, 226] width 391 height 17
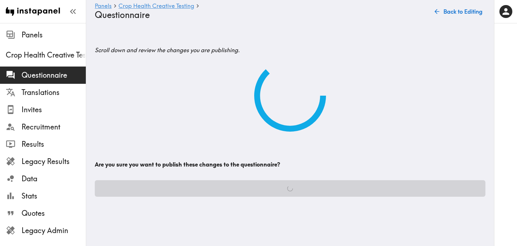
scroll to position [0, 0]
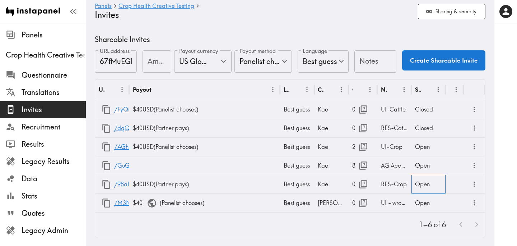
click at [425, 184] on div "Open" at bounding box center [429, 184] width 34 height 19
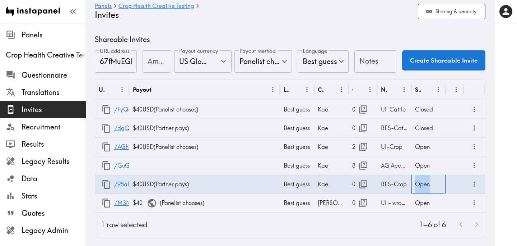
click at [425, 184] on div "Open" at bounding box center [429, 184] width 34 height 19
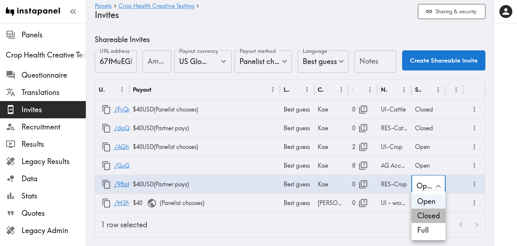
click at [437, 218] on li "Closed" at bounding box center [429, 215] width 34 height 14
type input "Closed"
click at [367, 231] on div "1–6 of 6" at bounding box center [319, 224] width 332 height 24
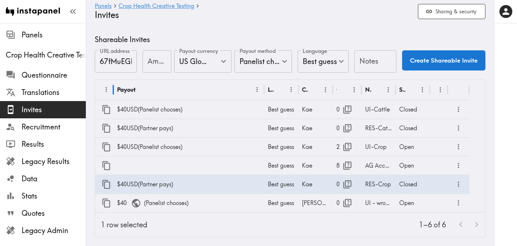
drag, startPoint x: 130, startPoint y: 89, endPoint x: 114, endPoint y: 89, distance: 16.2
click at [114, 89] on div at bounding box center [114, 89] width 4 height 20
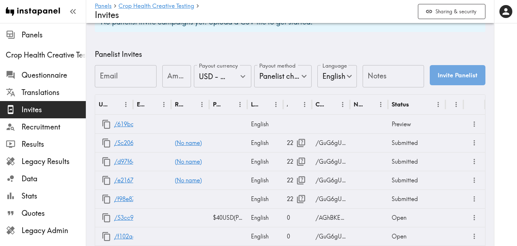
scroll to position [435, 0]
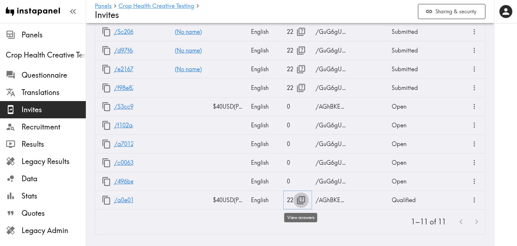
click at [302, 201] on icon "button" at bounding box center [301, 200] width 10 height 10
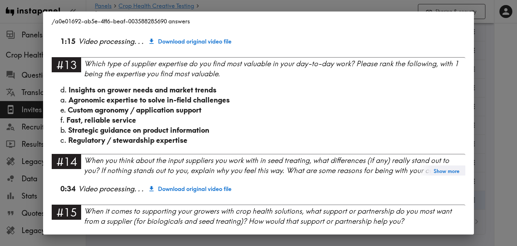
scroll to position [932, 0]
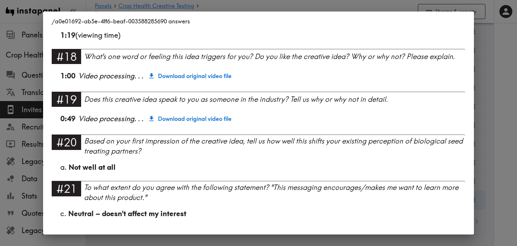
click at [492, 108] on div "/a0e01692-ab5e-4ff6-beaf-003588285690 answers Language English Segment Farmer o…" at bounding box center [258, 123] width 517 height 246
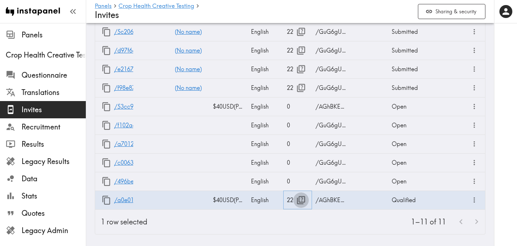
click at [302, 201] on icon "button" at bounding box center [301, 200] width 8 height 8
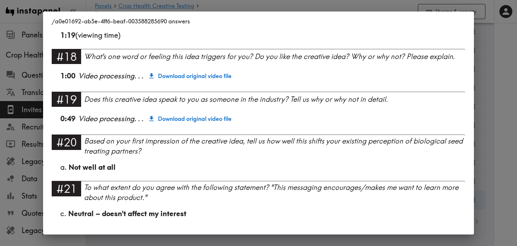
click at [492, 126] on div "/a0e01692-ab5e-4ff6-beaf-003588285690 answers Language English Segment Farmer o…" at bounding box center [258, 123] width 517 height 246
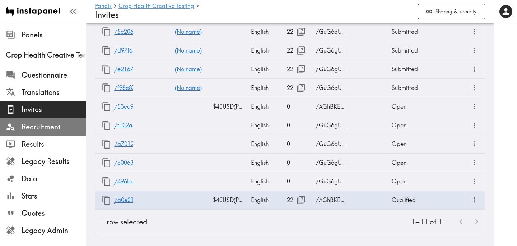
click at [38, 124] on span "Recruitment" at bounding box center [54, 127] width 64 height 10
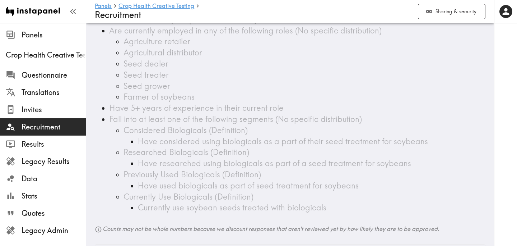
scroll to position [238, 0]
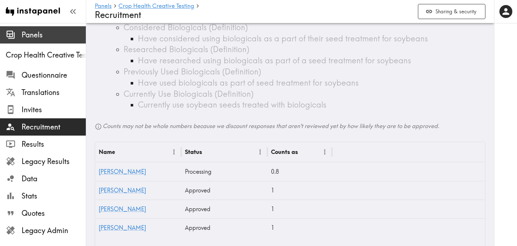
scroll to position [232, 0]
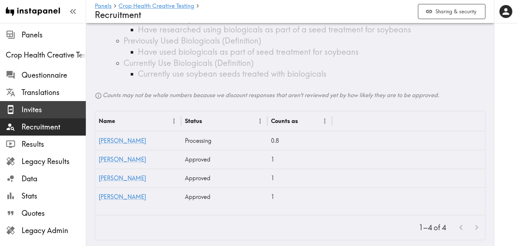
click at [67, 106] on span "Invites" at bounding box center [54, 110] width 64 height 10
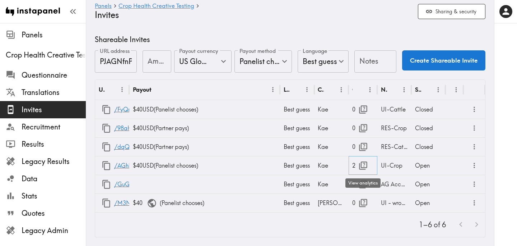
click at [362, 163] on icon "button" at bounding box center [363, 166] width 10 height 10
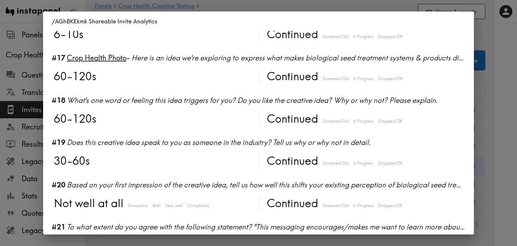
scroll to position [899, 0]
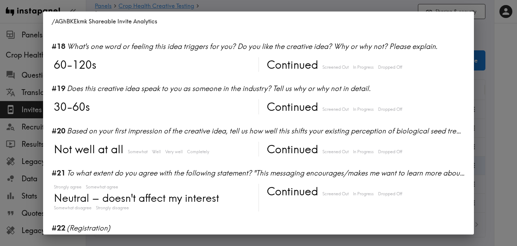
click at [499, 131] on div "/AGhBKEkmk Shareable Invite Analytics #1 There is a new instapanel! 20-30s Cont…" at bounding box center [258, 123] width 517 height 246
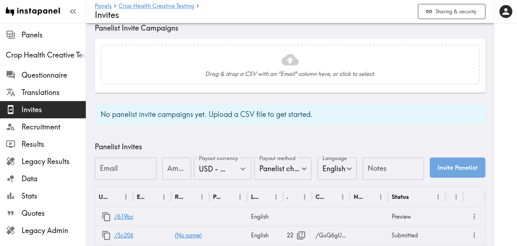
scroll to position [435, 0]
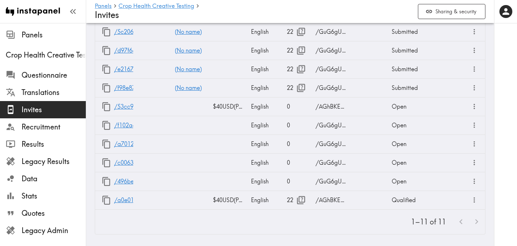
click at [231, 224] on div "1–11 of 11" at bounding box center [290, 221] width 390 height 24
click at [300, 201] on icon "button" at bounding box center [301, 200] width 8 height 8
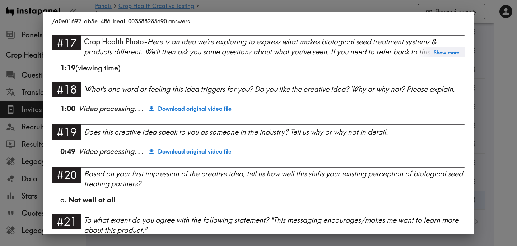
scroll to position [932, 0]
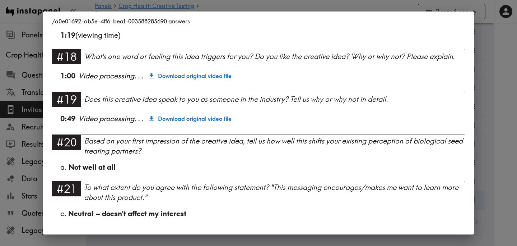
click at [499, 142] on div "/a0e01692-ab5e-4ff6-beaf-003588285690 answers Language English Segment Farmer o…" at bounding box center [258, 123] width 517 height 246
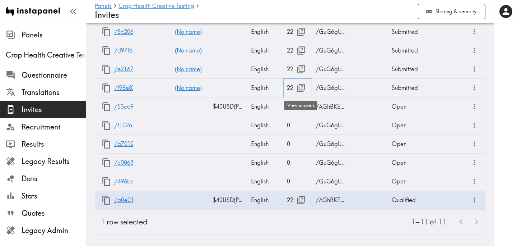
click at [299, 92] on icon "button" at bounding box center [301, 88] width 8 height 8
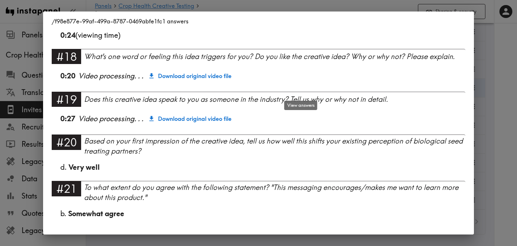
scroll to position [922, 0]
click at [490, 99] on div "/f98e877e-99af-499a-8787-0469abfe1fc1 answers Language English Segment Farmer o…" at bounding box center [258, 123] width 517 height 246
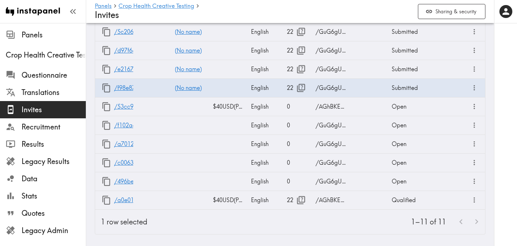
click at [277, 225] on div "1–11 of 11" at bounding box center [319, 221] width 332 height 24
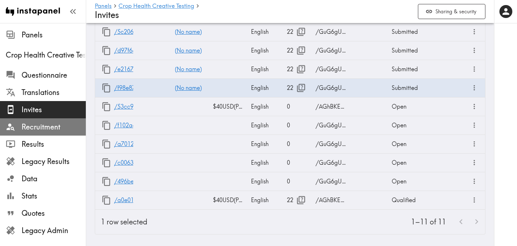
click at [61, 124] on span "Recruitment" at bounding box center [54, 127] width 64 height 10
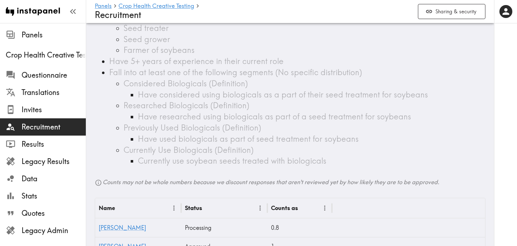
scroll to position [238, 0]
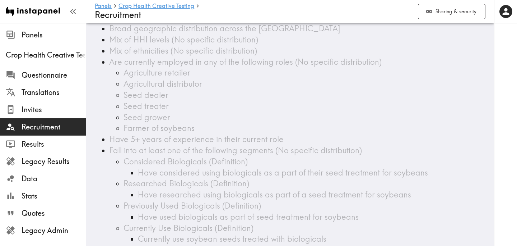
scroll to position [221, 0]
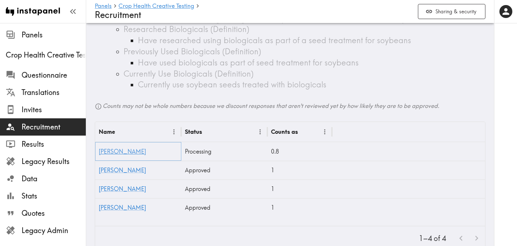
click at [104, 153] on link "[PERSON_NAME]" at bounding box center [122, 151] width 47 height 7
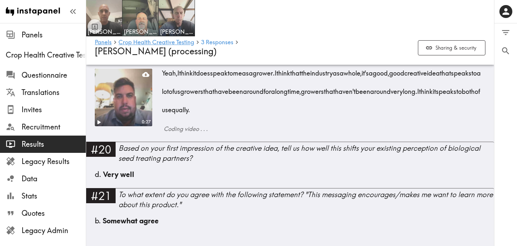
scroll to position [1535, 0]
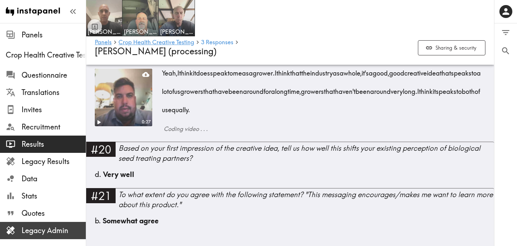
click at [60, 233] on span "Legacy Admin" at bounding box center [54, 230] width 64 height 10
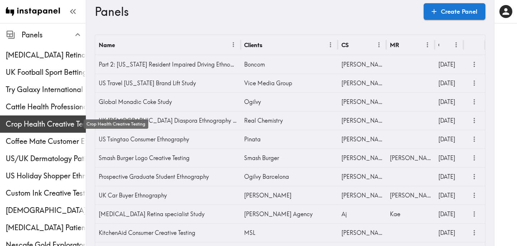
click at [31, 122] on span "Crop Health Creative Testing" at bounding box center [46, 124] width 80 height 10
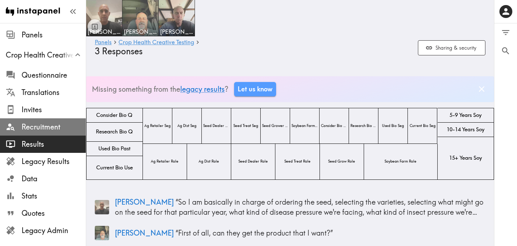
click at [65, 124] on span "Recruitment" at bounding box center [54, 127] width 64 height 10
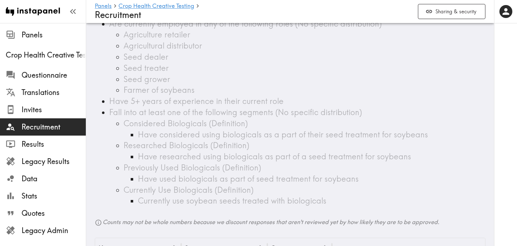
scroll to position [182, 0]
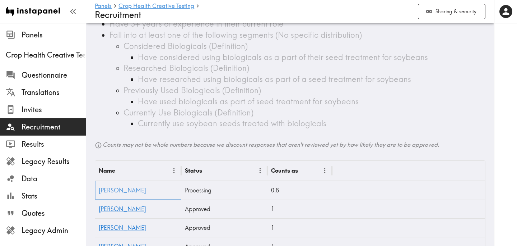
click at [105, 192] on link "[PERSON_NAME]" at bounding box center [122, 189] width 47 height 7
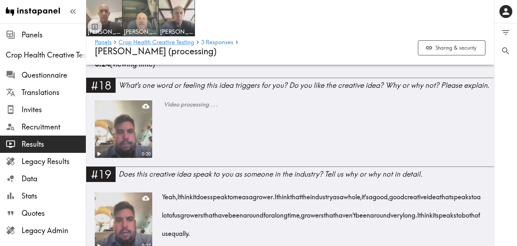
scroll to position [1535, 0]
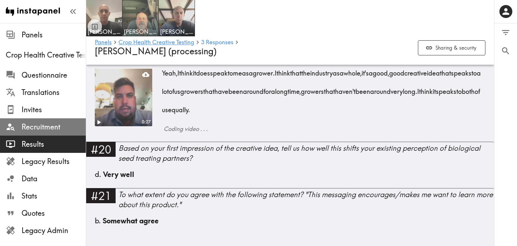
click at [56, 123] on span "Recruitment" at bounding box center [54, 127] width 64 height 10
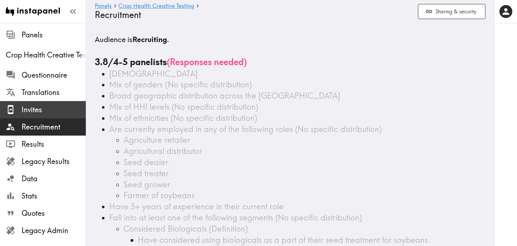
click at [47, 113] on span "Invites" at bounding box center [54, 110] width 64 height 10
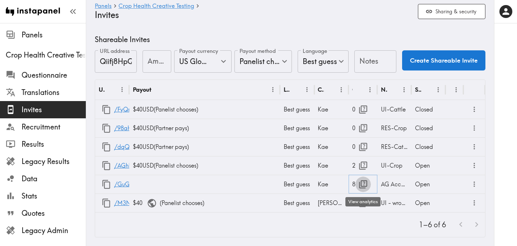
click at [365, 185] on icon "button" at bounding box center [363, 184] width 10 height 10
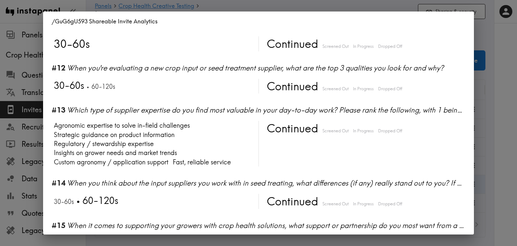
scroll to position [913, 0]
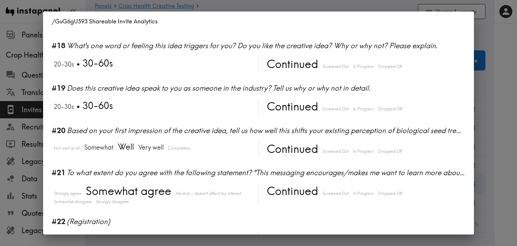
click at [496, 112] on div "/GuG6gU593 Shareable Invite Analytics #1 There is a new instapanel! 0-6s 6-10s …" at bounding box center [258, 123] width 517 height 246
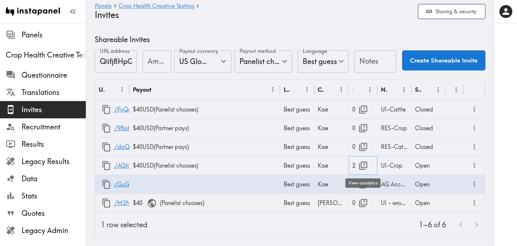
click at [367, 163] on icon "button" at bounding box center [363, 165] width 8 height 8
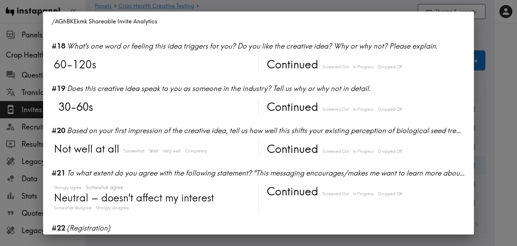
scroll to position [899, 0]
click at [499, 131] on div "/AGhBKEkmk Shareable Invite Analytics #1 There is a new instapanel! 20-30s Cont…" at bounding box center [258, 123] width 517 height 246
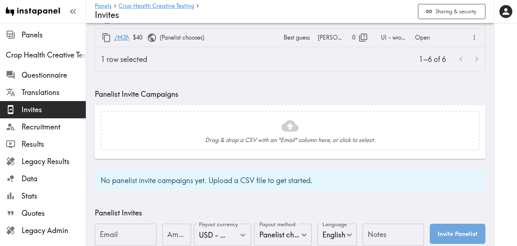
scroll to position [435, 0]
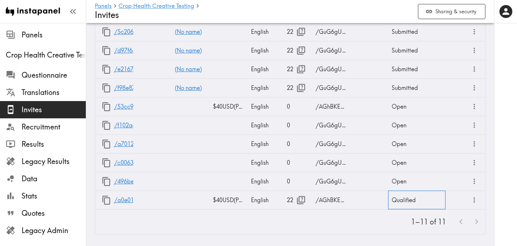
click at [408, 200] on div "Qualified" at bounding box center [416, 199] width 57 height 19
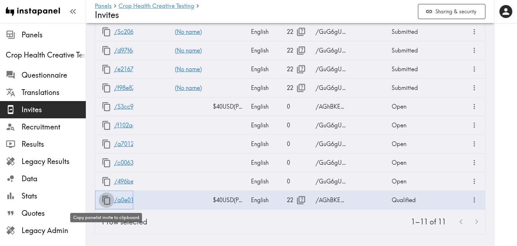
click at [105, 200] on icon "button" at bounding box center [107, 200] width 10 height 10
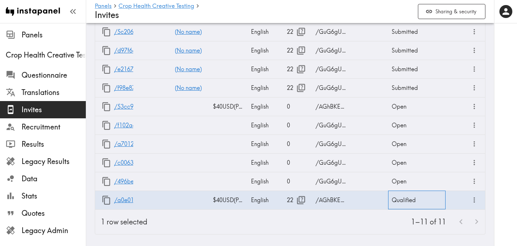
click at [422, 204] on div "Qualified" at bounding box center [416, 199] width 57 height 19
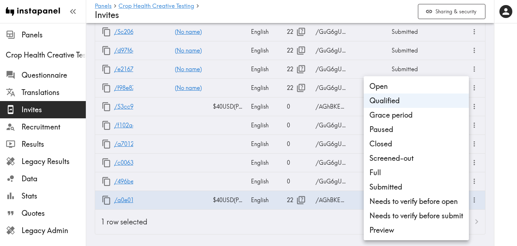
click at [326, 219] on div at bounding box center [258, 123] width 517 height 246
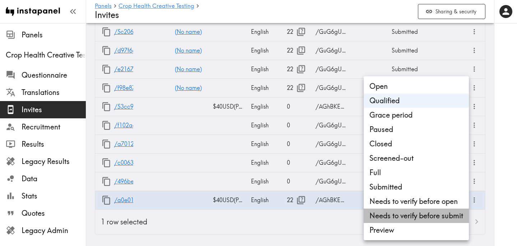
click at [425, 219] on li "Needs to verify before submit" at bounding box center [416, 215] width 105 height 14
type input "Needs to verify before submit"
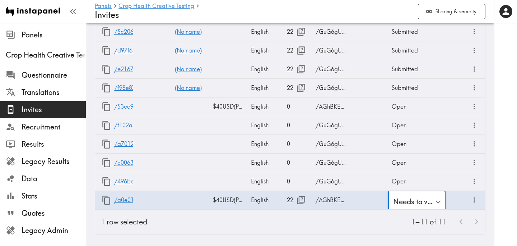
click at [355, 218] on div "1–11 of 11" at bounding box center [319, 221] width 332 height 24
click at [320, 222] on div "1–11 of 11" at bounding box center [319, 221] width 332 height 24
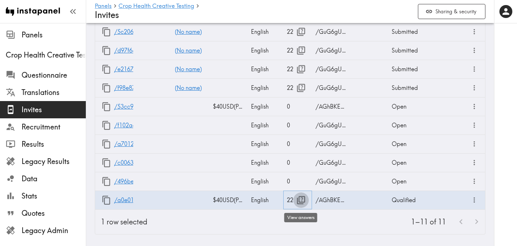
click at [299, 201] on icon "button" at bounding box center [301, 200] width 8 height 8
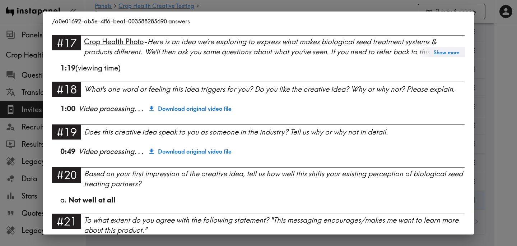
scroll to position [932, 0]
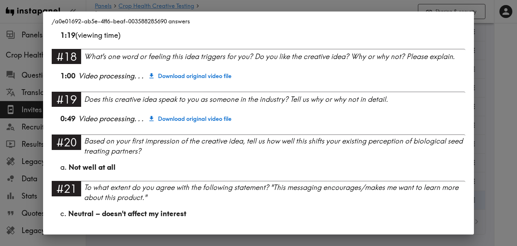
click at [493, 154] on div "/a0e01692-ab5e-4ff6-beaf-003588285690 answers Language English Segment Farmer o…" at bounding box center [258, 123] width 517 height 246
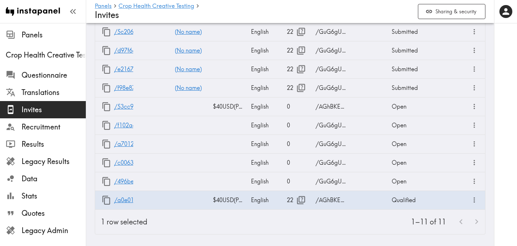
click at [497, 152] on div at bounding box center [505, 123] width 23 height 246
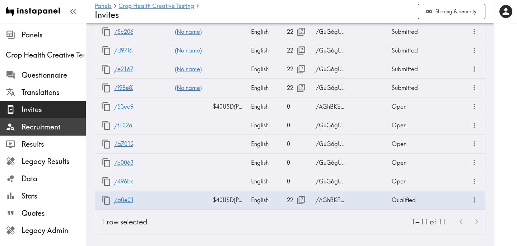
click at [38, 122] on span "Recruitment" at bounding box center [54, 127] width 64 height 10
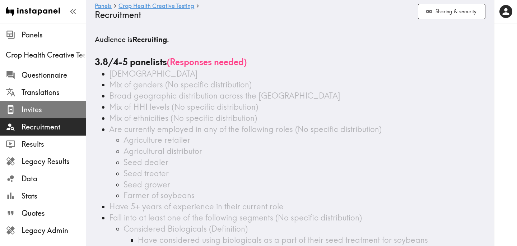
click at [46, 112] on span "Invites" at bounding box center [54, 110] width 64 height 10
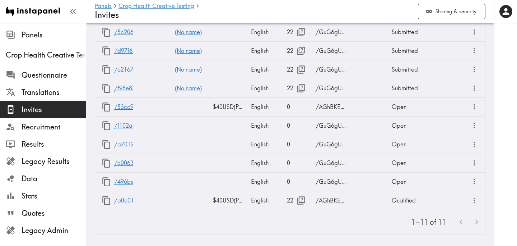
scroll to position [435, 0]
click at [299, 202] on icon "button" at bounding box center [301, 200] width 10 height 10
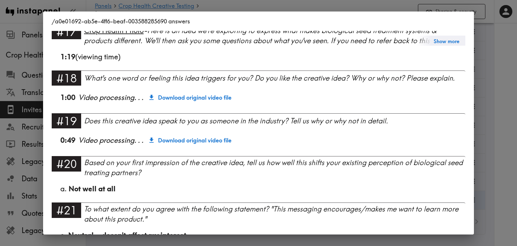
scroll to position [932, 0]
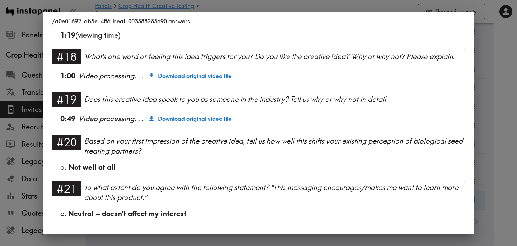
click at [494, 144] on div "/a0e01692-ab5e-4ff6-beaf-003588285690 answers Language English Segment Farmer o…" at bounding box center [258, 123] width 517 height 246
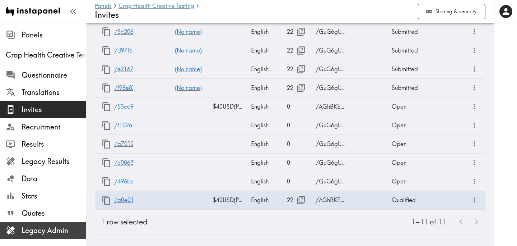
click at [37, 233] on span "Legacy Admin" at bounding box center [54, 230] width 64 height 10
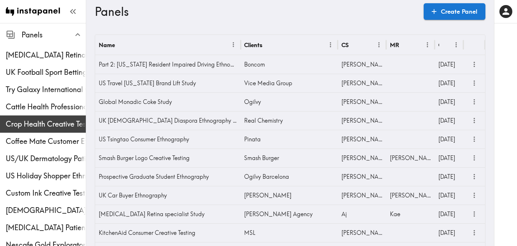
click at [53, 119] on span "Crop Health Creative Testing" at bounding box center [46, 124] width 80 height 10
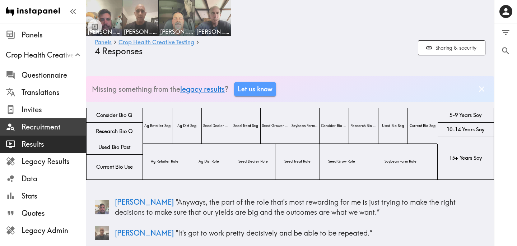
click at [57, 125] on span "Recruitment" at bounding box center [54, 127] width 64 height 10
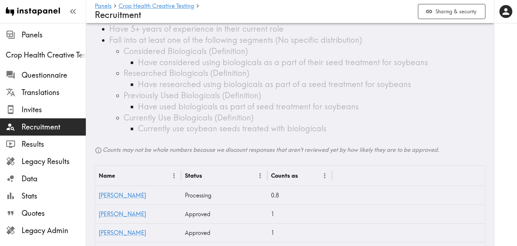
scroll to position [247, 0]
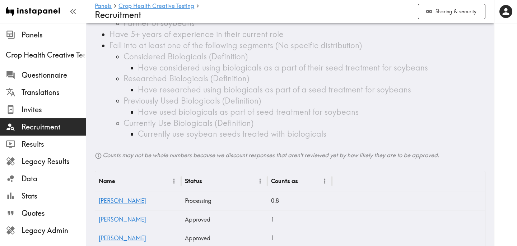
scroll to position [247, 0]
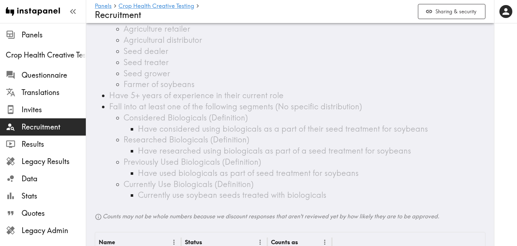
scroll to position [208, 0]
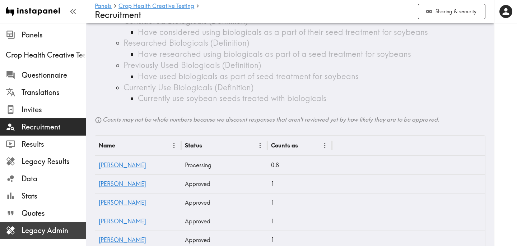
click at [72, 229] on span "Legacy Admin" at bounding box center [54, 230] width 64 height 10
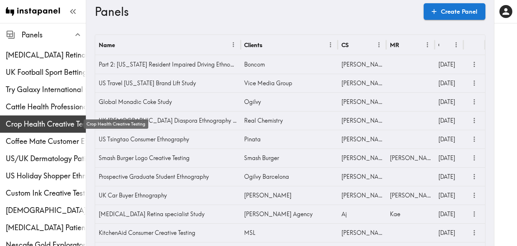
click at [39, 122] on span "Crop Health Creative Testing" at bounding box center [46, 124] width 80 height 10
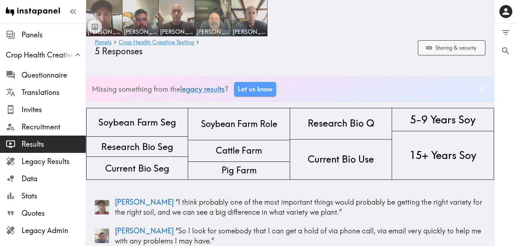
click at [432, 51] on icon "button" at bounding box center [429, 47] width 7 height 7
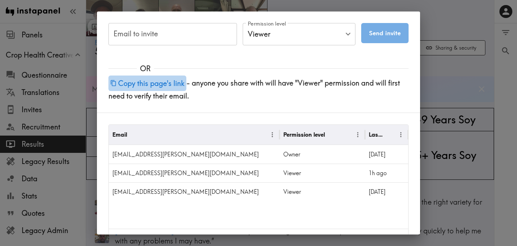
click at [158, 80] on button "Copy this page's link" at bounding box center [147, 82] width 78 height 15
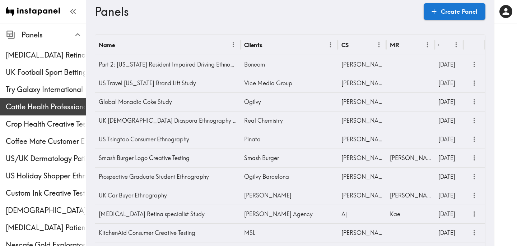
click at [53, 104] on span "Cattle Health Professionals Creative Testing" at bounding box center [46, 107] width 80 height 10
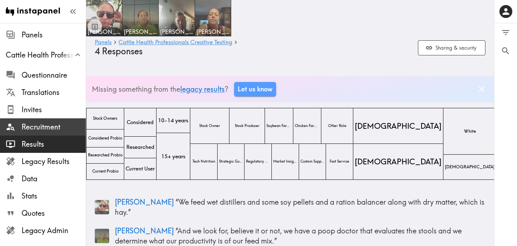
click at [53, 128] on span "Recruitment" at bounding box center [54, 127] width 64 height 10
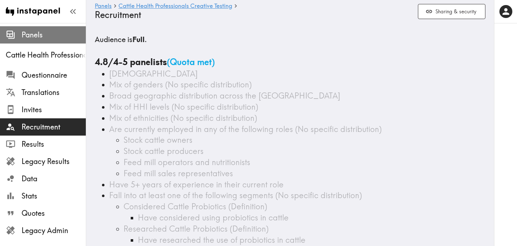
click at [39, 37] on span "Panels" at bounding box center [54, 35] width 64 height 10
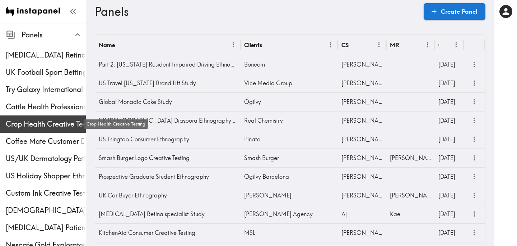
click at [40, 122] on span "Crop Health Creative Testing" at bounding box center [46, 124] width 80 height 10
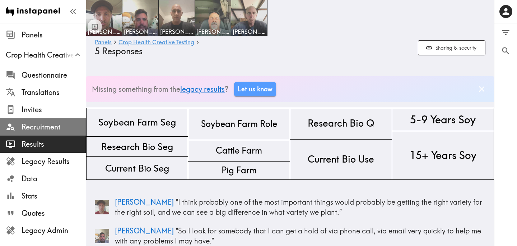
click at [42, 123] on span "Recruitment" at bounding box center [54, 127] width 64 height 10
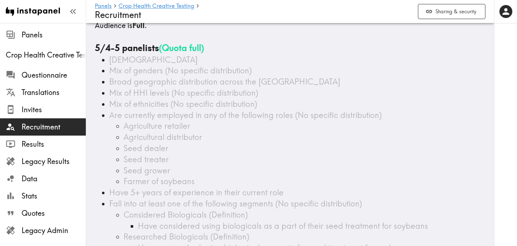
scroll to position [15, 0]
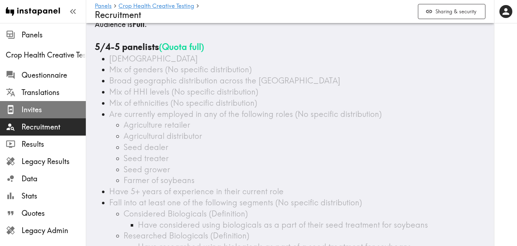
click at [51, 114] on span "Invites" at bounding box center [54, 110] width 64 height 10
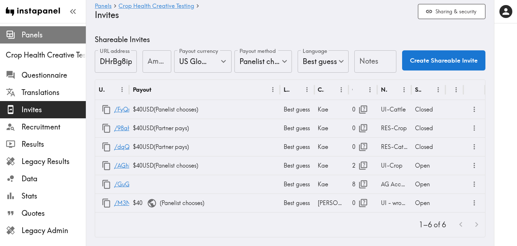
click at [38, 36] on span "Panels" at bounding box center [54, 35] width 64 height 10
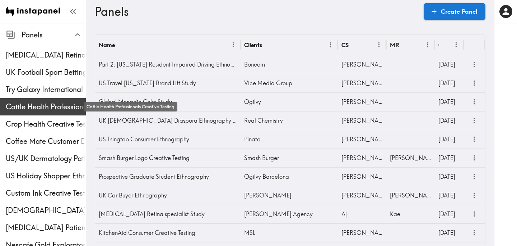
click at [37, 102] on span "Cattle Health Professionals Creative Testing" at bounding box center [46, 107] width 80 height 10
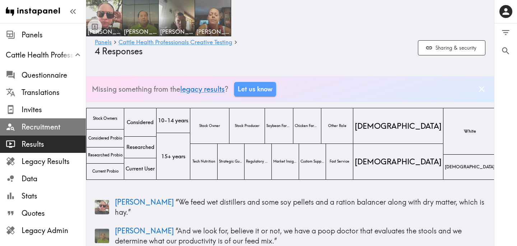
click at [51, 127] on span "Recruitment" at bounding box center [54, 127] width 64 height 10
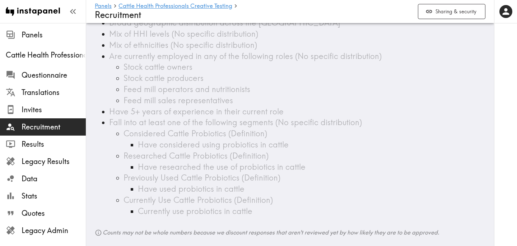
scroll to position [140, 0]
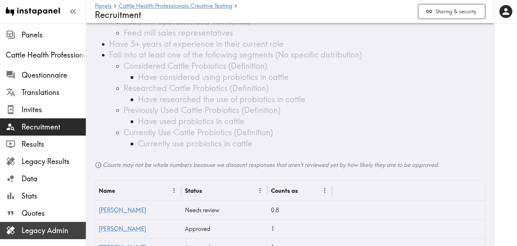
click at [53, 232] on span "Legacy Admin" at bounding box center [54, 230] width 64 height 10
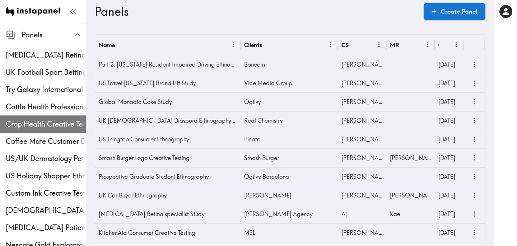
click at [28, 118] on span "Crop Health Creative Testing" at bounding box center [46, 123] width 80 height 13
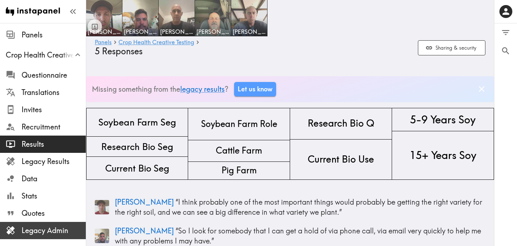
click at [59, 224] on span "Legacy Admin" at bounding box center [54, 230] width 64 height 13
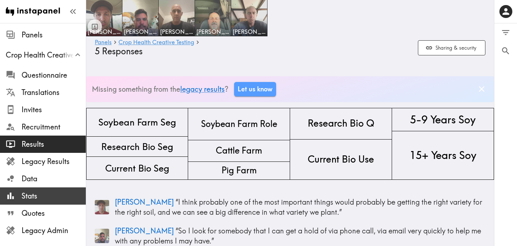
scroll to position [117, 0]
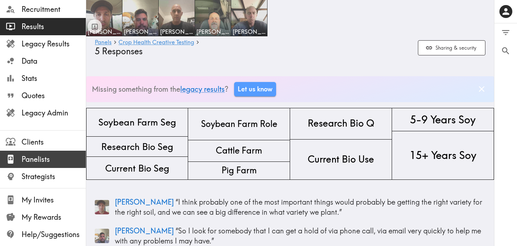
click at [49, 162] on span "Panelists" at bounding box center [54, 159] width 64 height 10
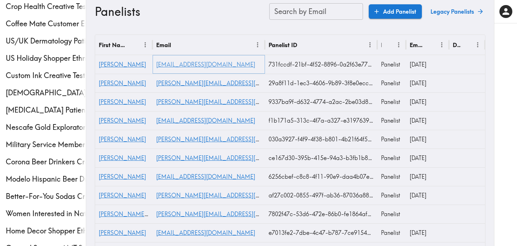
click at [159, 65] on link "josh.landis03@gmail.com" at bounding box center [205, 64] width 99 height 7
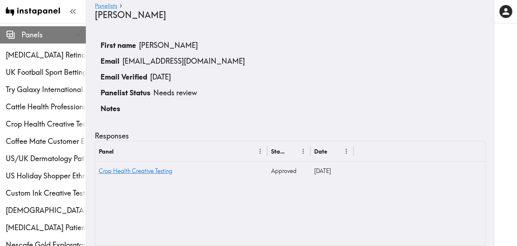
click at [31, 33] on span "Panels" at bounding box center [54, 35] width 64 height 10
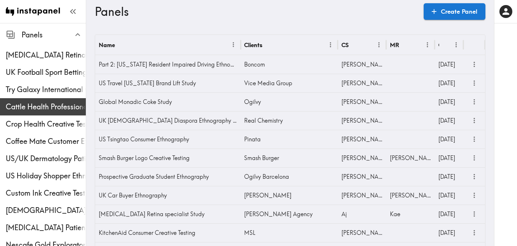
click at [42, 111] on span "Cattle Health Professionals Creative Testing" at bounding box center [46, 107] width 80 height 10
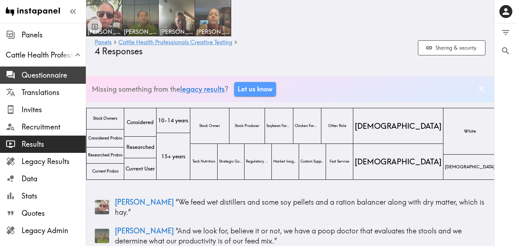
click at [68, 81] on span "Questionnaire" at bounding box center [54, 75] width 64 height 13
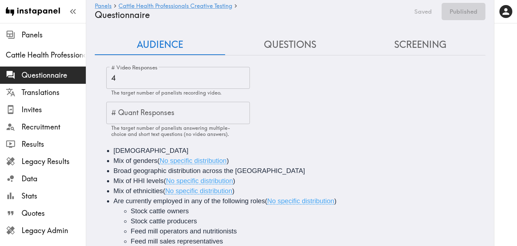
click at [301, 42] on button "Questions" at bounding box center [290, 44] width 130 height 20
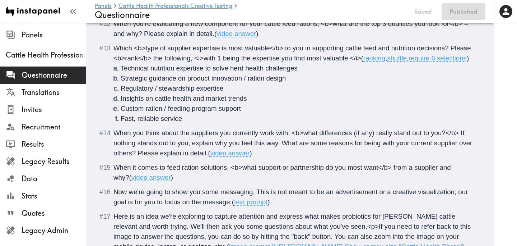
scroll to position [1031, 0]
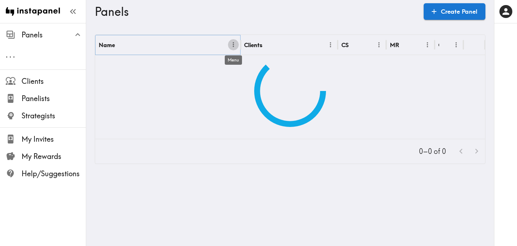
click at [234, 43] on icon "Menu" at bounding box center [234, 45] width 8 height 8
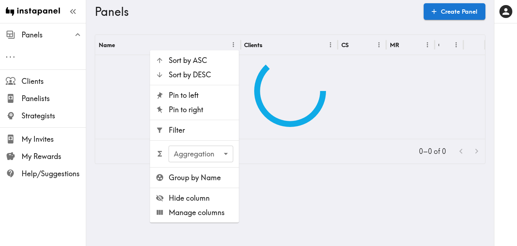
click at [180, 131] on span "Filter" at bounding box center [201, 130] width 65 height 10
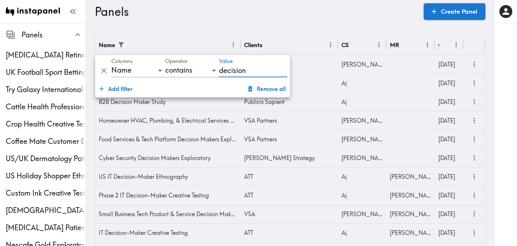
type input "decision"
click at [302, 9] on h3 "Panels" at bounding box center [256, 12] width 323 height 14
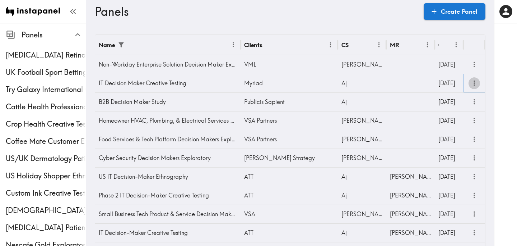
click at [475, 83] on icon "more" at bounding box center [474, 82] width 1 height 5
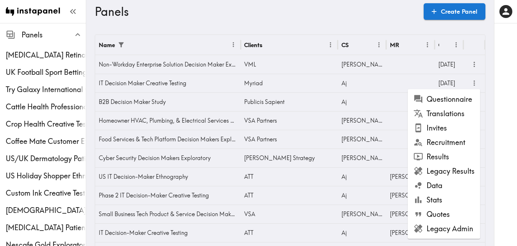
click at [462, 227] on li "Legacy Admin" at bounding box center [444, 228] width 73 height 14
